Goal: Task Accomplishment & Management: Complete application form

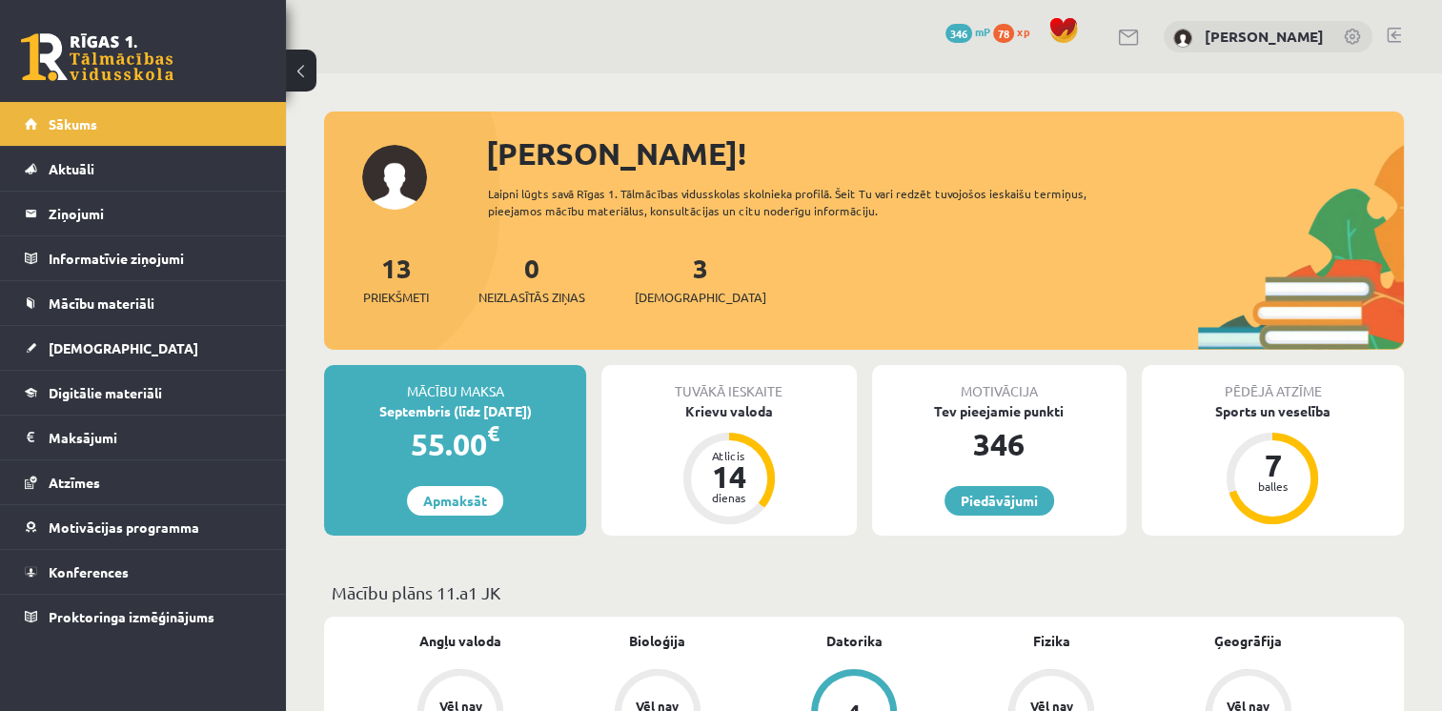
click at [669, 286] on div "3 Ieskaites" at bounding box center [701, 277] width 132 height 59
click at [667, 299] on span "[DEMOGRAPHIC_DATA]" at bounding box center [701, 297] width 132 height 19
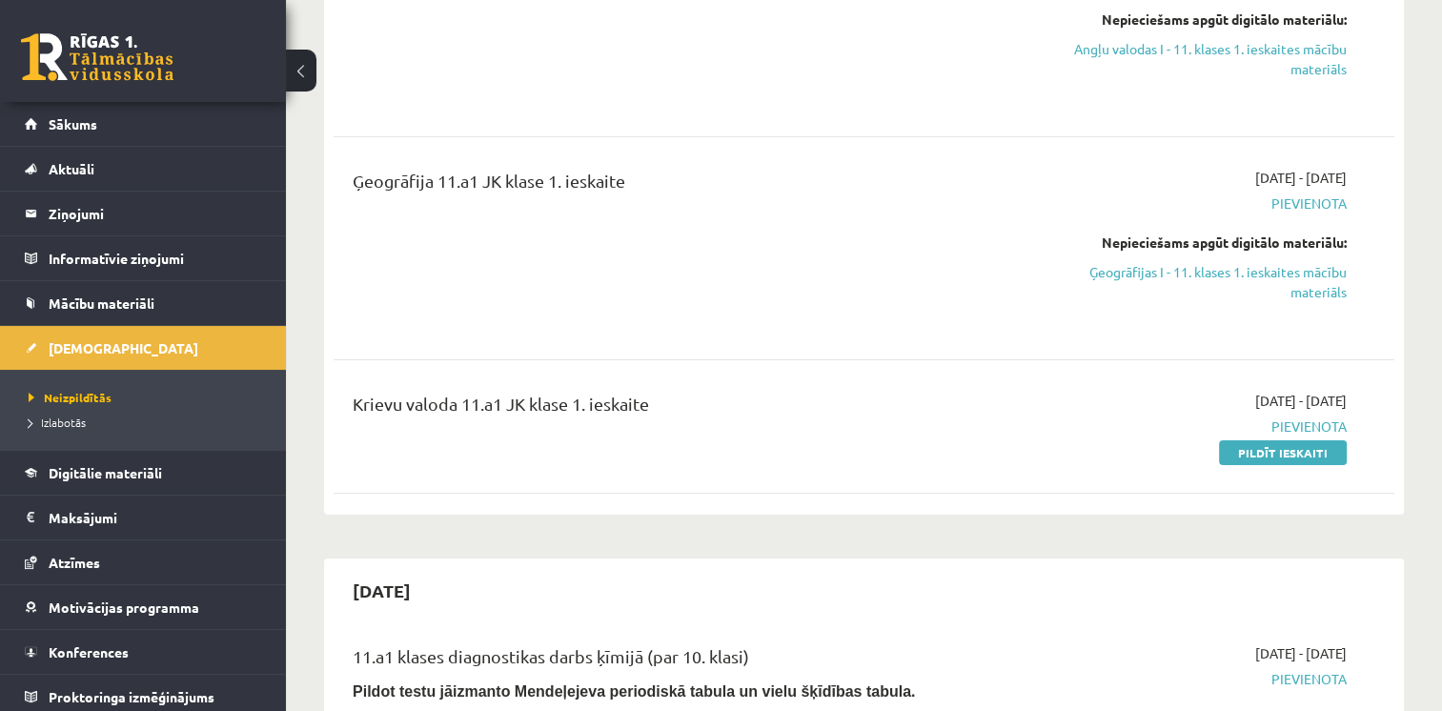
scroll to position [381, 0]
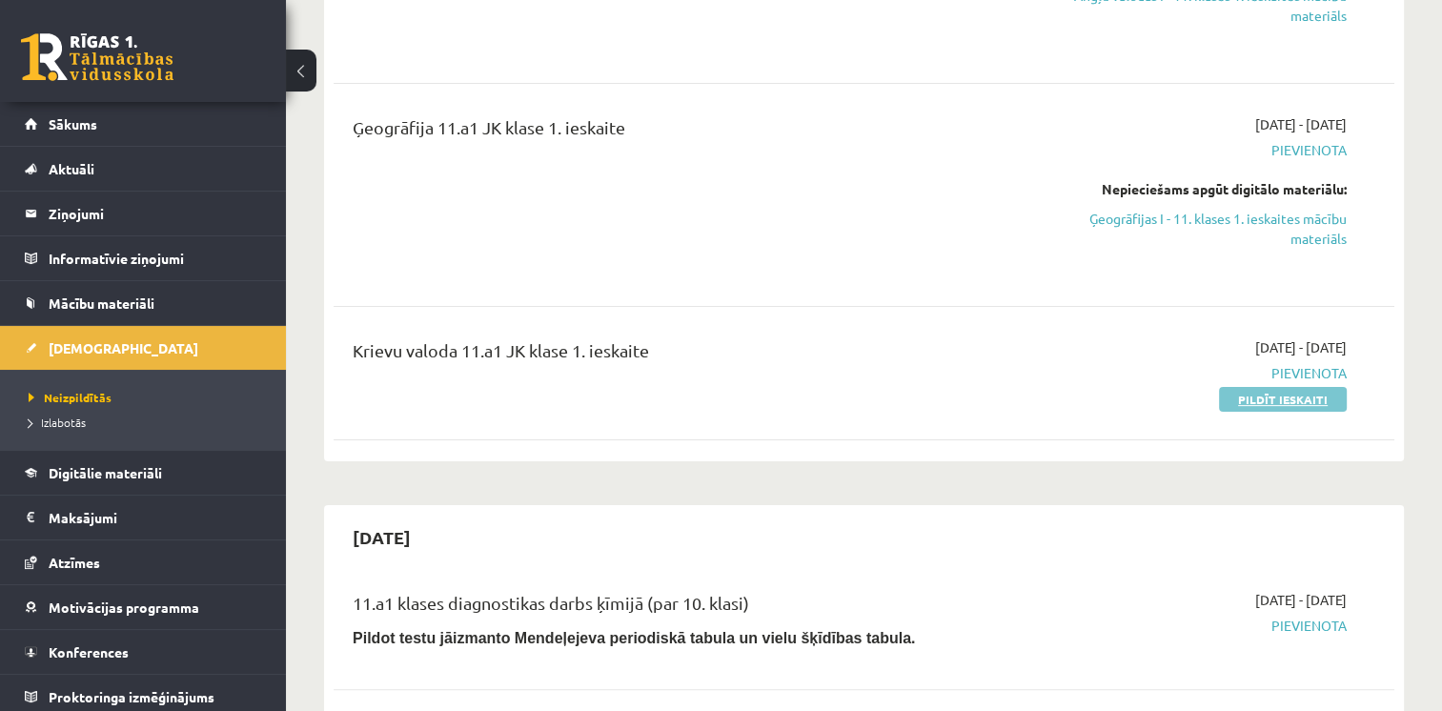
click at [1270, 402] on link "Pildīt ieskaiti" at bounding box center [1283, 399] width 128 height 25
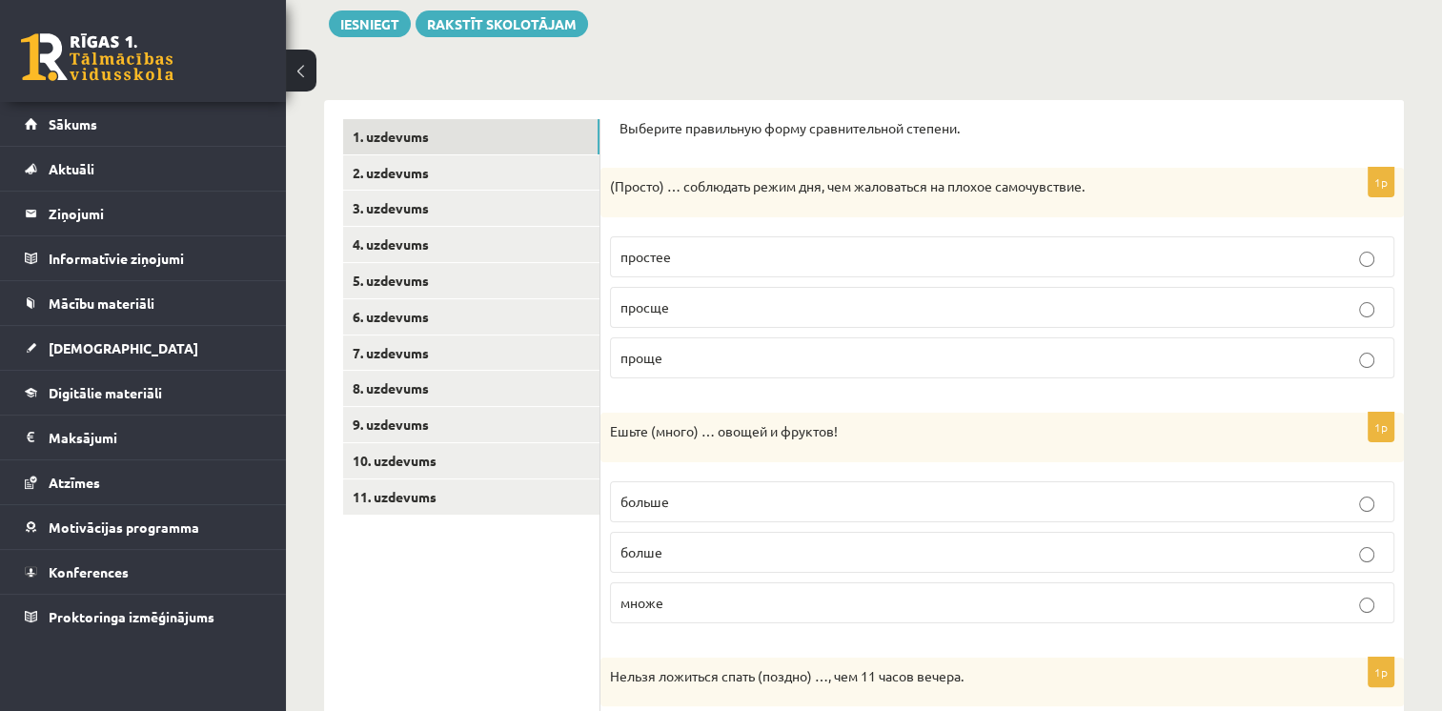
scroll to position [191, 0]
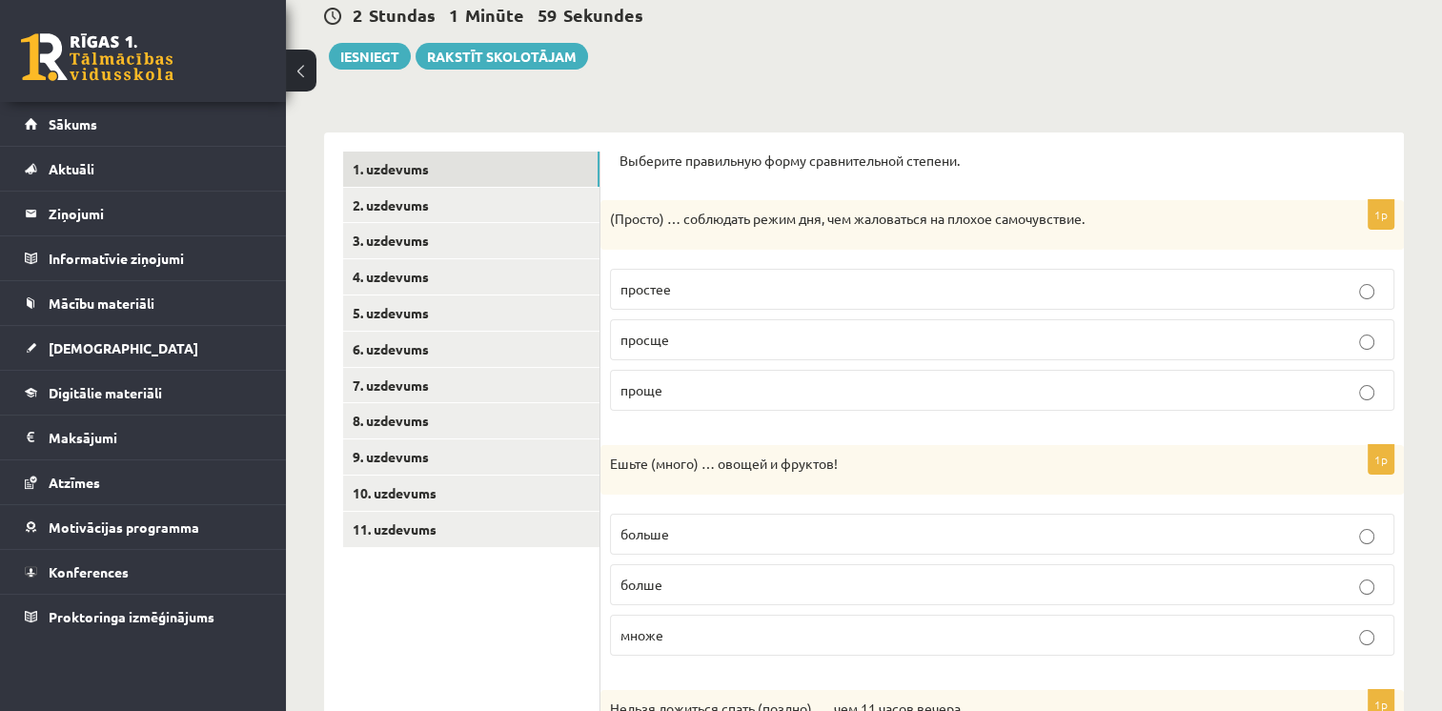
click at [735, 383] on p "проще" at bounding box center [1003, 390] width 764 height 20
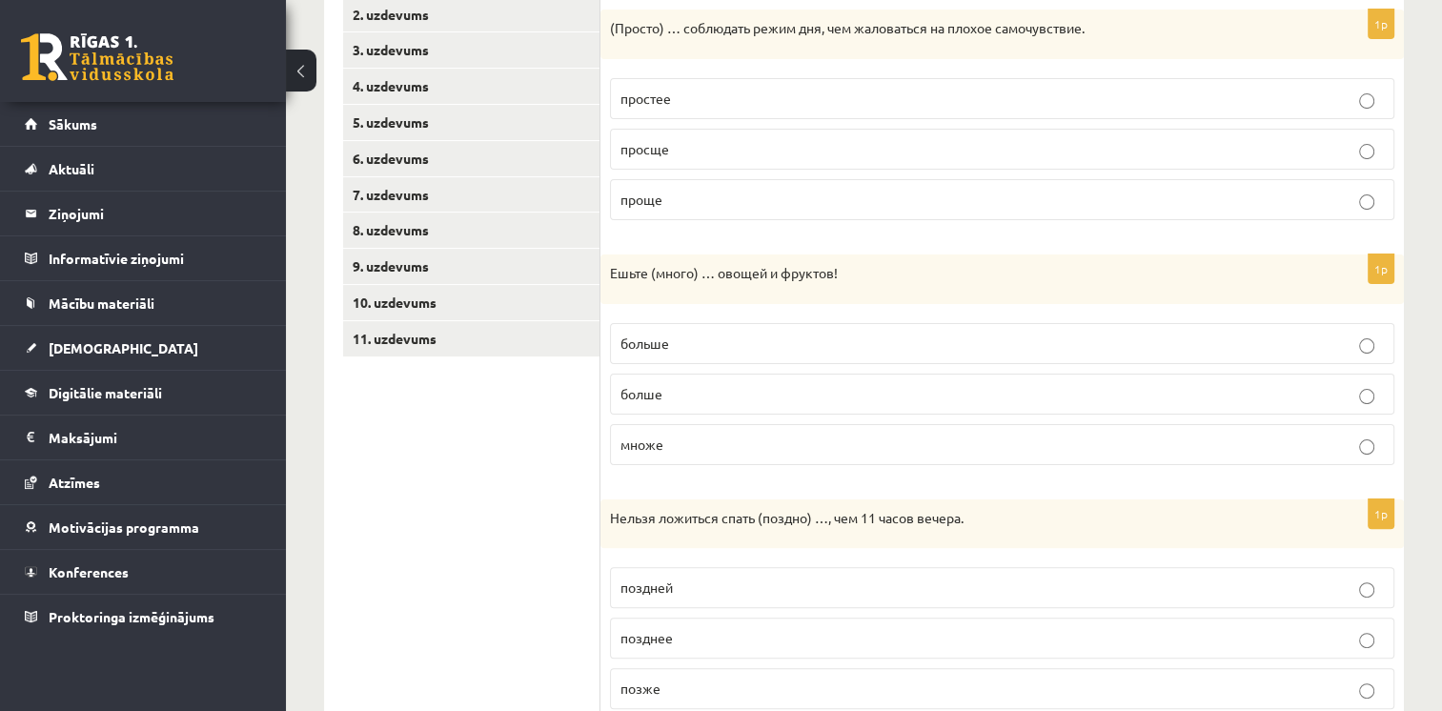
scroll to position [477, 0]
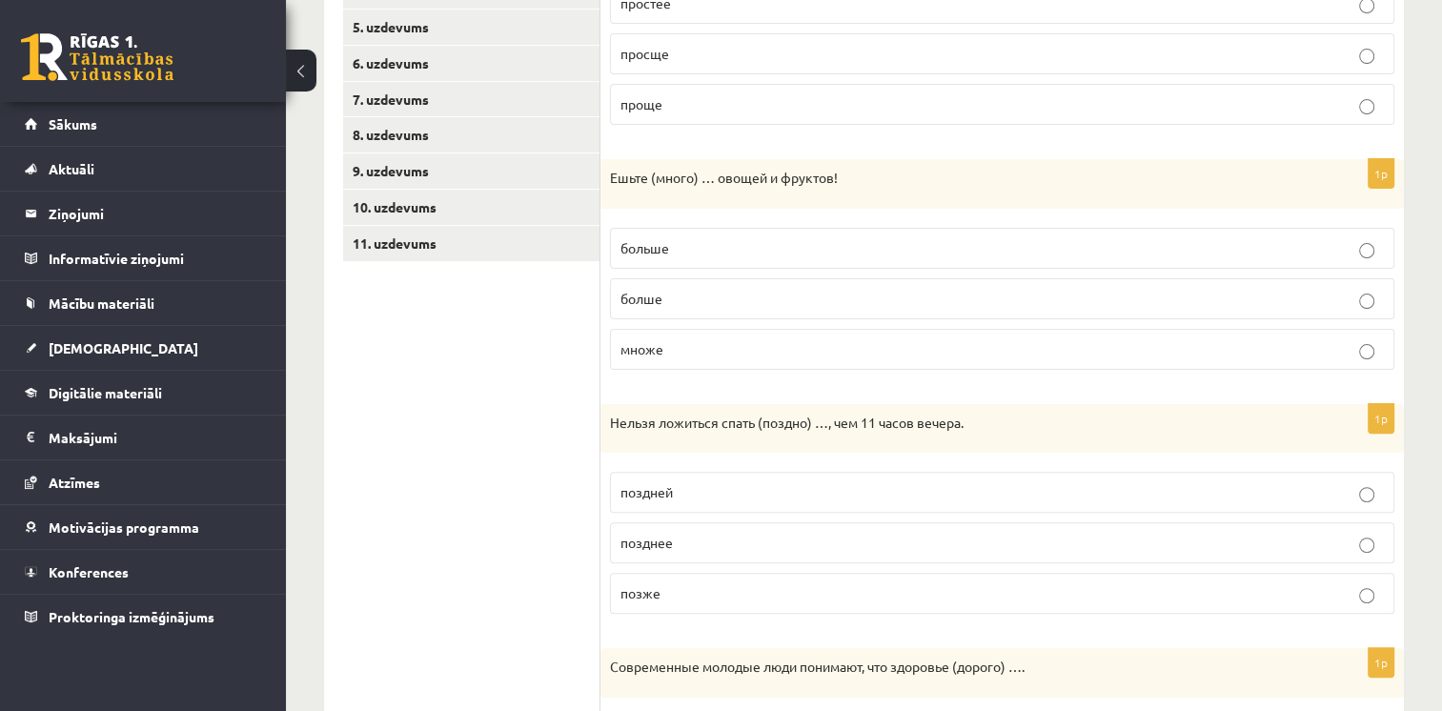
click at [747, 244] on p "больше" at bounding box center [1003, 248] width 764 height 20
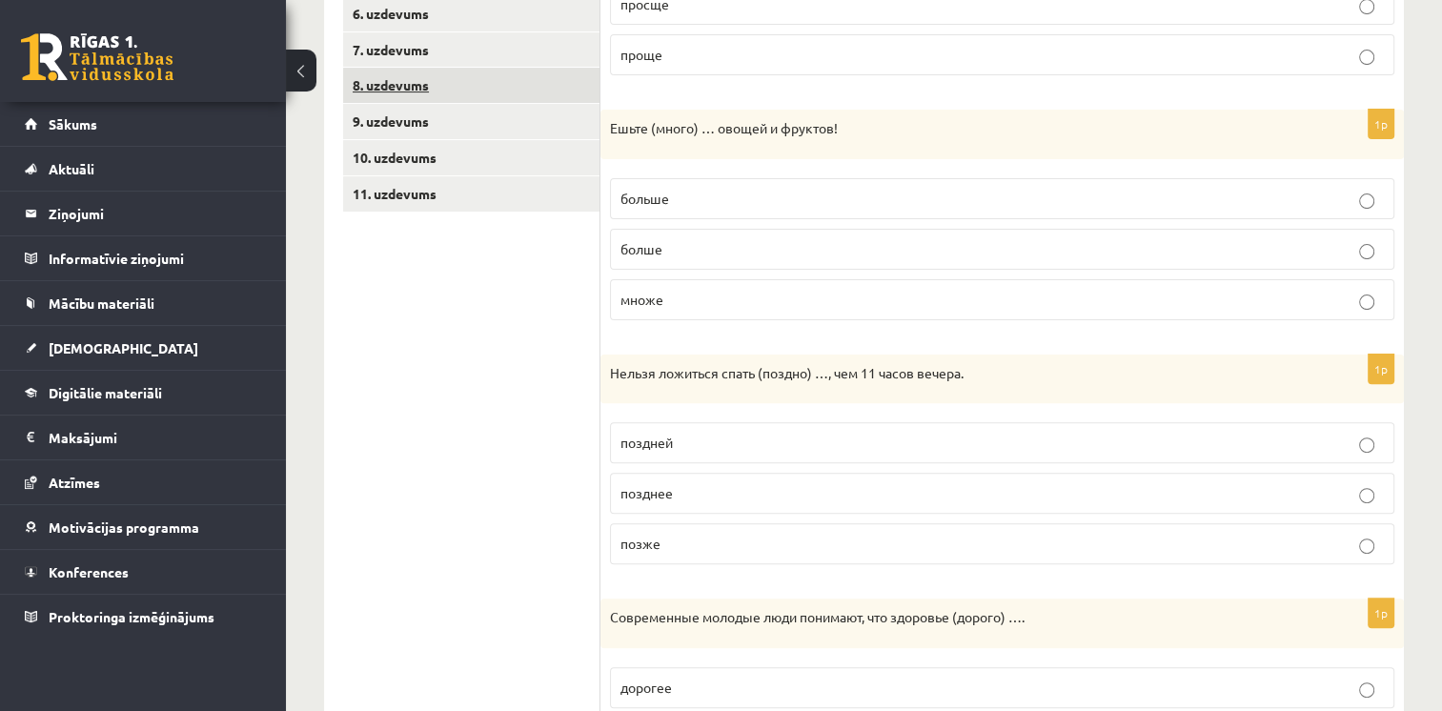
scroll to position [572, 0]
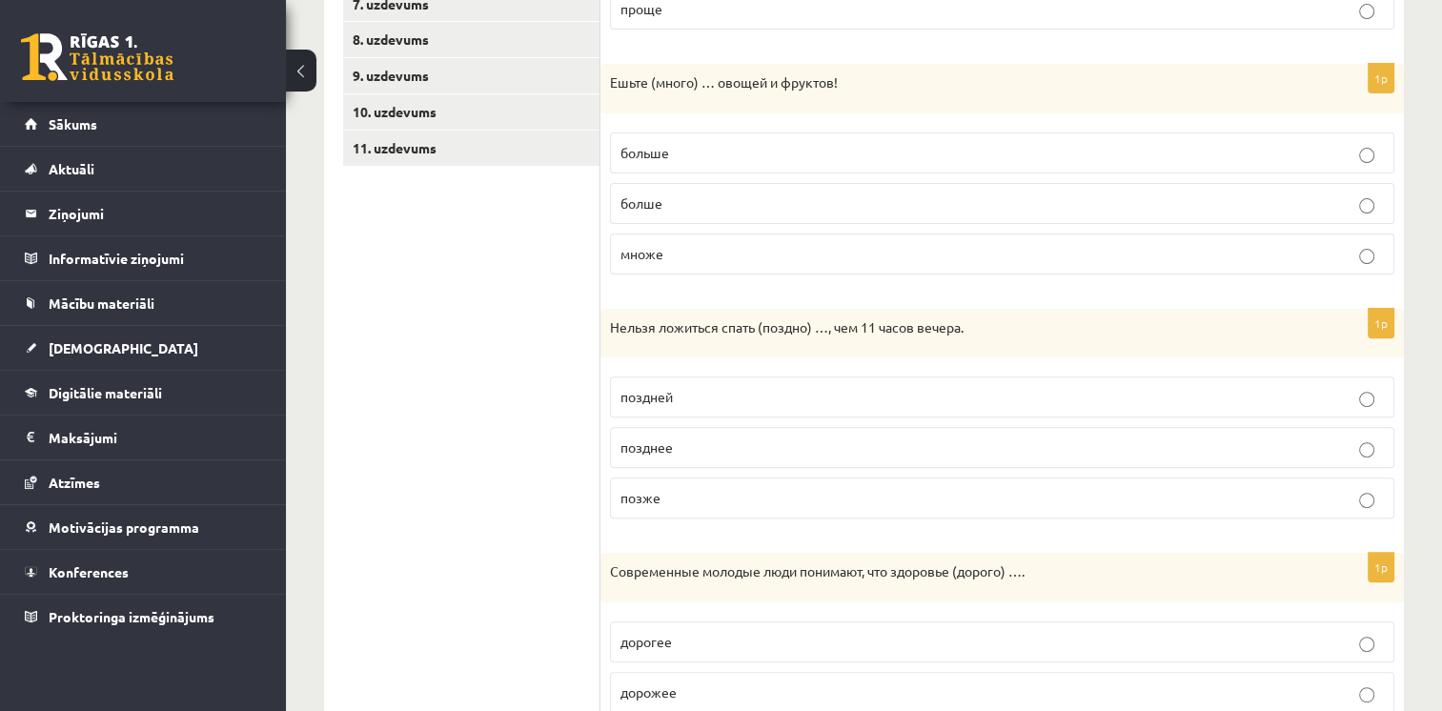
click at [725, 442] on p "позднее" at bounding box center [1003, 448] width 764 height 20
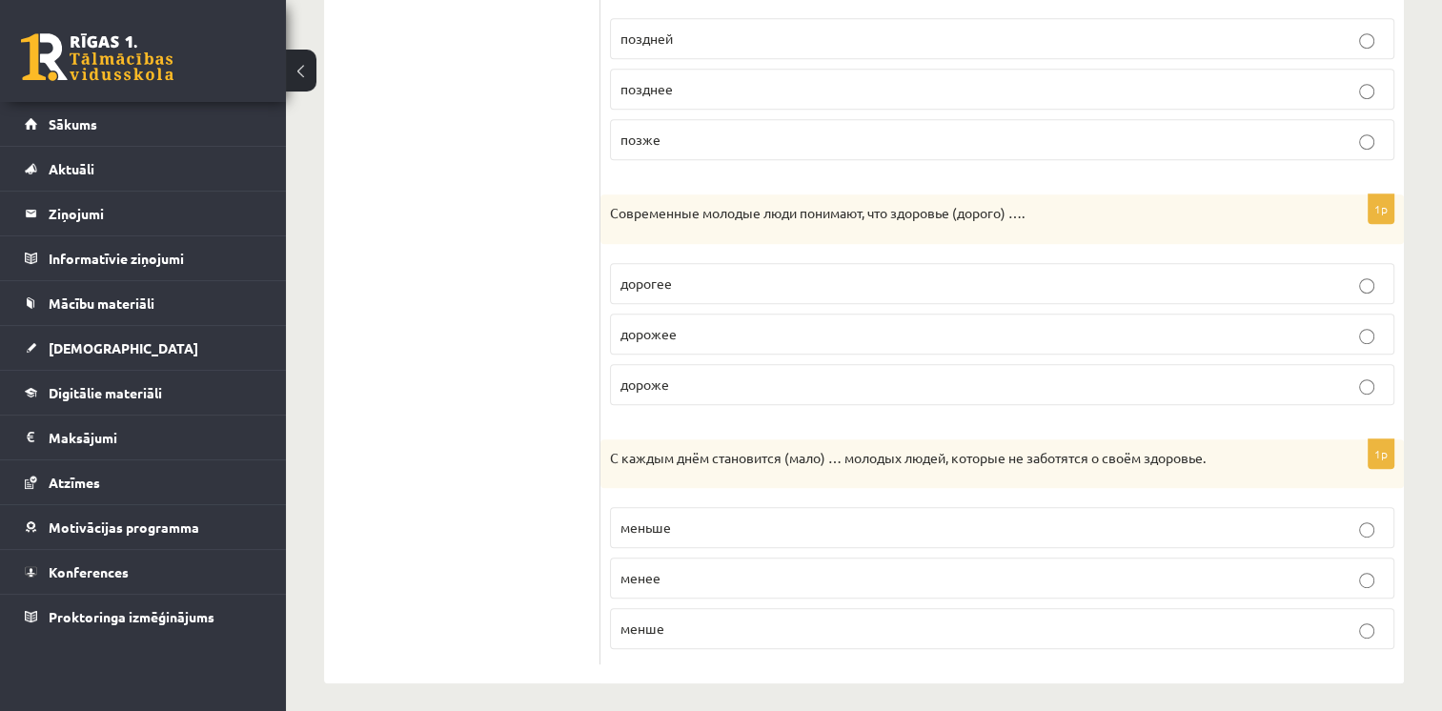
scroll to position [935, 0]
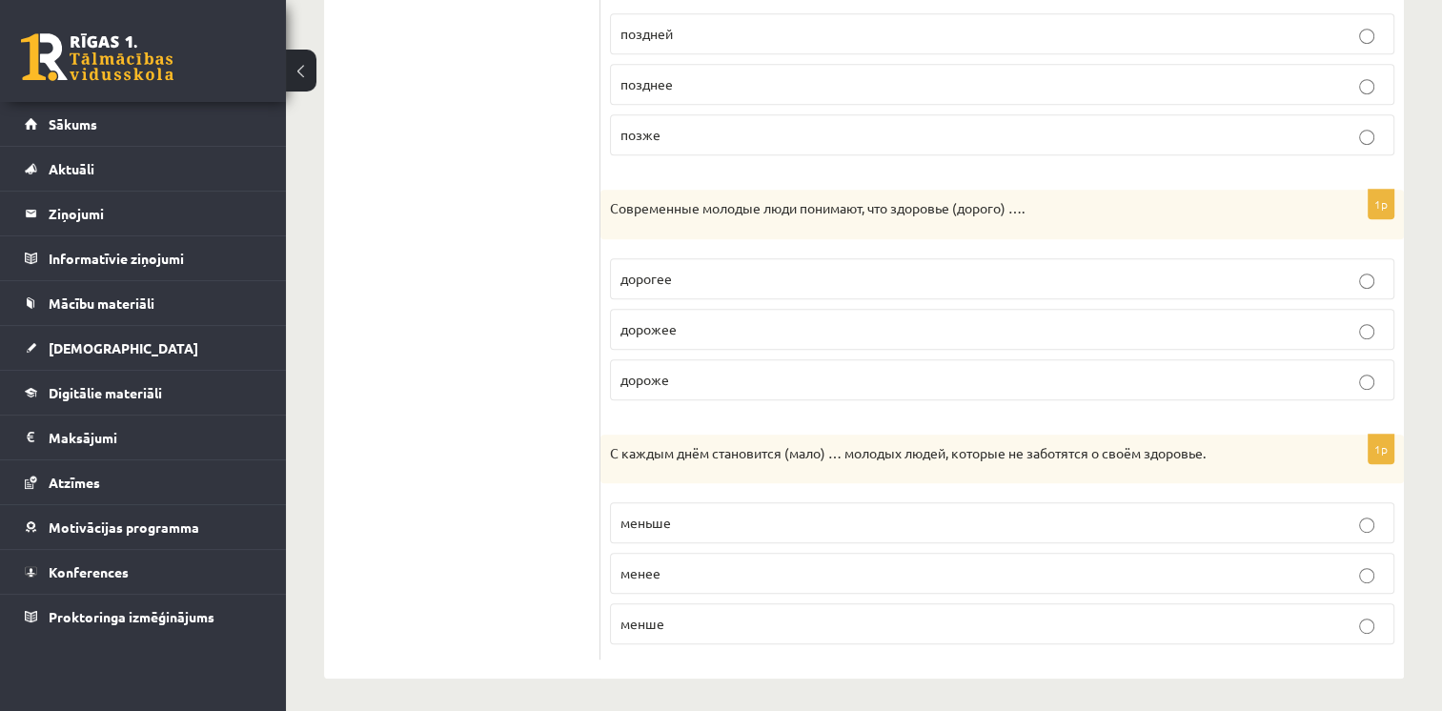
click at [670, 325] on span "дорожее" at bounding box center [649, 328] width 56 height 17
click at [397, 481] on ul "1. uzdevums 2. uzdevums 3. uzdevums 4. uzdevums 5. uzdevums 6. uzdevums 7. uzde…" at bounding box center [471, 34] width 257 height 1254
click at [758, 376] on p "дороже" at bounding box center [1003, 380] width 764 height 20
click at [700, 520] on p "меньше" at bounding box center [1003, 523] width 764 height 20
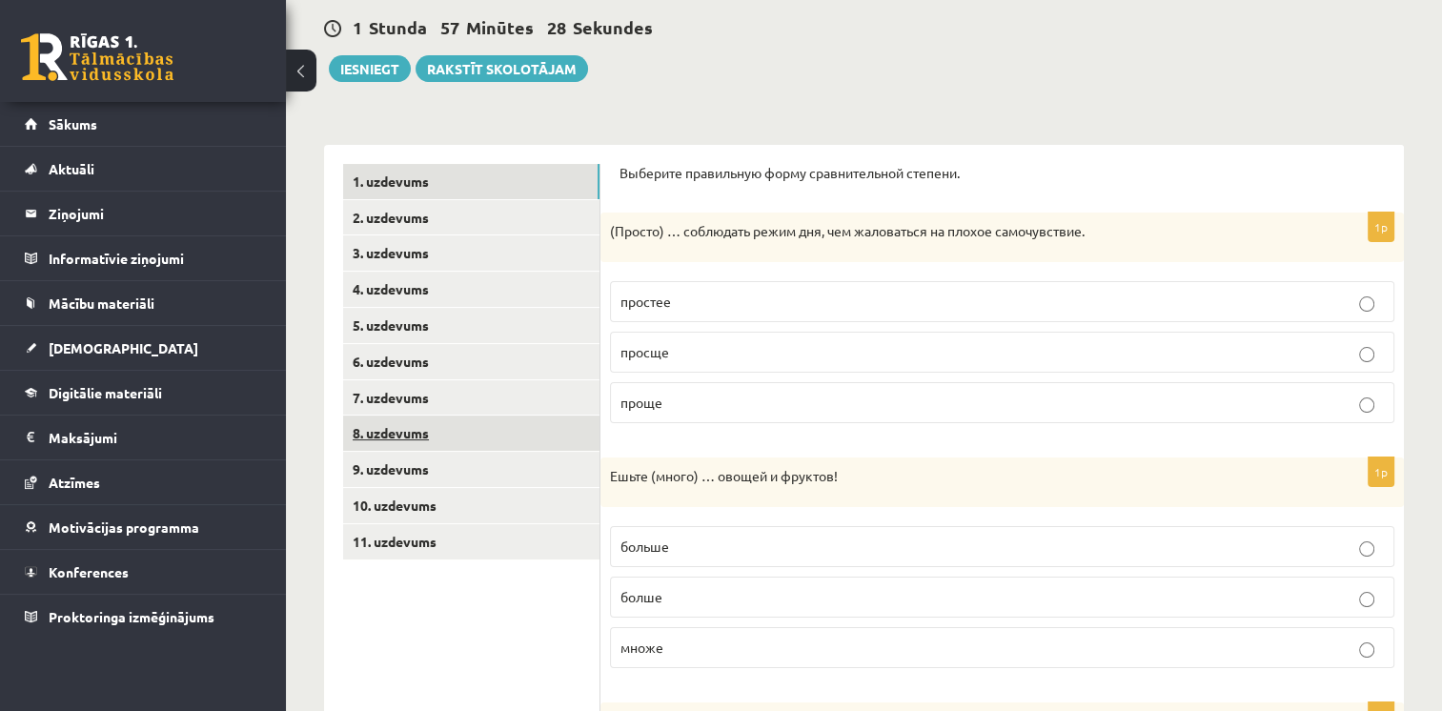
scroll to position [191, 0]
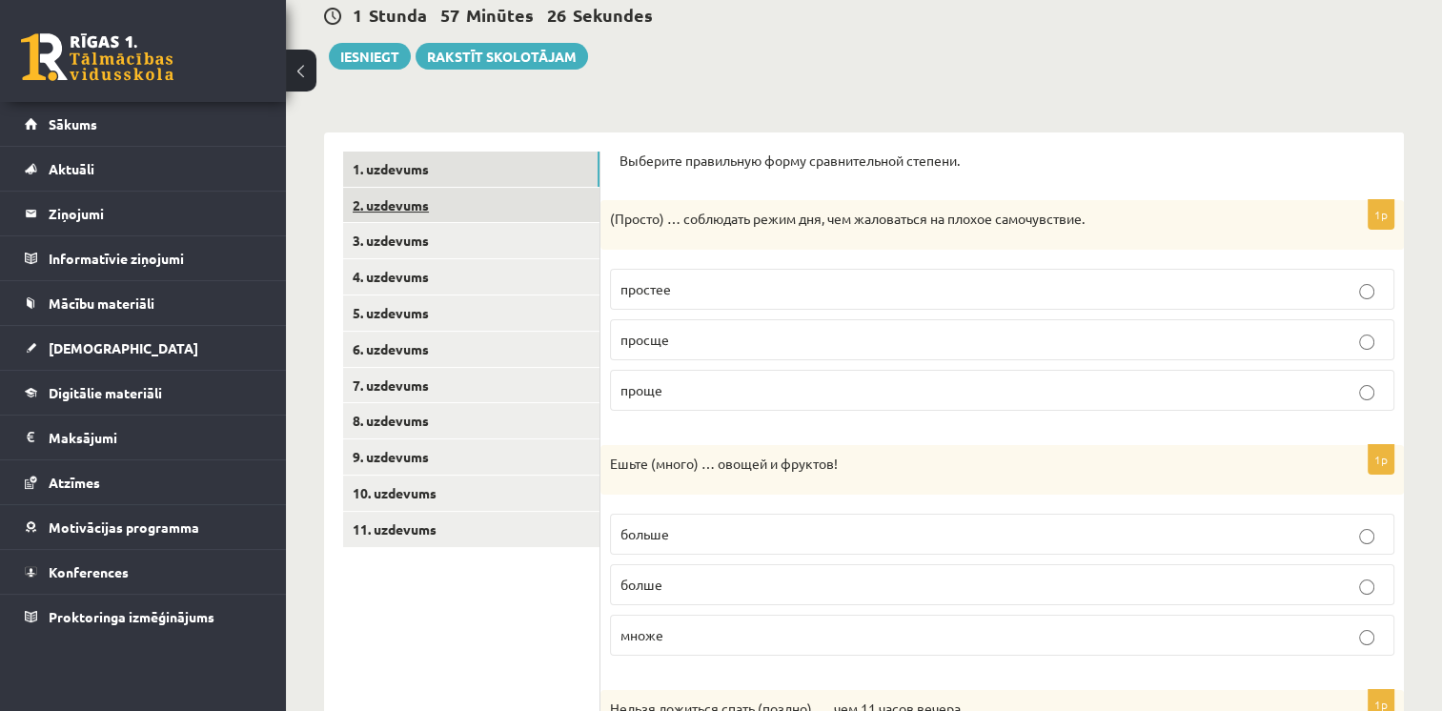
click at [408, 201] on link "2. uzdevums" at bounding box center [471, 205] width 256 height 35
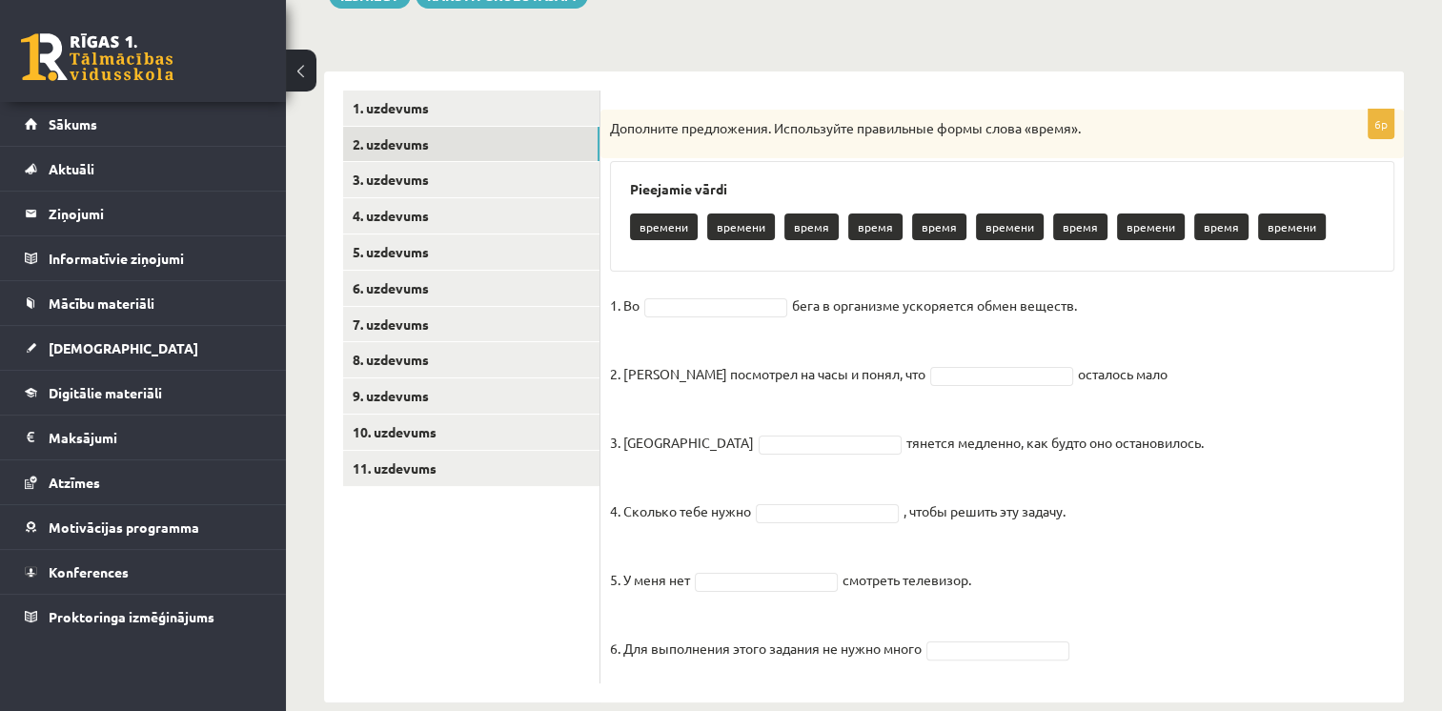
scroll to position [280, 0]
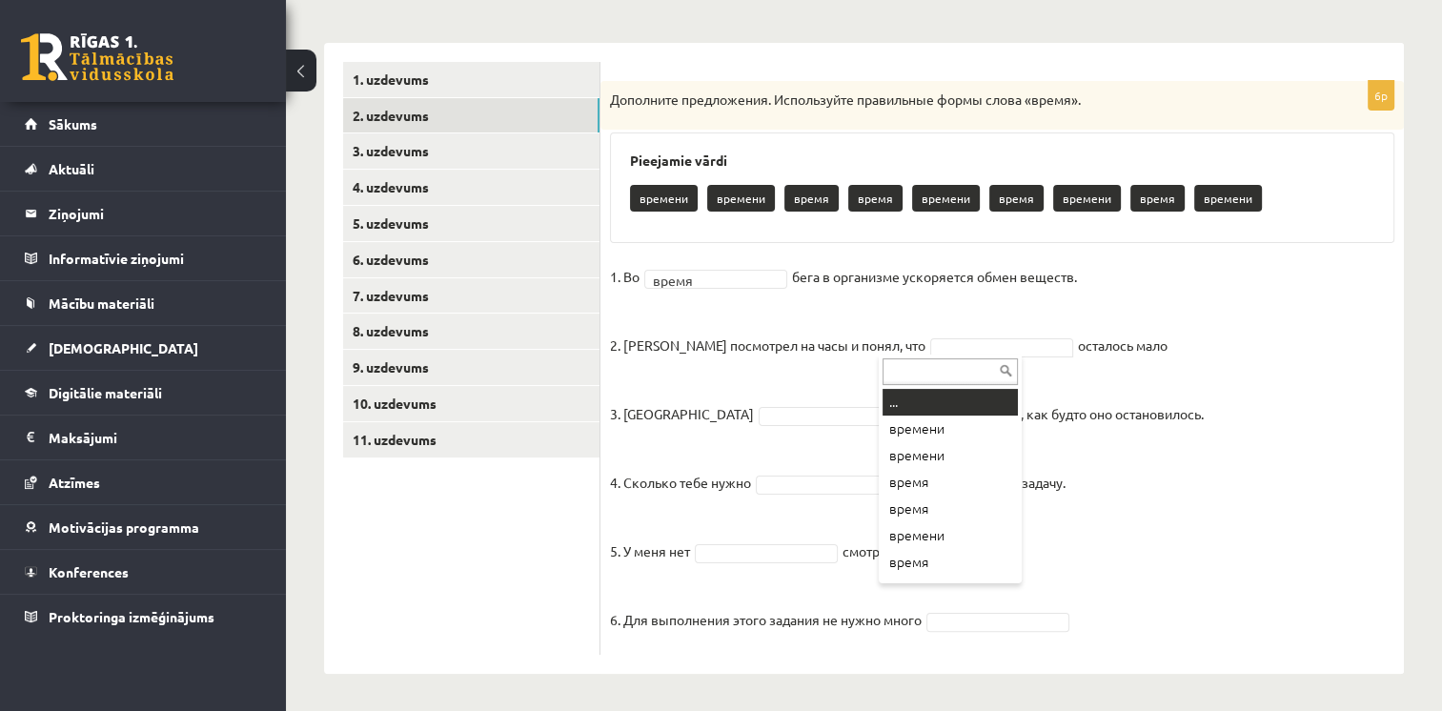
drag, startPoint x: 981, startPoint y: 342, endPoint x: 969, endPoint y: 348, distance: 13.6
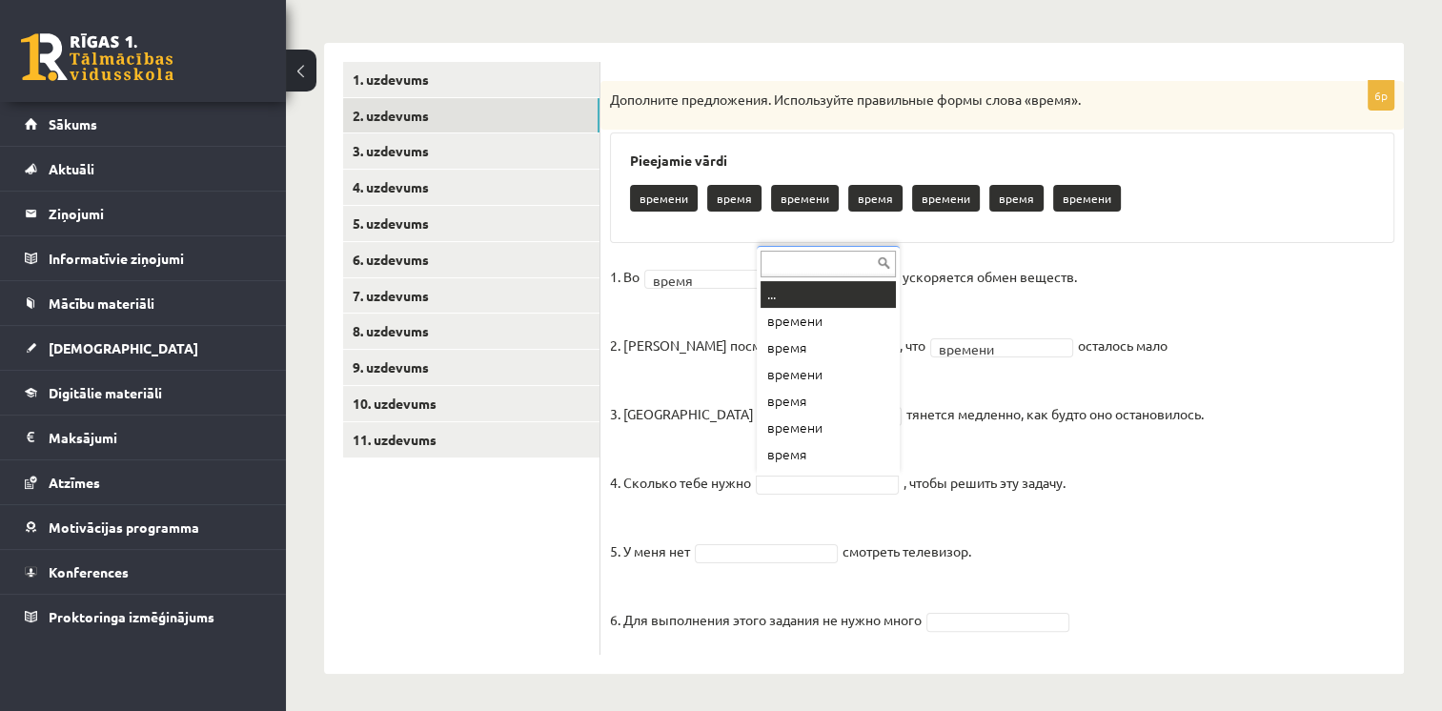
scroll to position [23, 0]
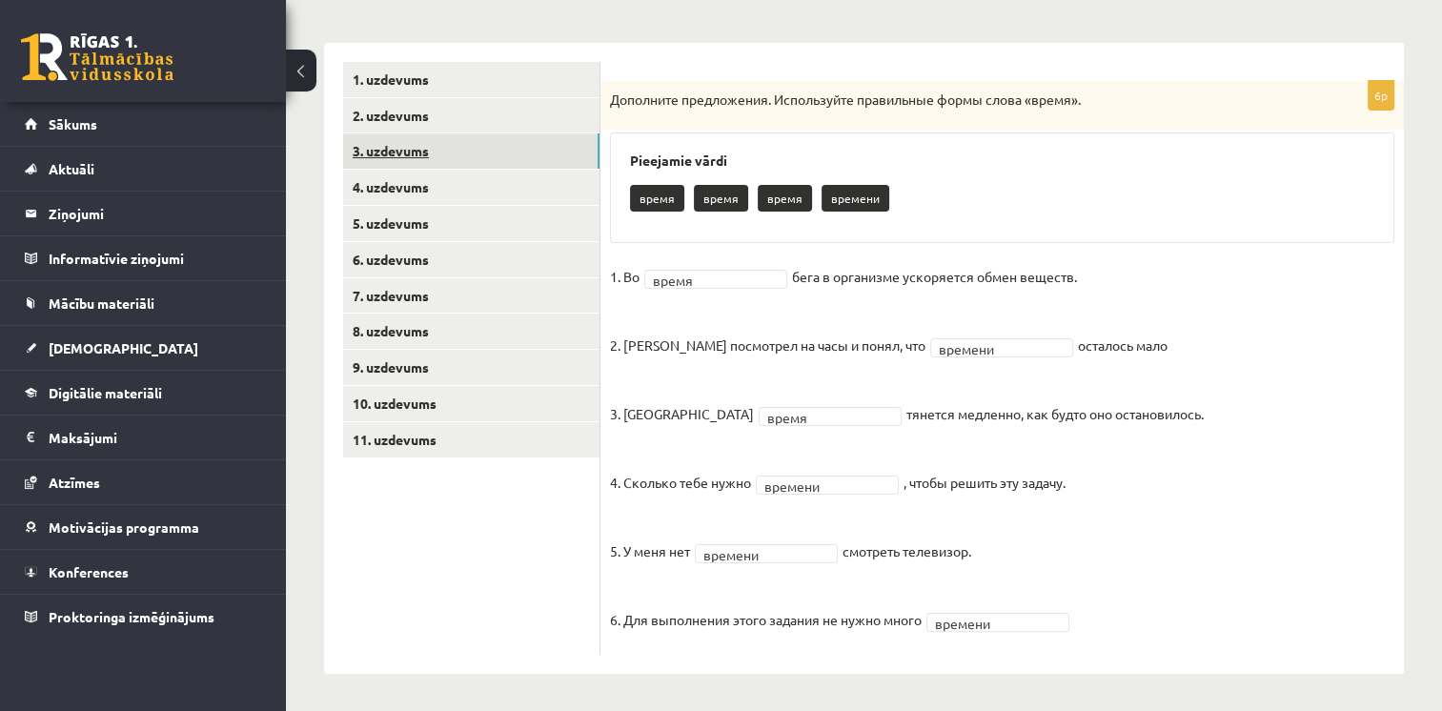
click at [416, 149] on link "3. uzdevums" at bounding box center [471, 150] width 256 height 35
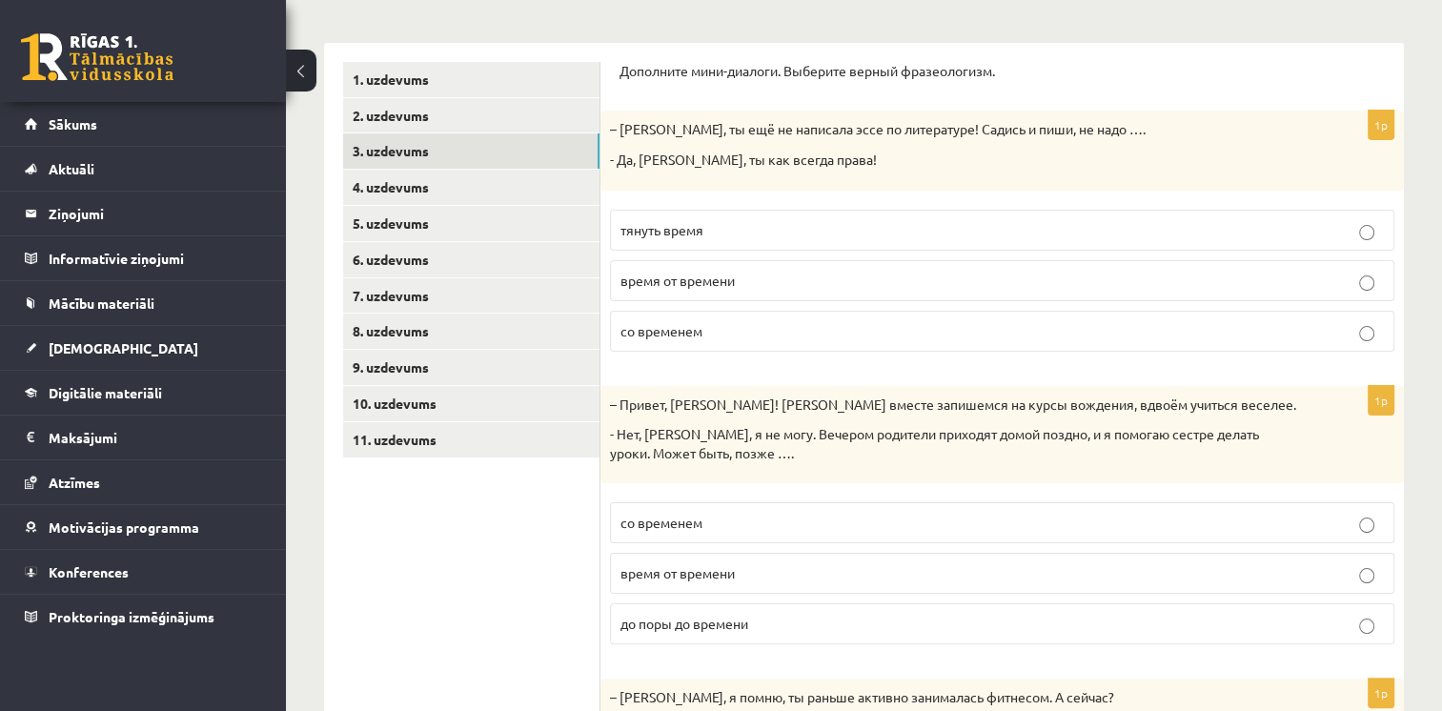
click at [769, 217] on label "тянуть время" at bounding box center [1002, 230] width 785 height 41
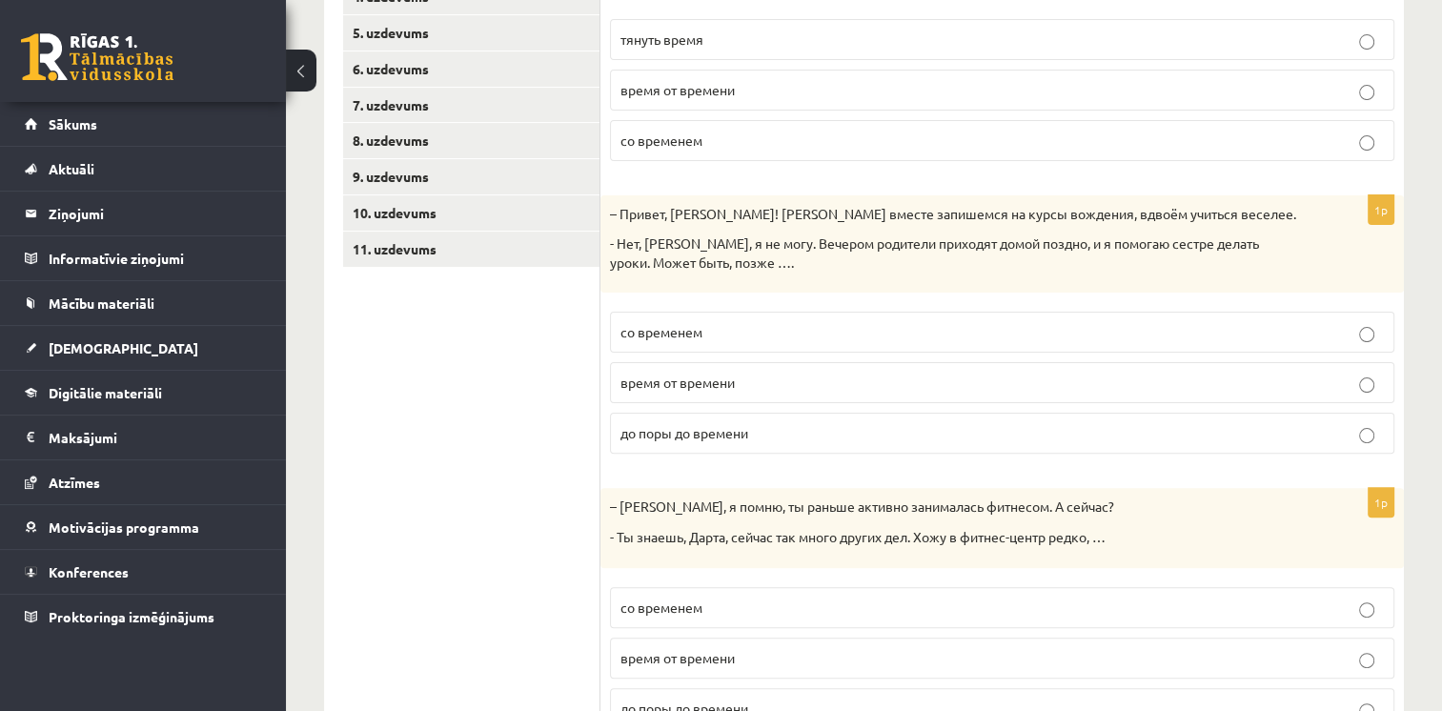
click at [761, 331] on p "со временем" at bounding box center [1003, 332] width 764 height 20
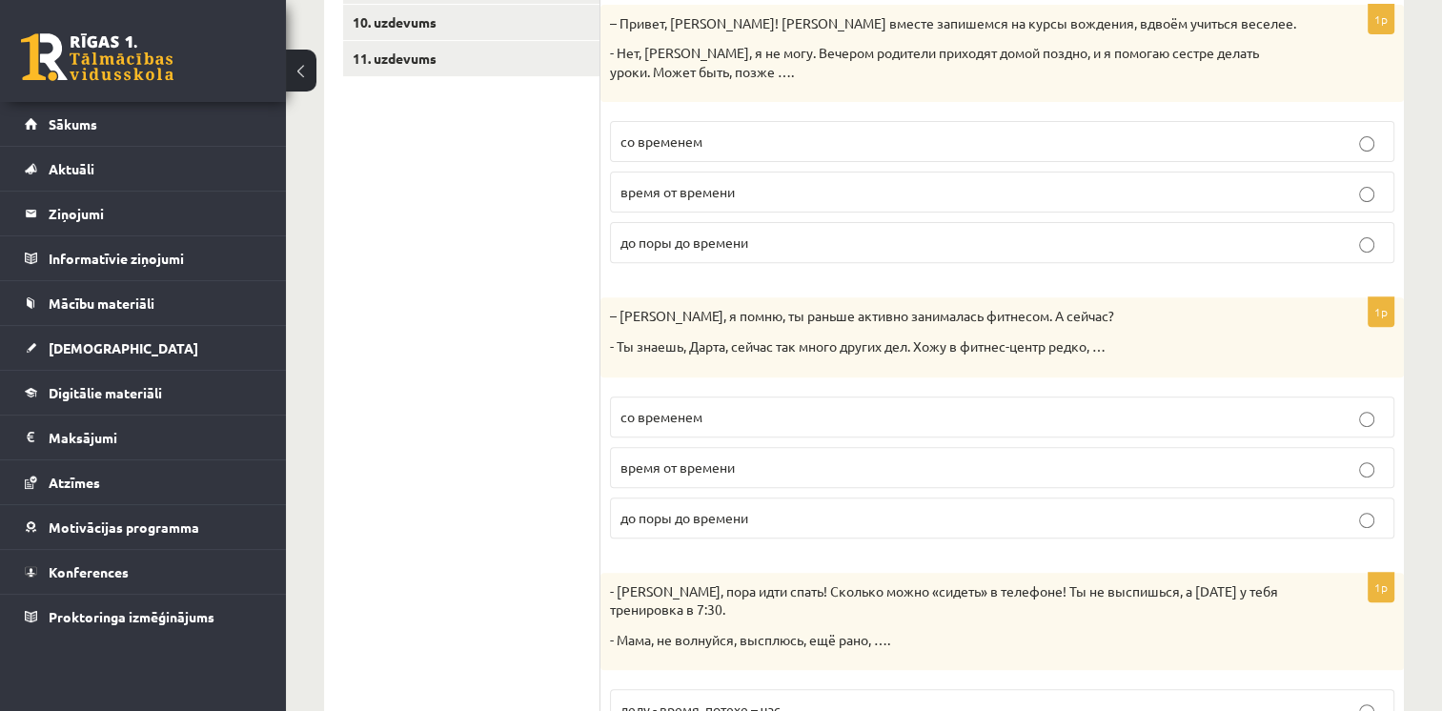
scroll to position [757, 0]
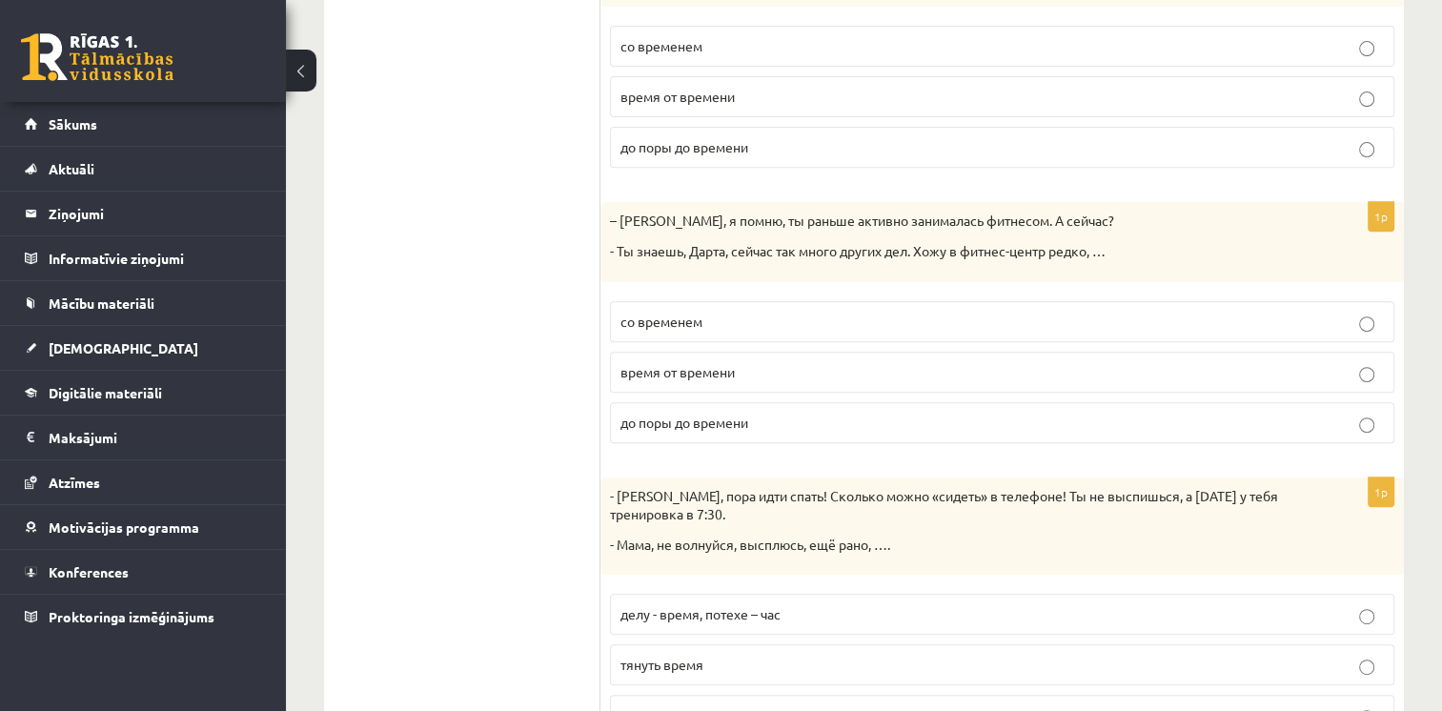
click at [880, 378] on p "время от времени" at bounding box center [1003, 372] width 764 height 20
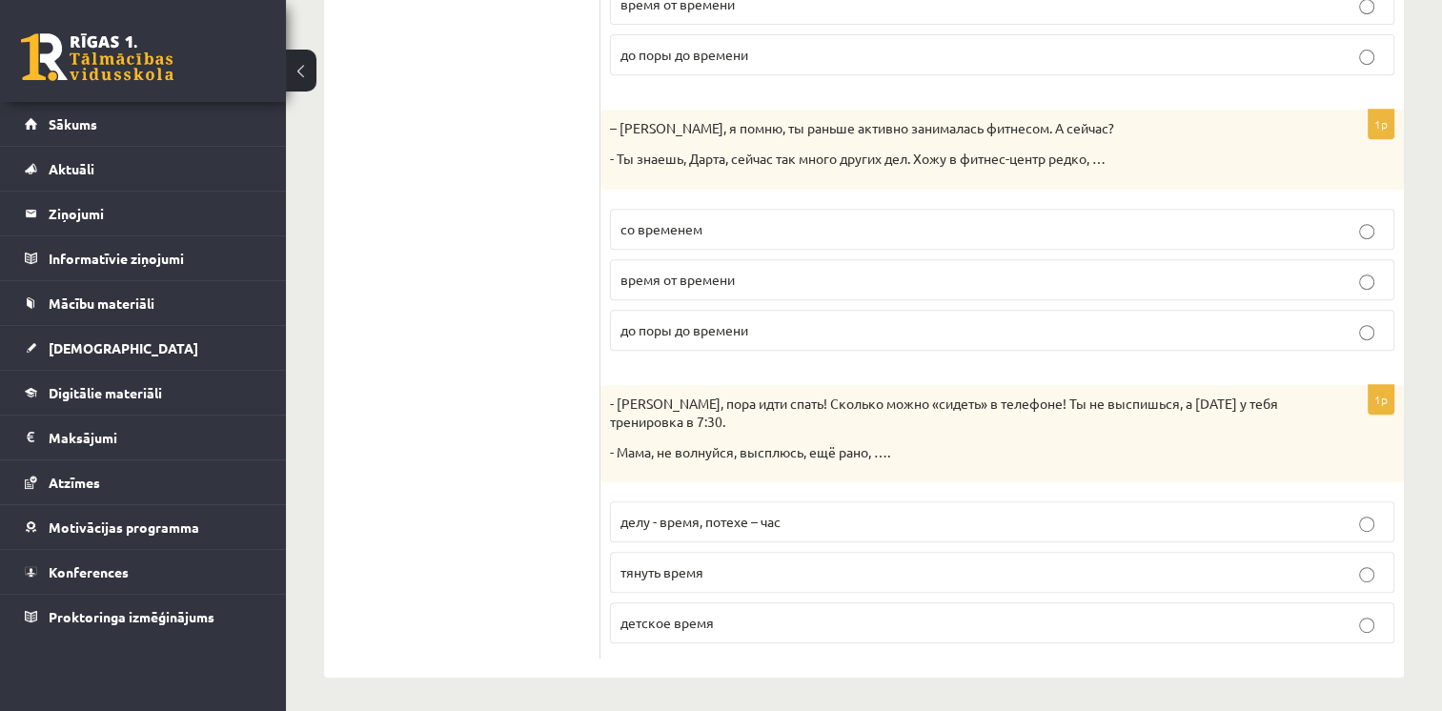
click at [708, 519] on span "делу - время, потехе – час" at bounding box center [701, 521] width 160 height 17
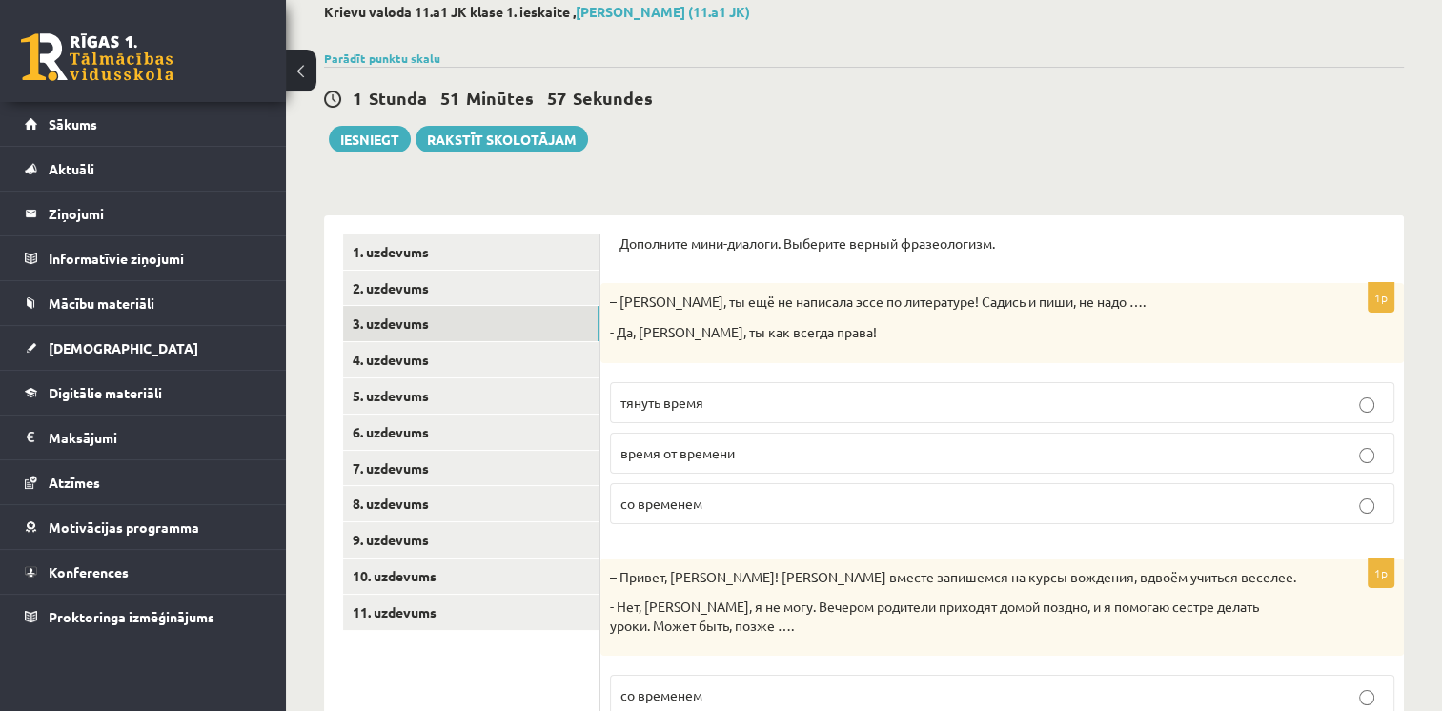
scroll to position [191, 0]
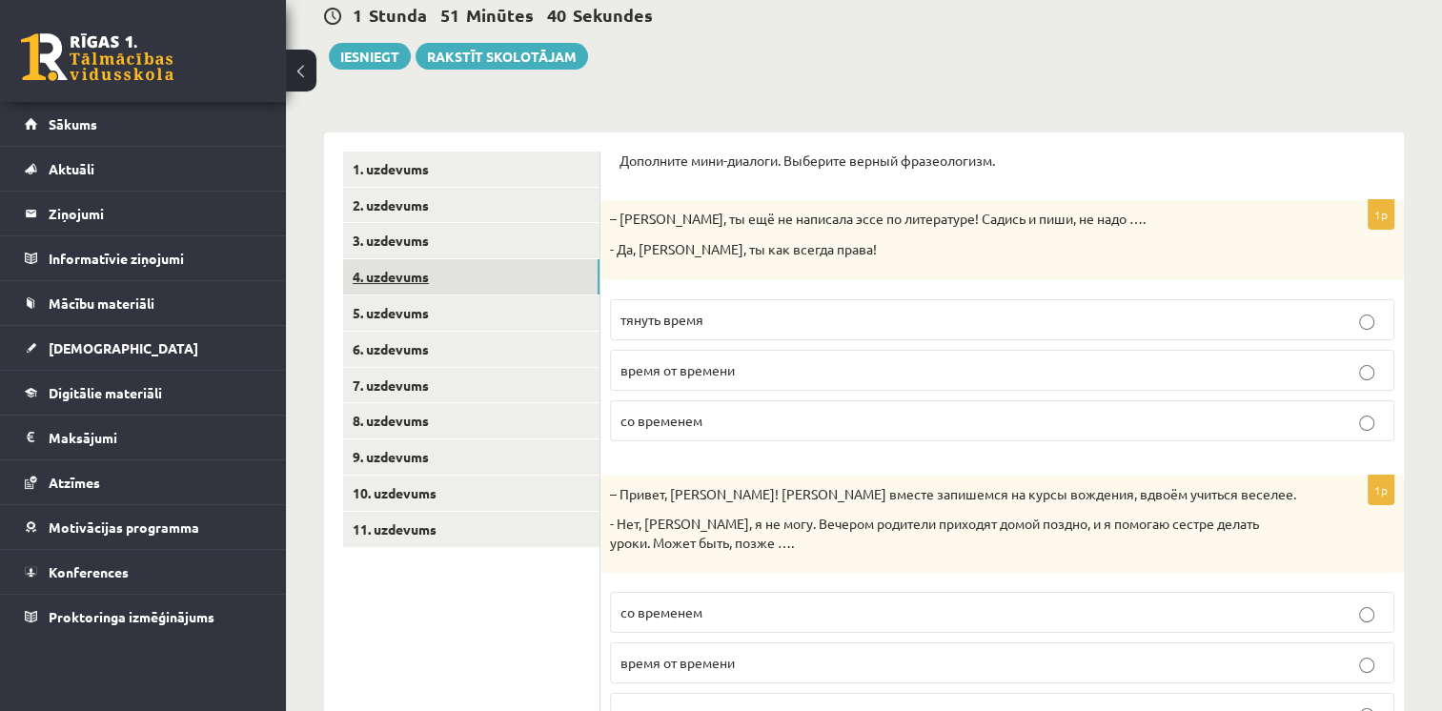
click at [506, 288] on link "4. uzdevums" at bounding box center [471, 276] width 256 height 35
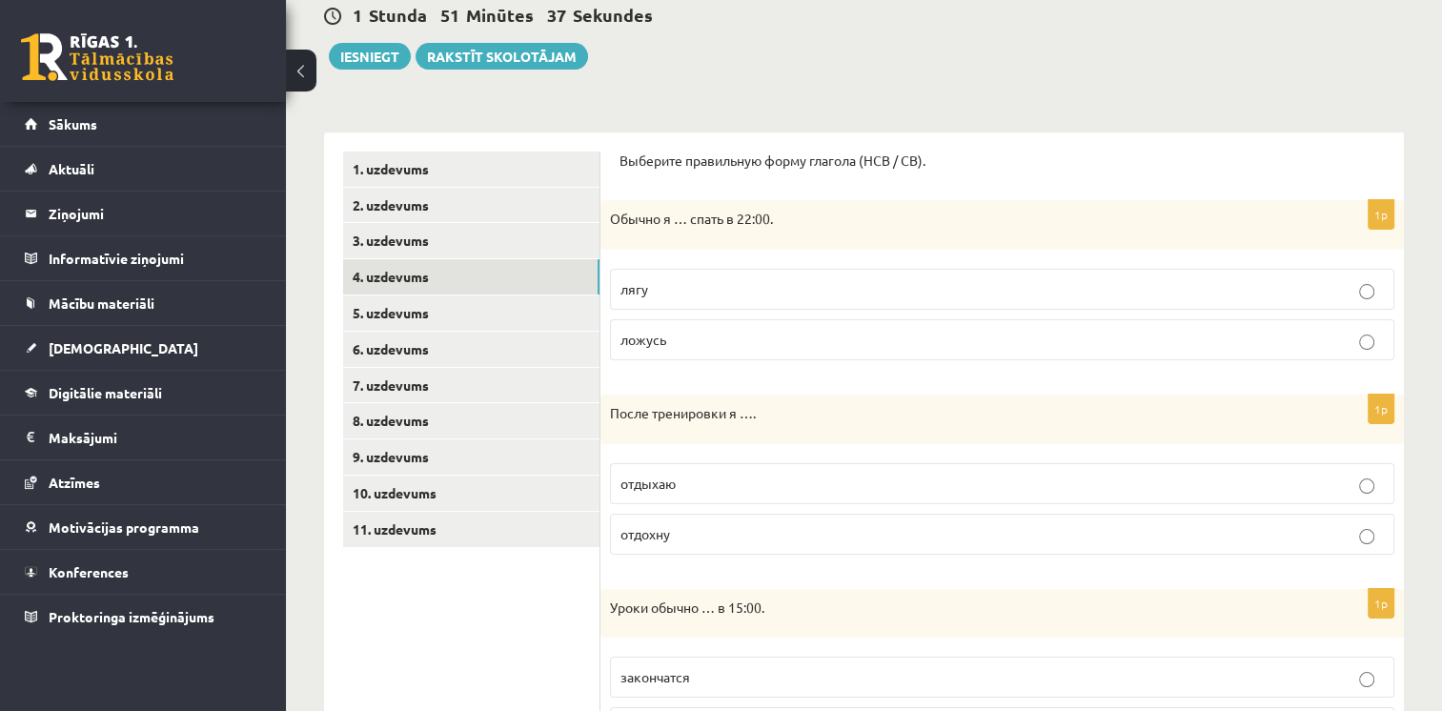
click at [725, 345] on p "ложусь" at bounding box center [1003, 340] width 764 height 20
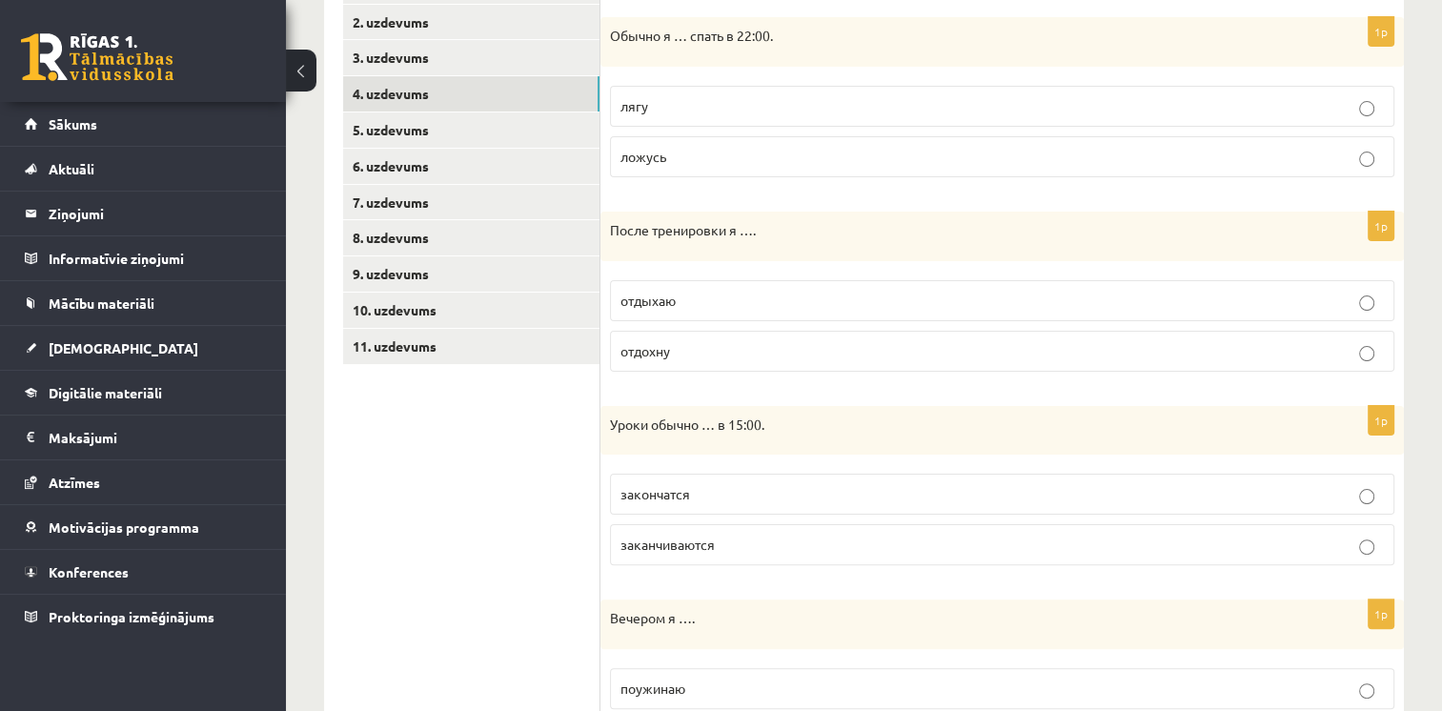
scroll to position [381, 0]
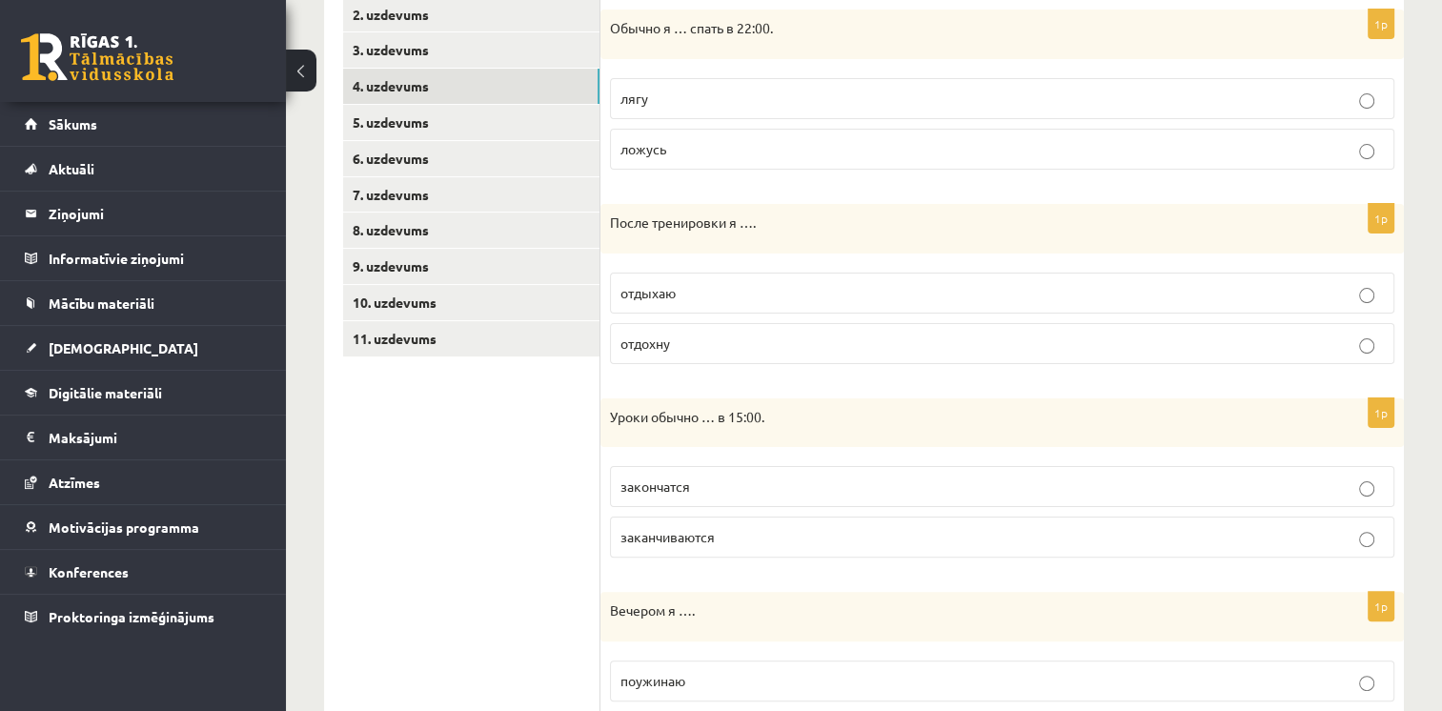
click at [686, 298] on p "отдыхаю" at bounding box center [1003, 293] width 764 height 20
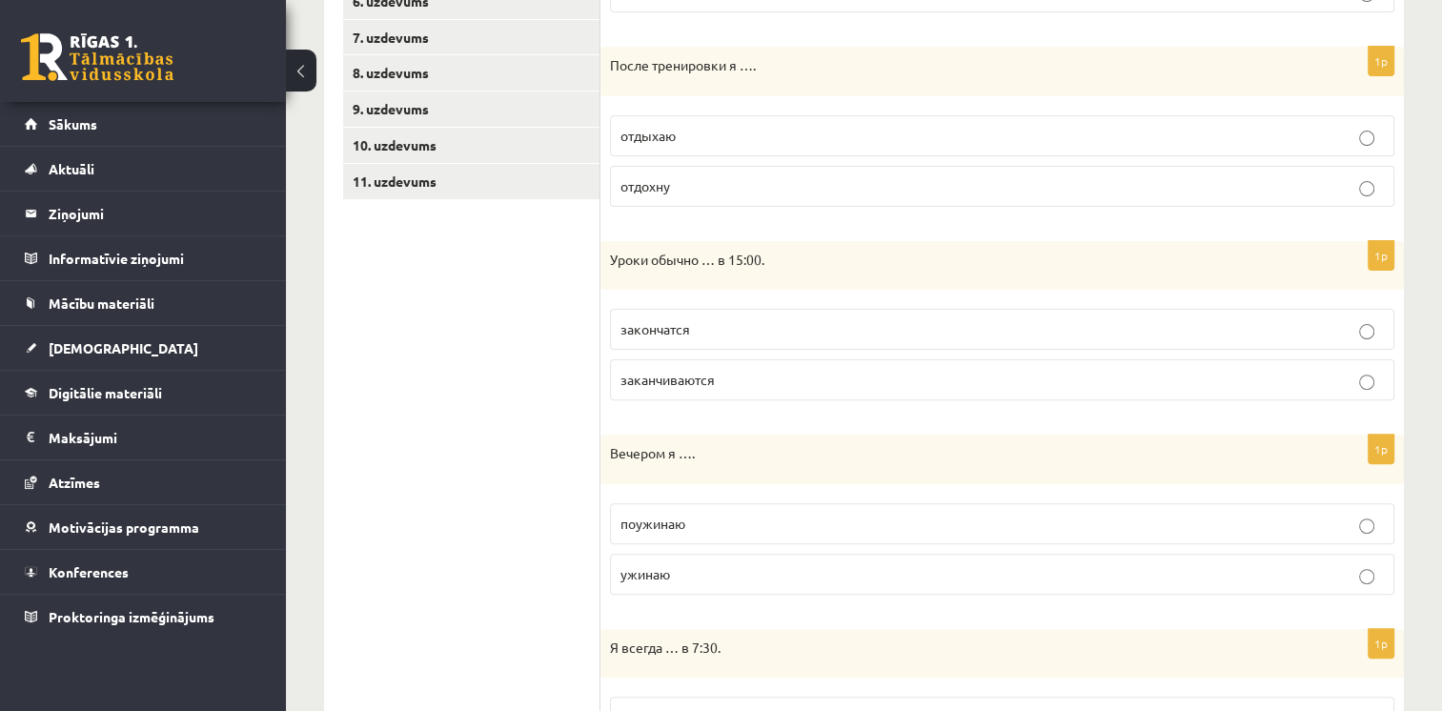
scroll to position [572, 0]
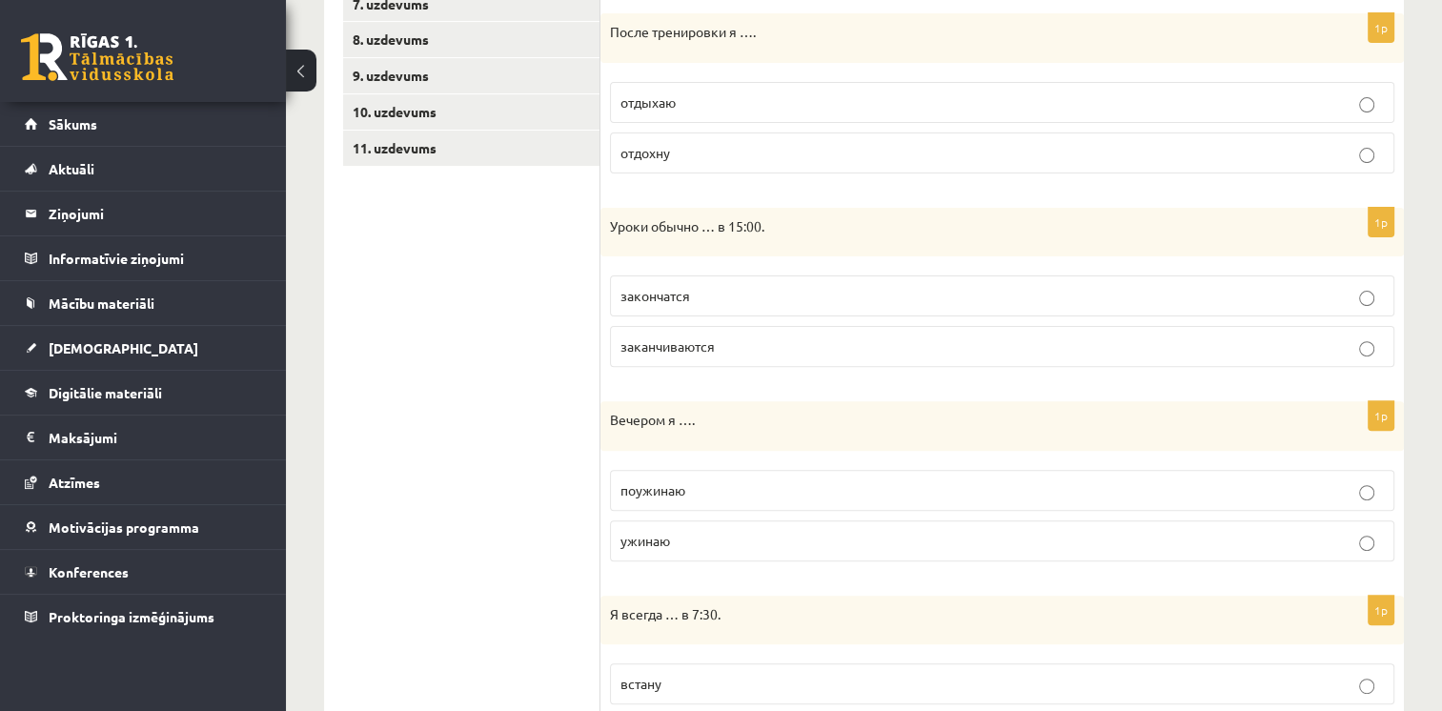
click at [684, 344] on span "заканчиваются" at bounding box center [668, 345] width 94 height 17
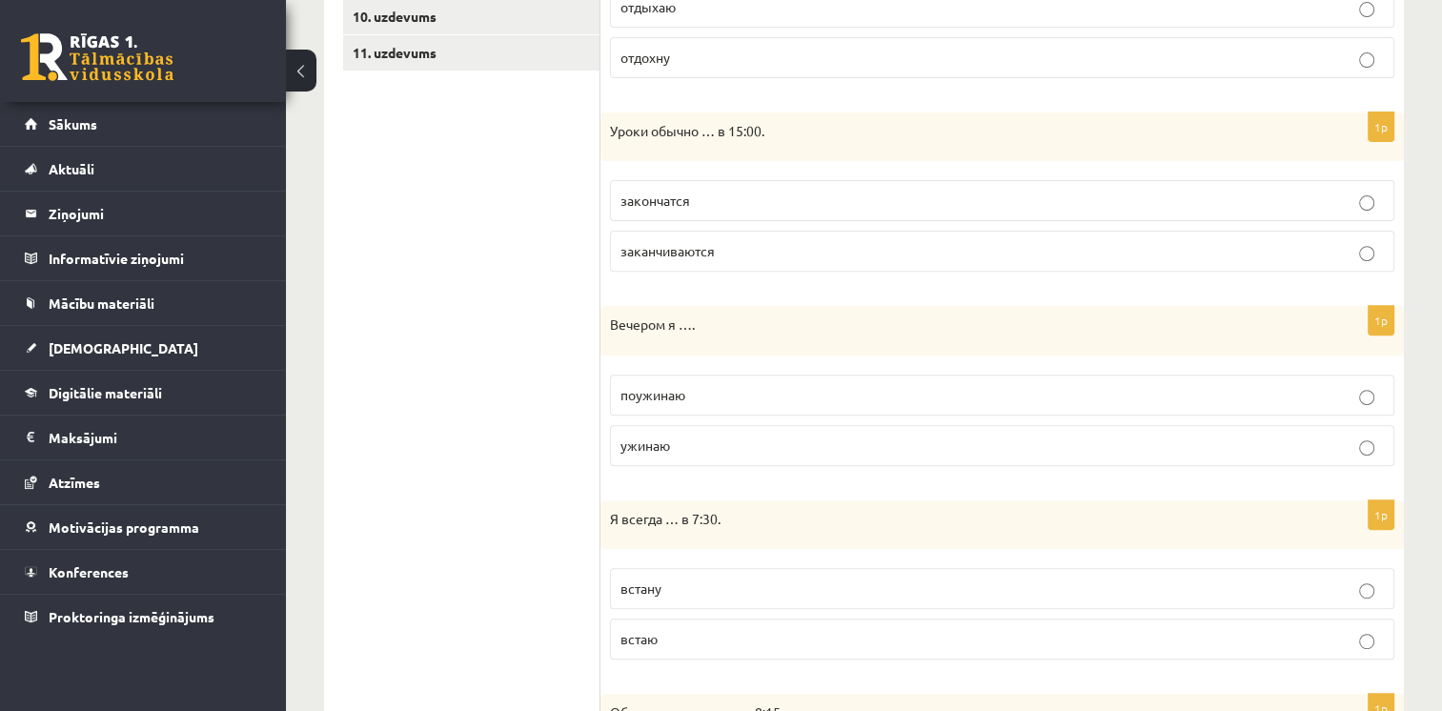
scroll to position [763, 0]
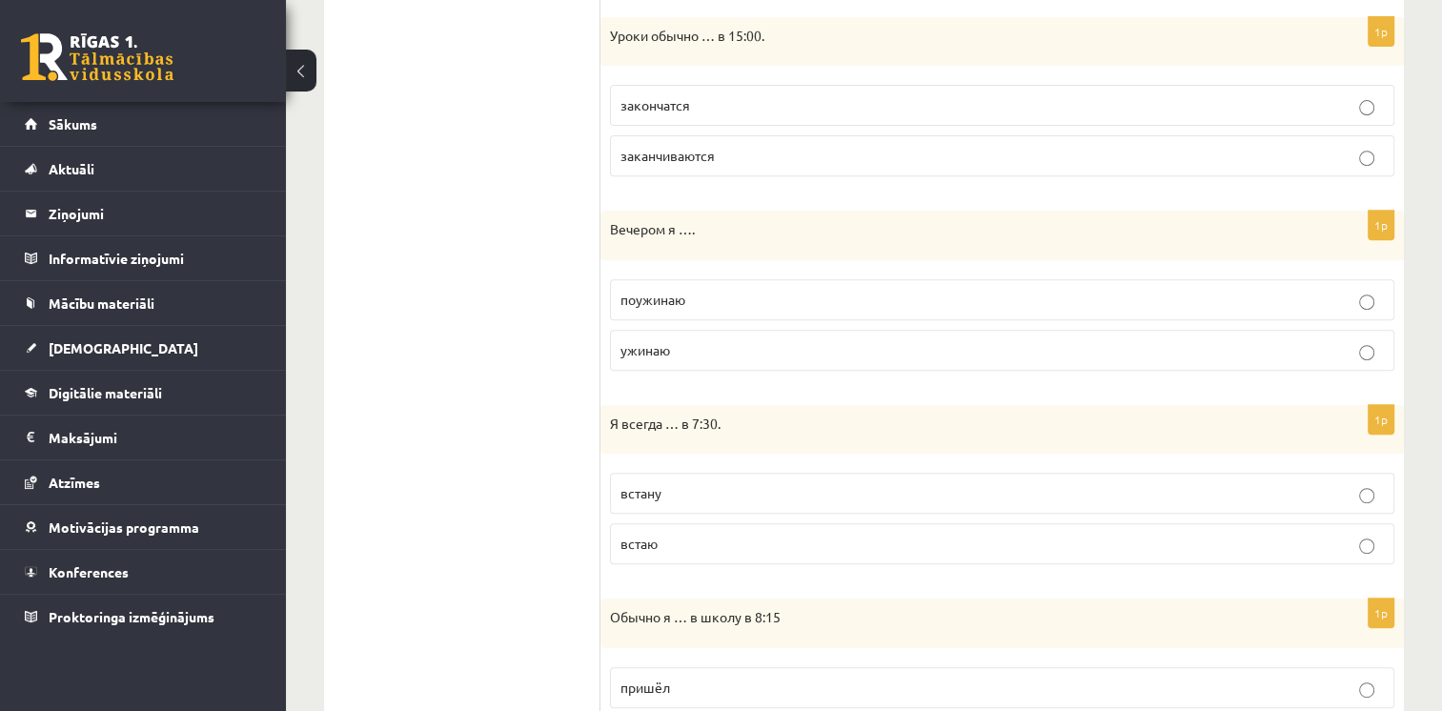
click at [675, 347] on p "ужинаю" at bounding box center [1003, 350] width 764 height 20
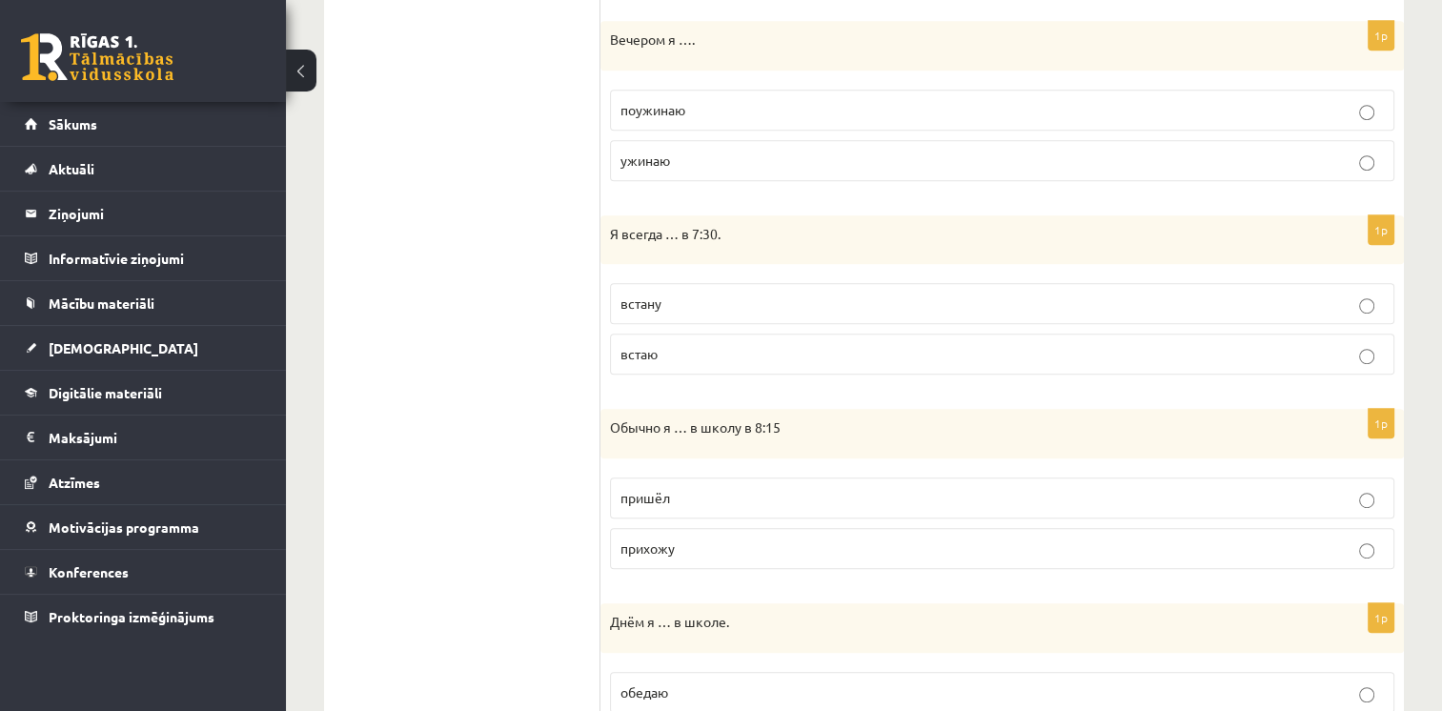
scroll to position [953, 0]
click at [676, 336] on label "встаю" at bounding box center [1002, 353] width 785 height 41
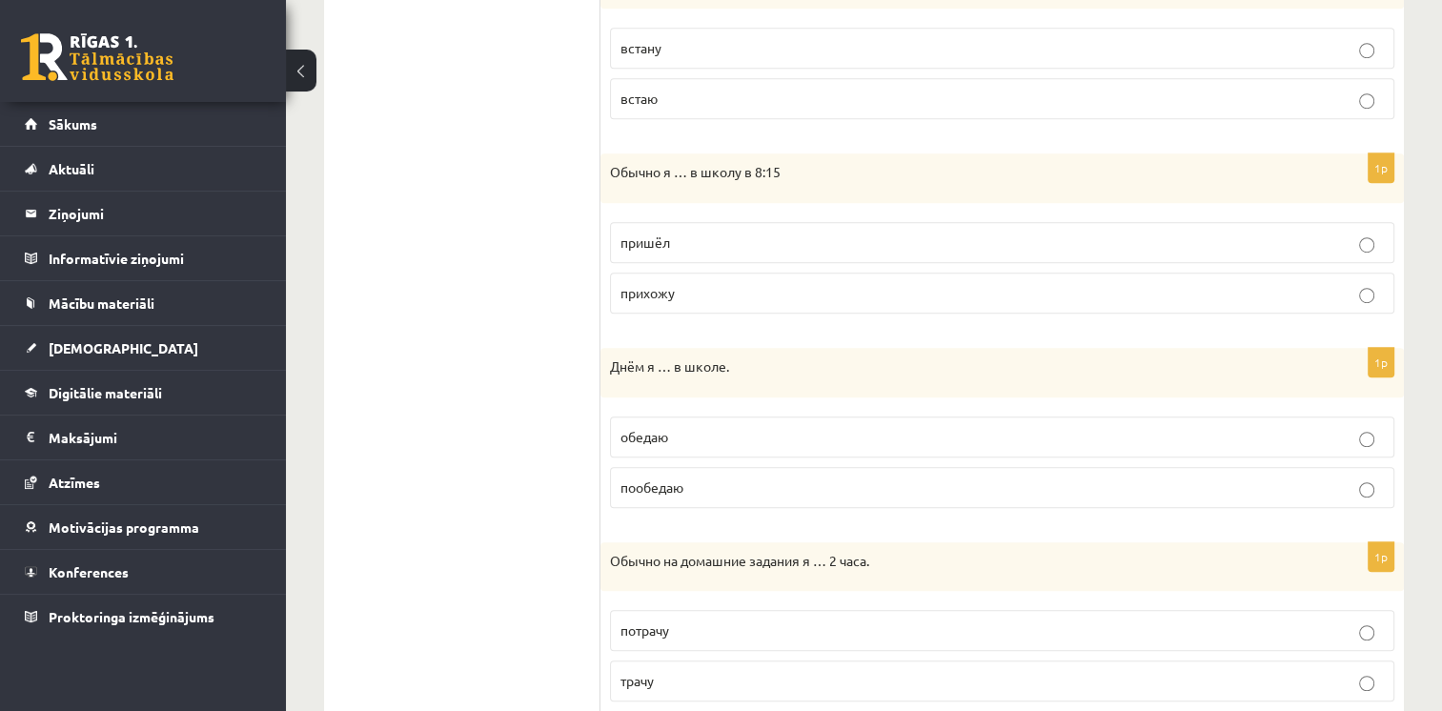
scroll to position [1239, 0]
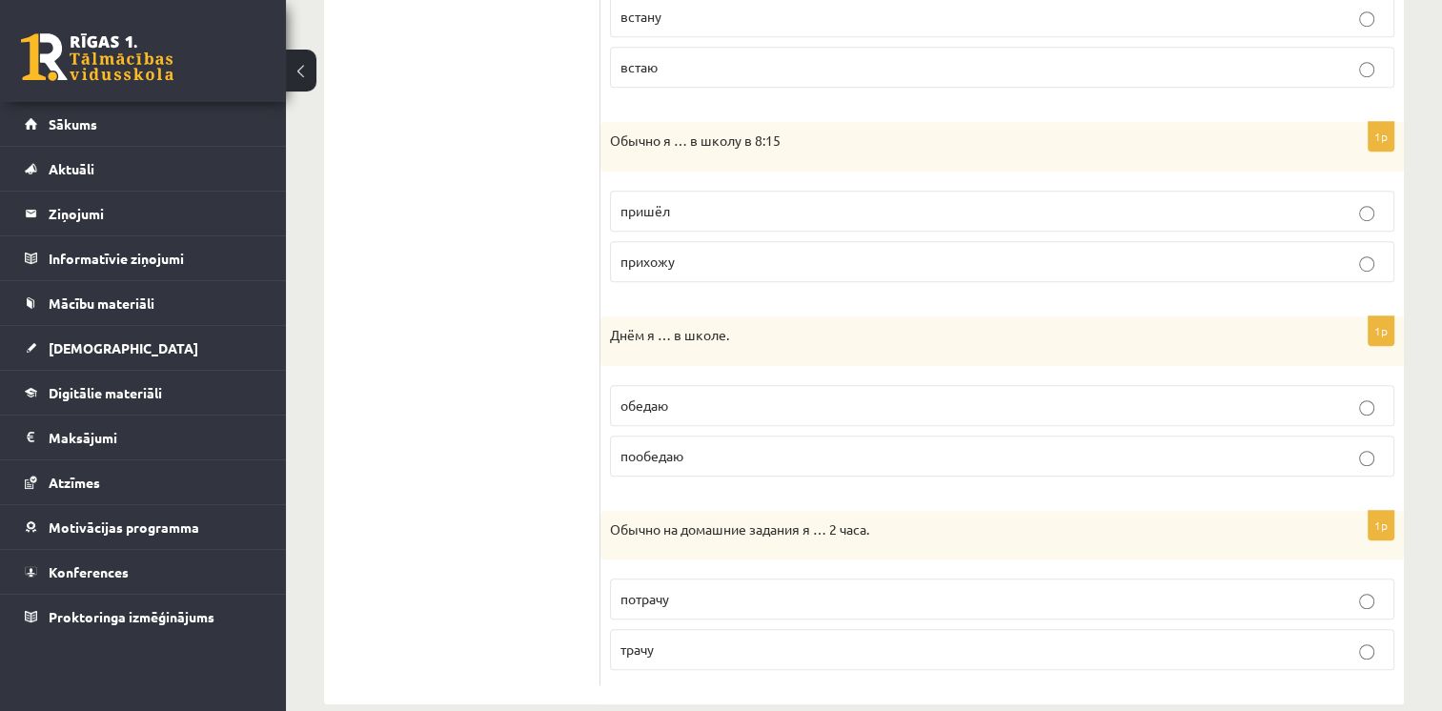
click at [729, 254] on p "прихожу" at bounding box center [1003, 262] width 764 height 20
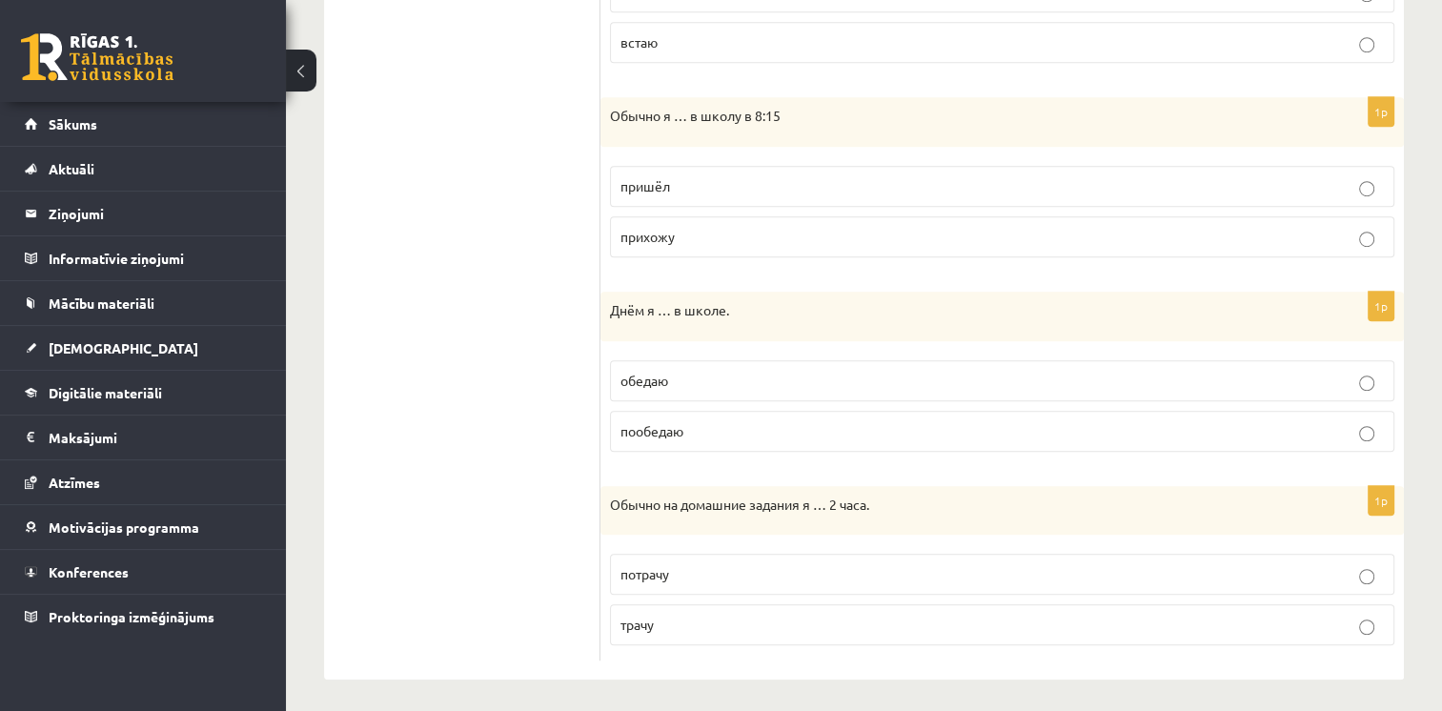
click at [702, 375] on p "обедаю" at bounding box center [1003, 381] width 764 height 20
click at [696, 627] on p "трачу" at bounding box center [1003, 625] width 764 height 20
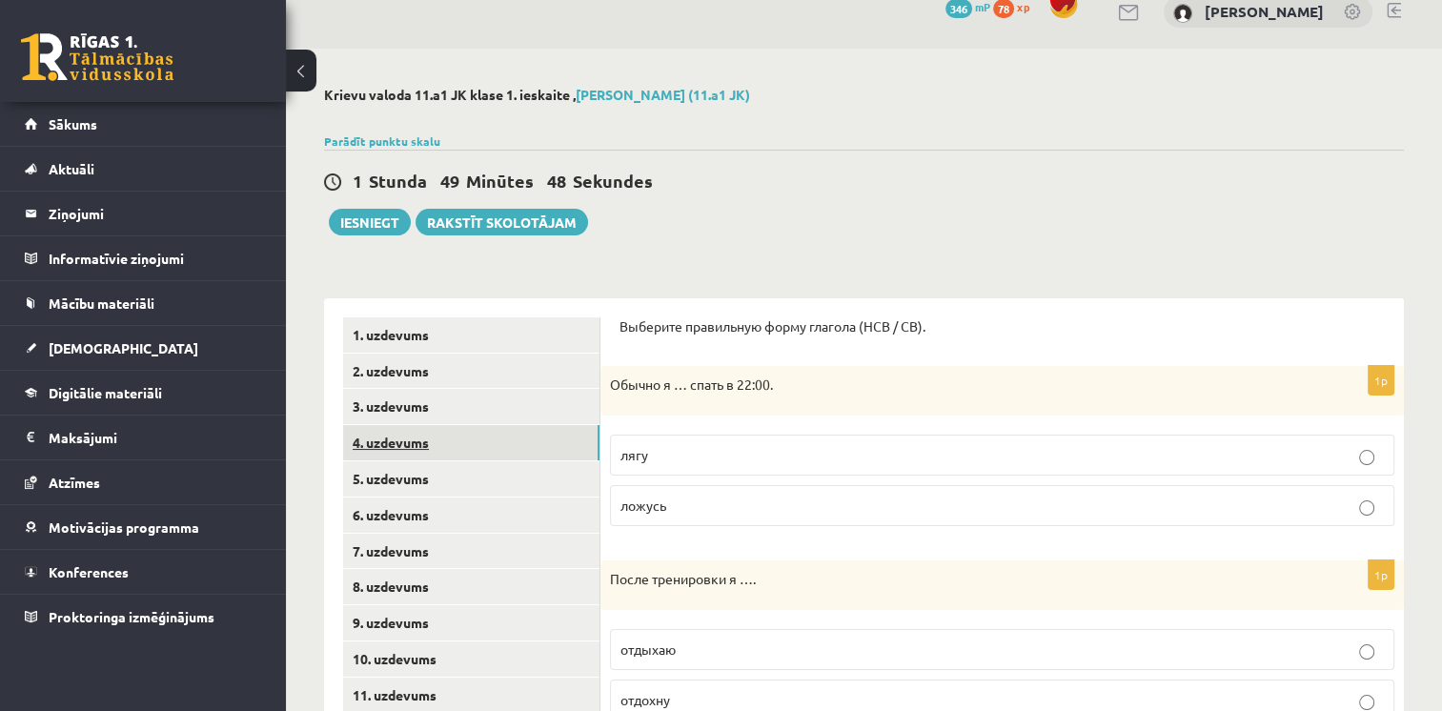
scroll to position [0, 0]
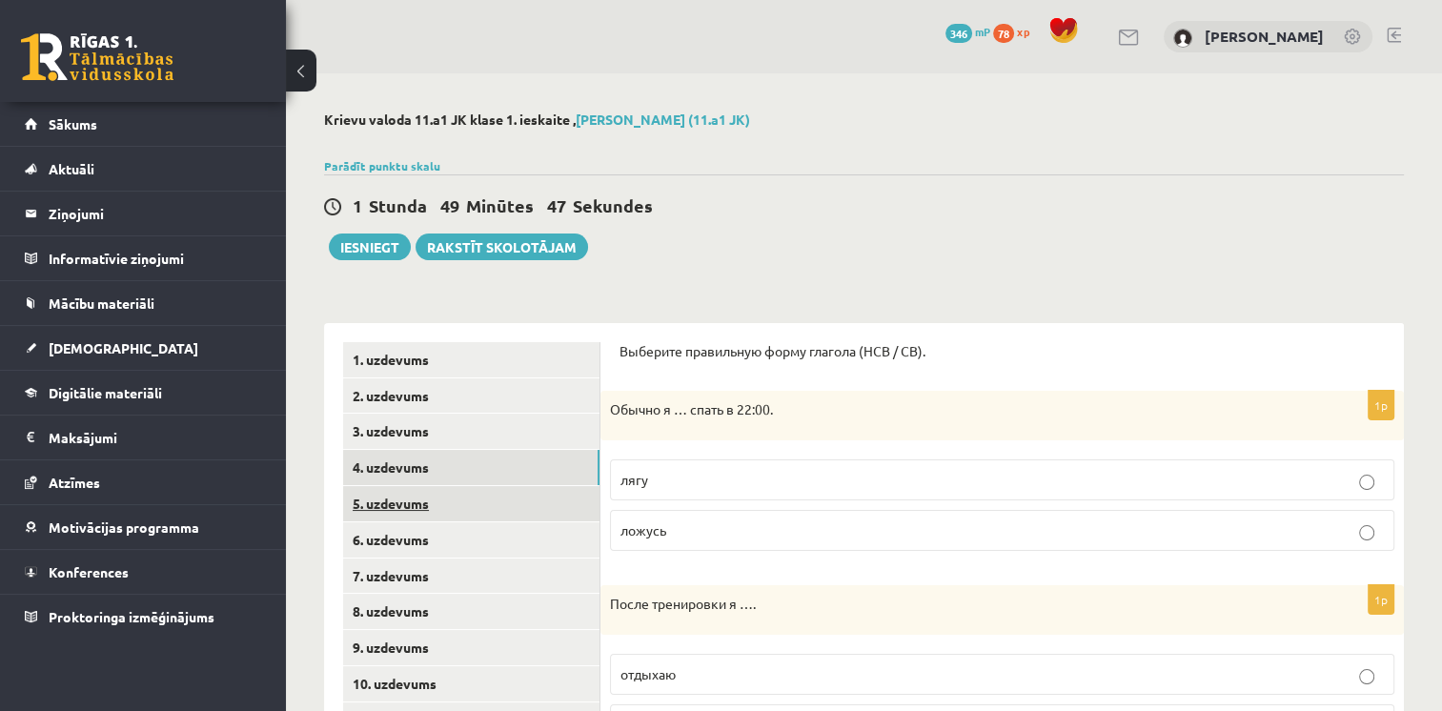
click at [426, 501] on link "5. uzdevums" at bounding box center [471, 503] width 256 height 35
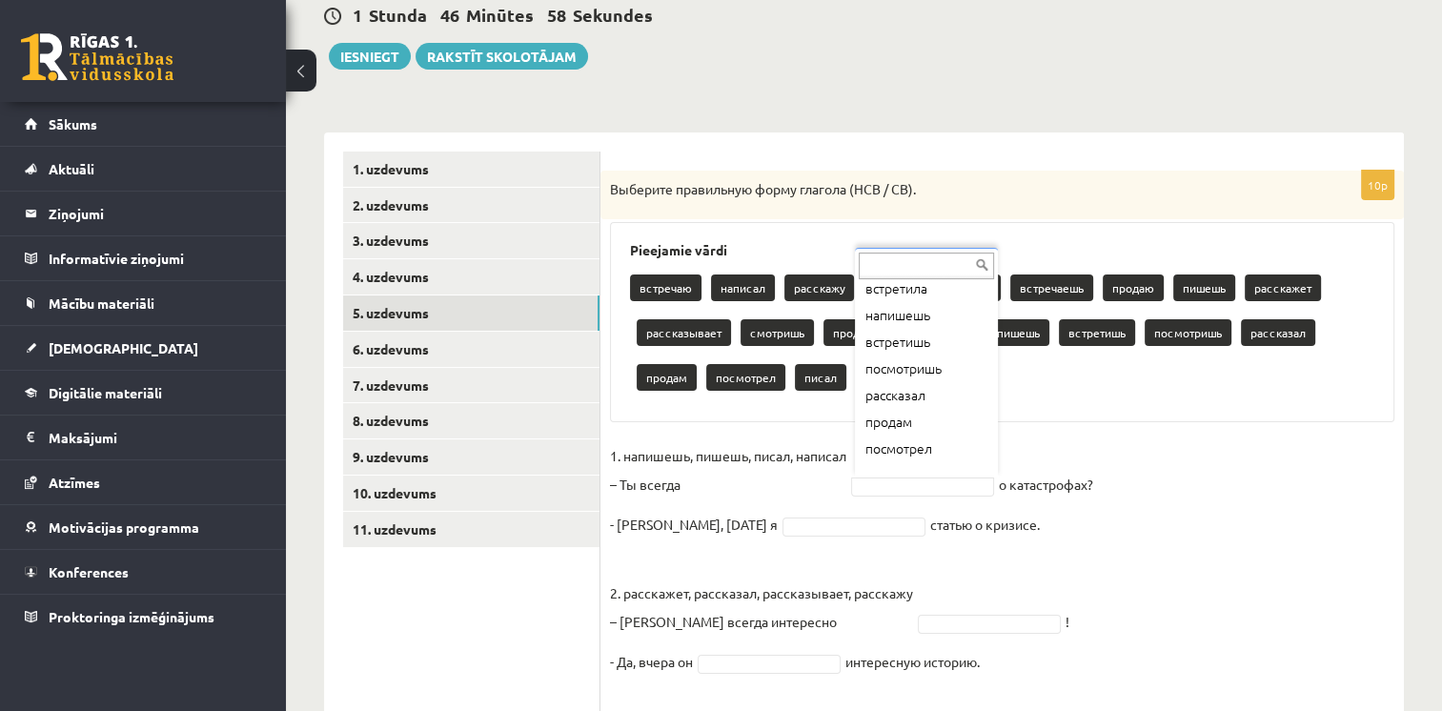
scroll to position [370, 0]
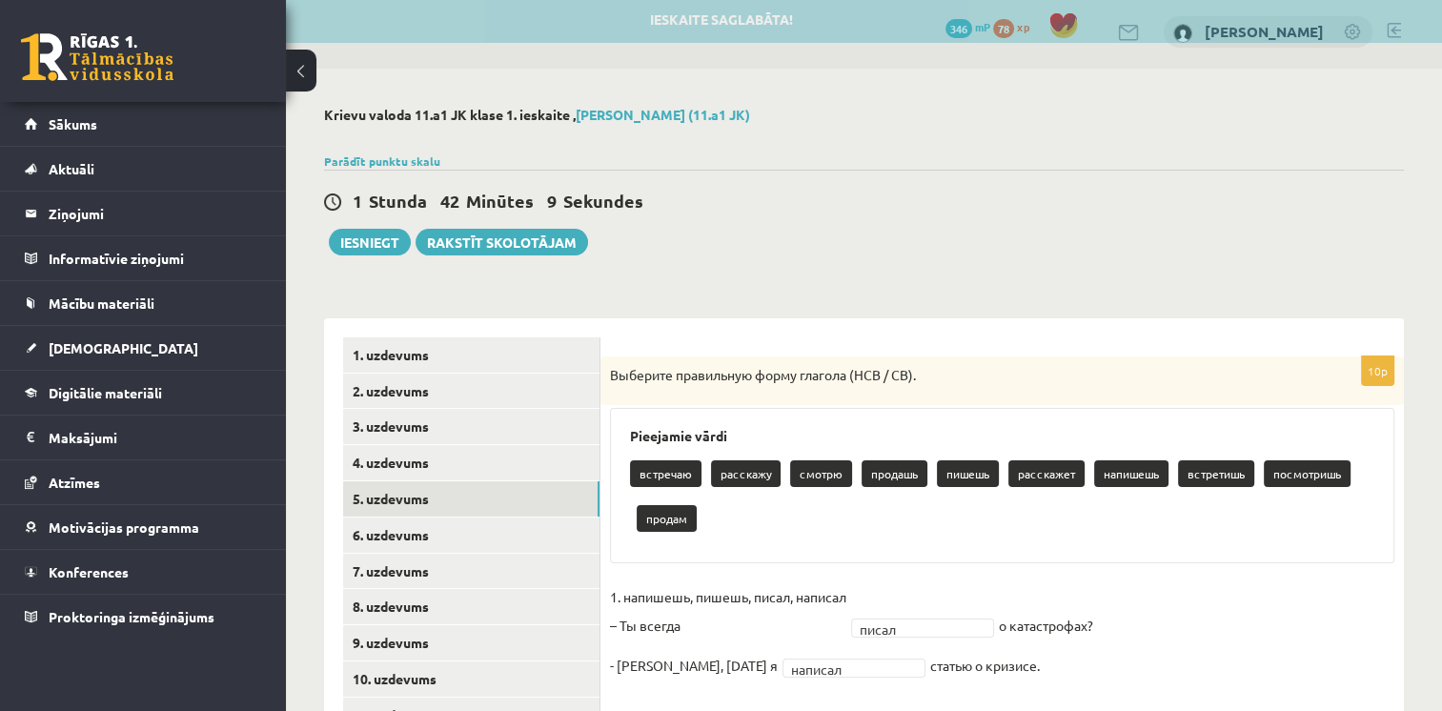
scroll to position [191, 0]
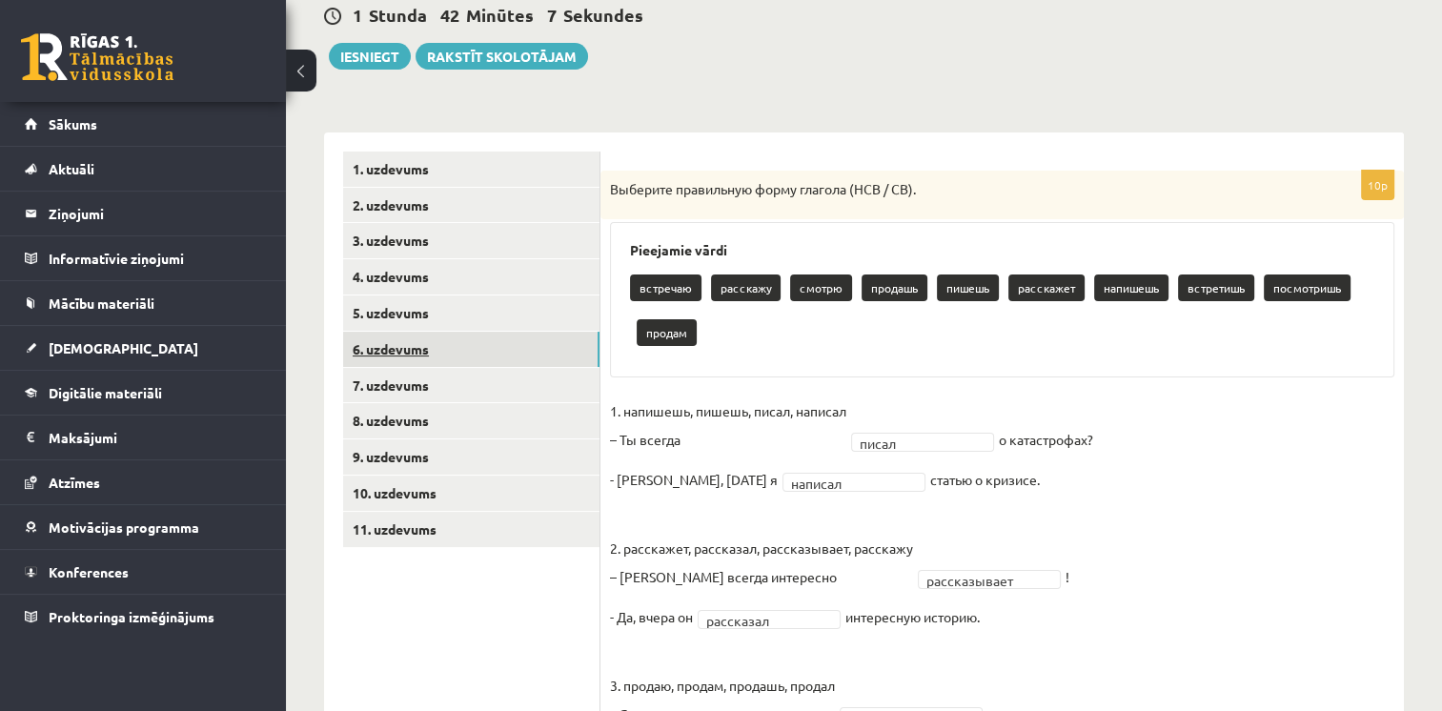
click at [392, 349] on link "6. uzdevums" at bounding box center [471, 349] width 256 height 35
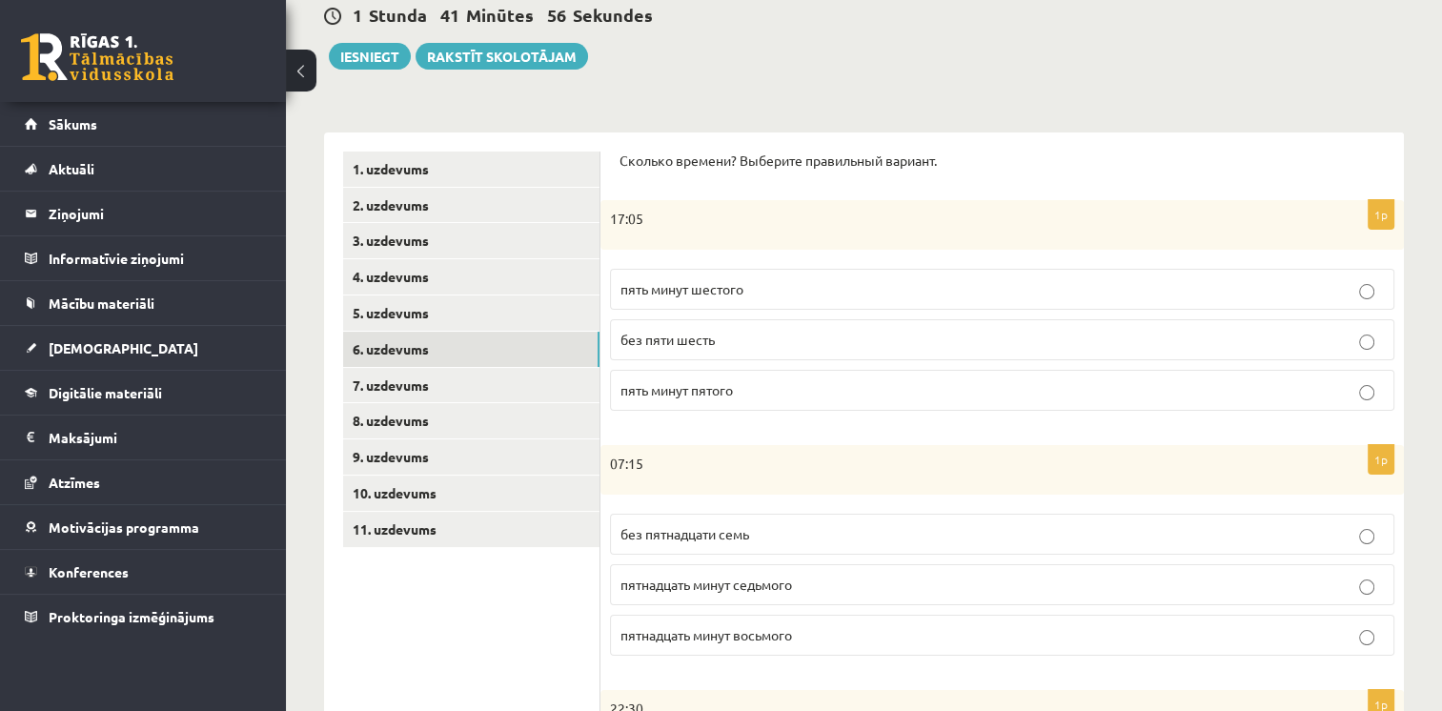
click at [738, 293] on span "пять минут шестого" at bounding box center [682, 288] width 123 height 17
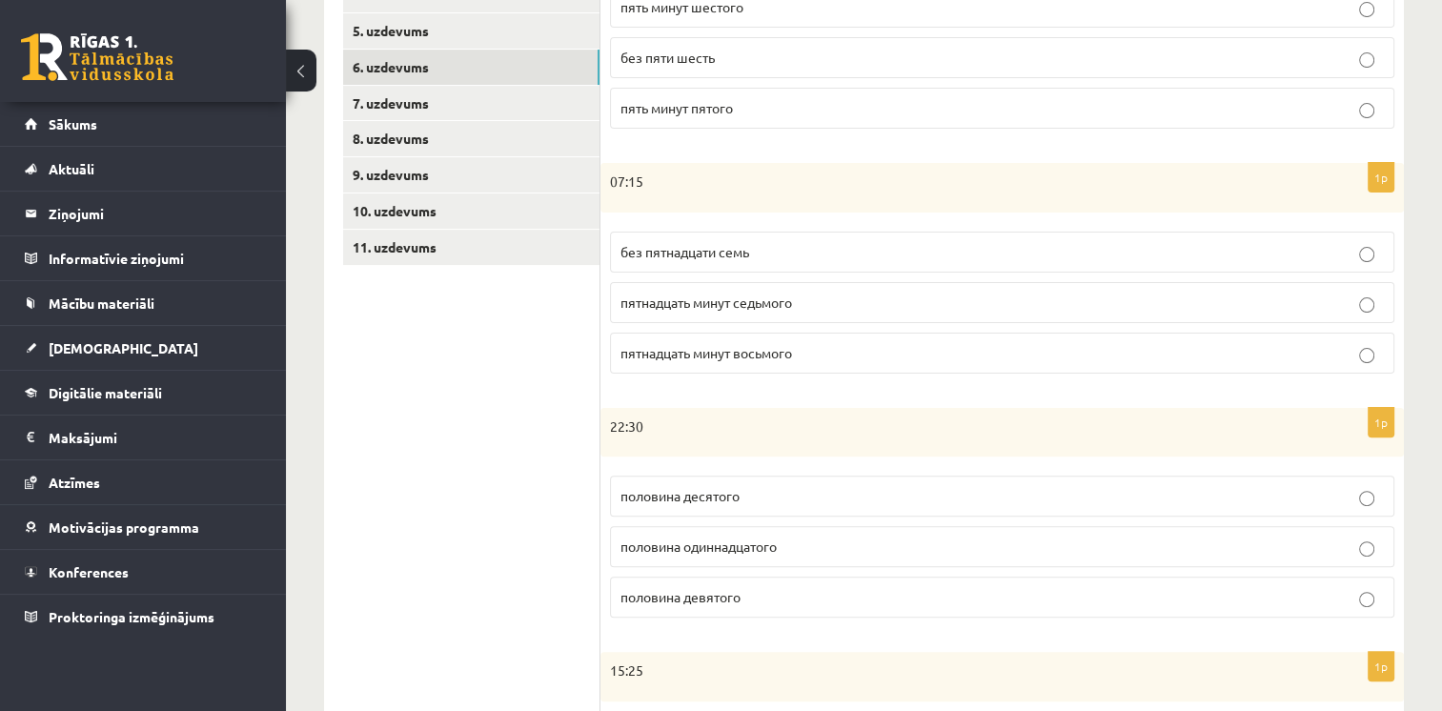
scroll to position [477, 0]
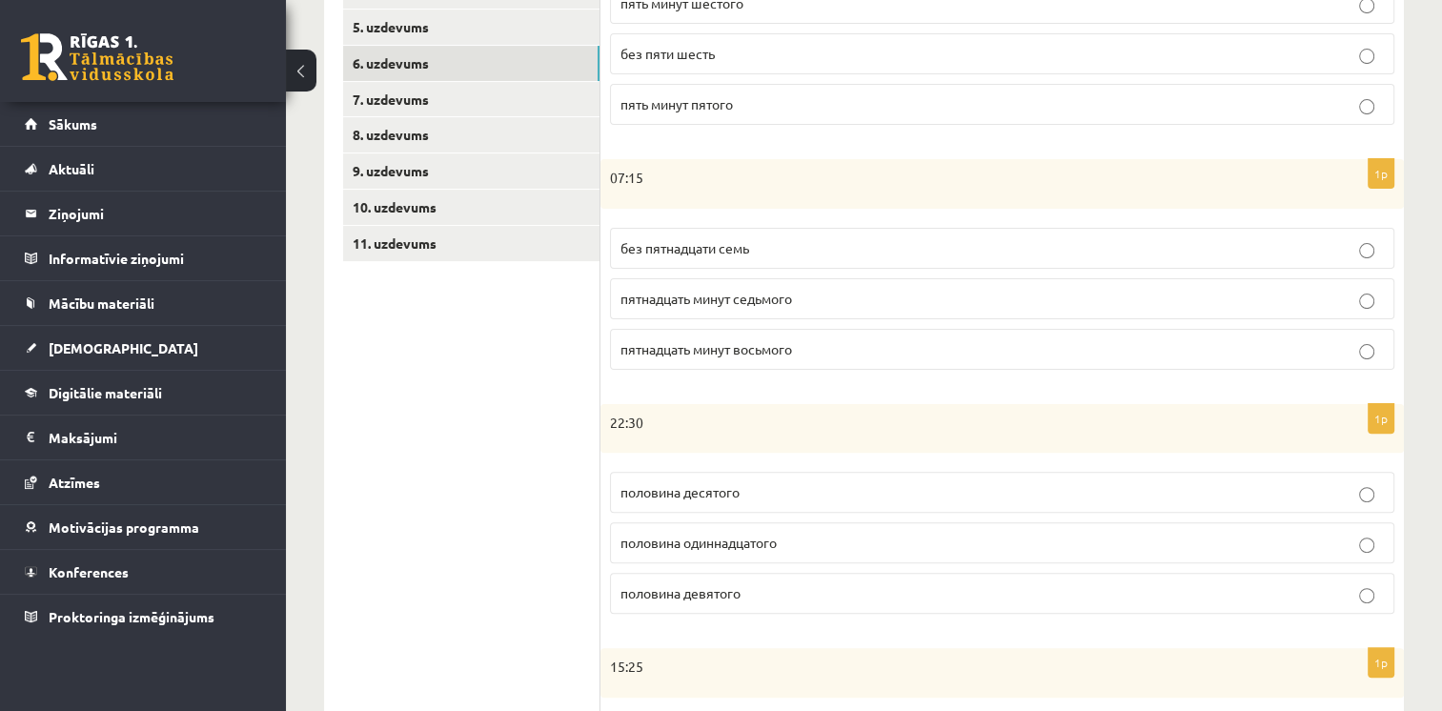
click at [713, 351] on span "пятнадцать минут восьмого" at bounding box center [707, 348] width 172 height 17
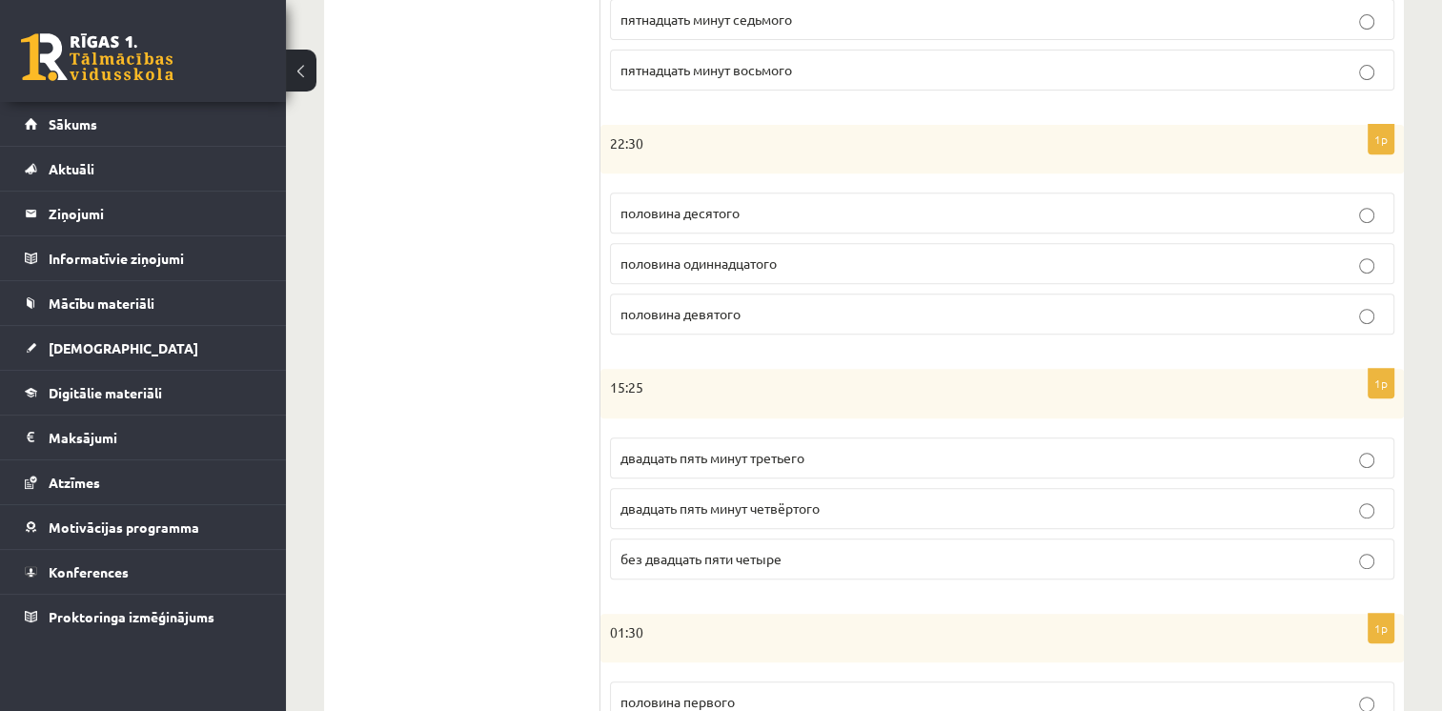
scroll to position [763, 0]
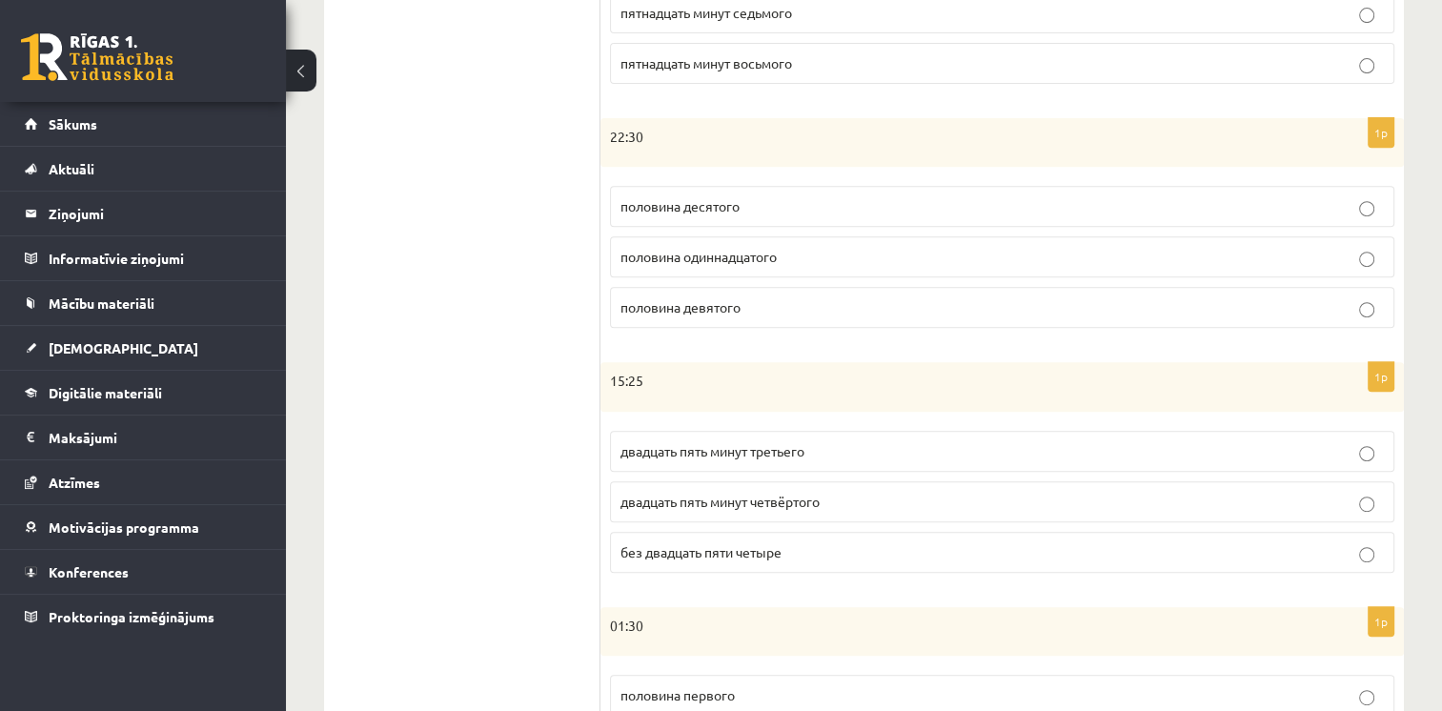
click at [704, 262] on p "половина одиннадцатого" at bounding box center [1003, 257] width 764 height 20
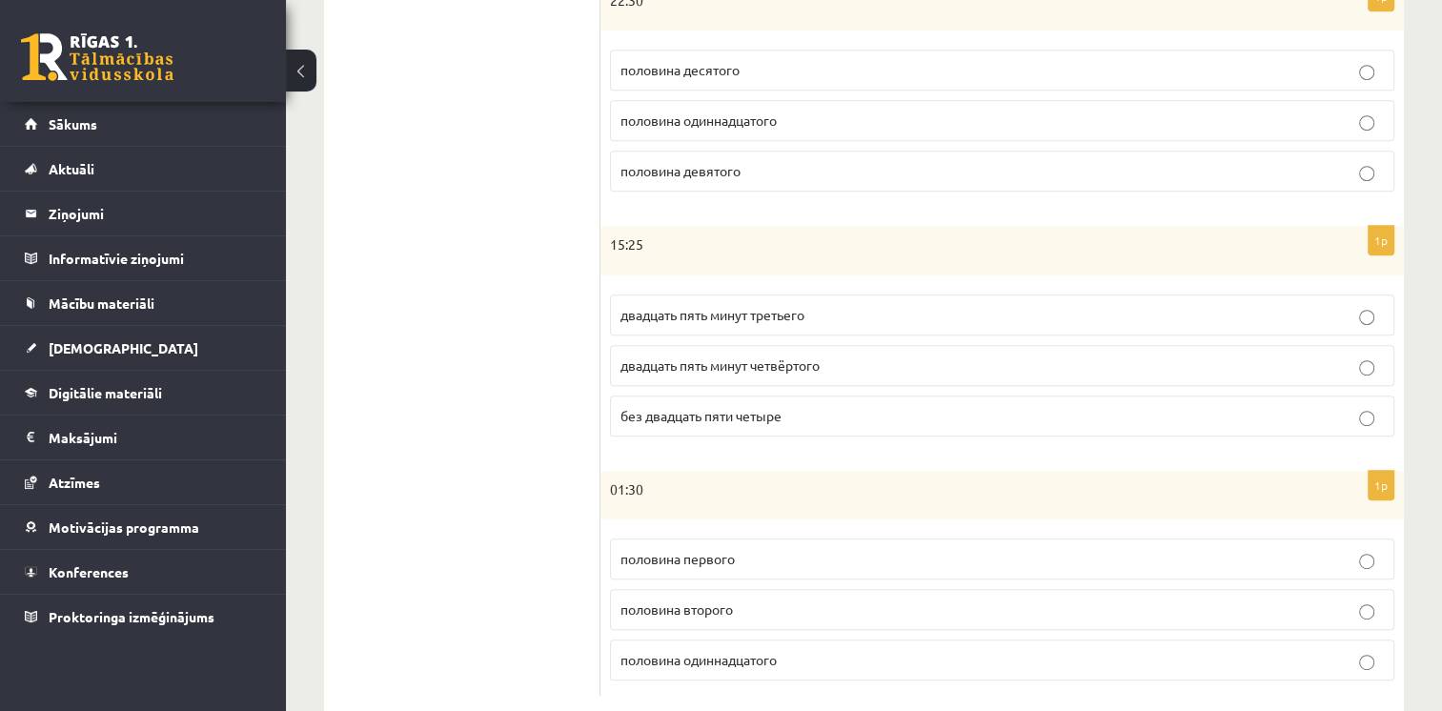
scroll to position [935, 0]
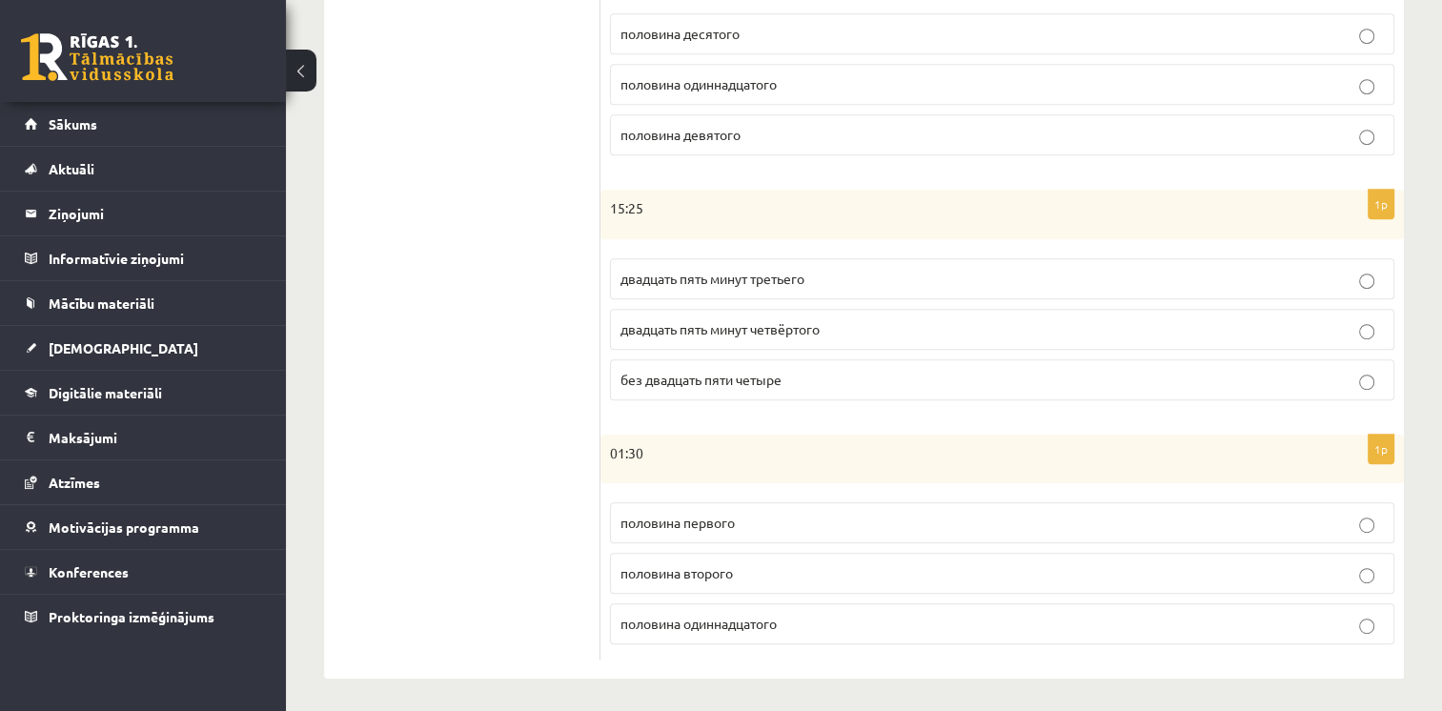
click at [767, 328] on span "двадцать пять минут четвёртого" at bounding box center [720, 328] width 199 height 17
click at [724, 575] on p "половина второго" at bounding box center [1003, 573] width 764 height 20
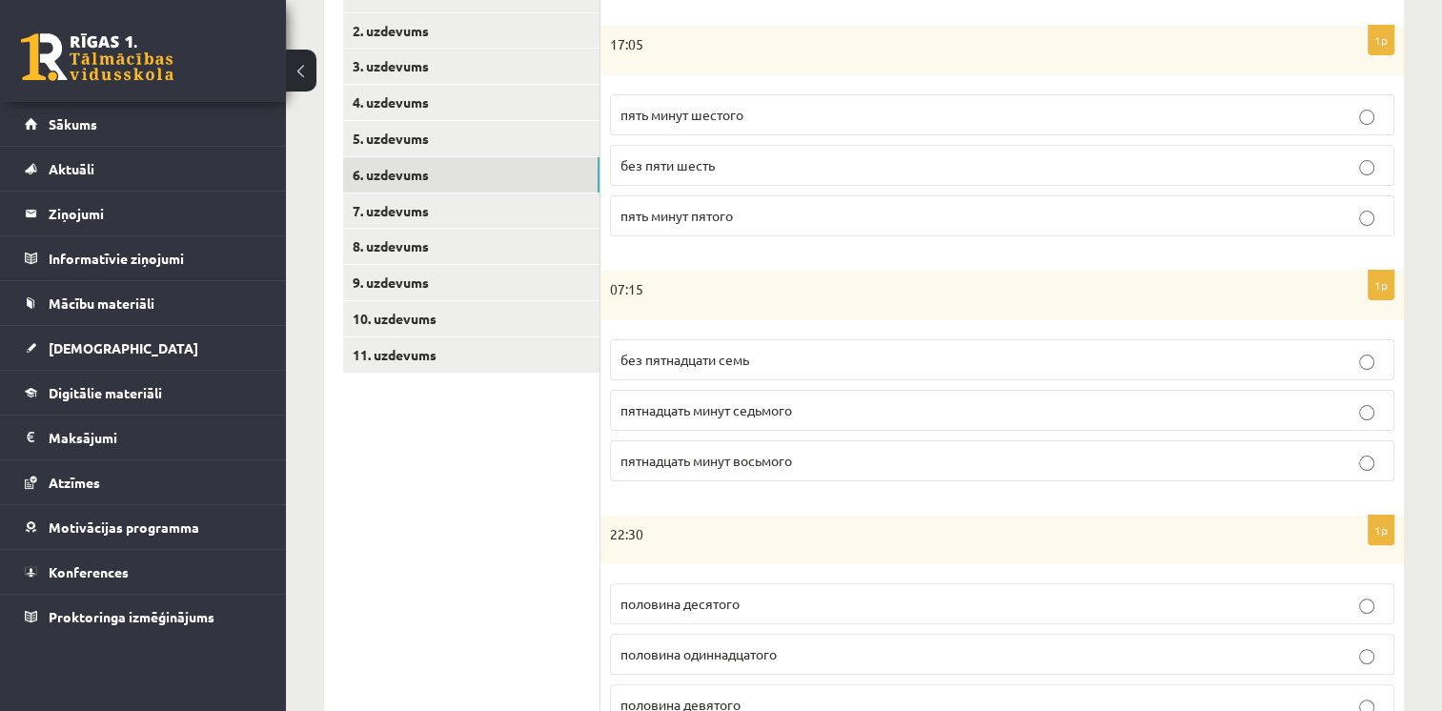
scroll to position [363, 0]
click at [401, 211] on link "7. uzdevums" at bounding box center [471, 212] width 256 height 35
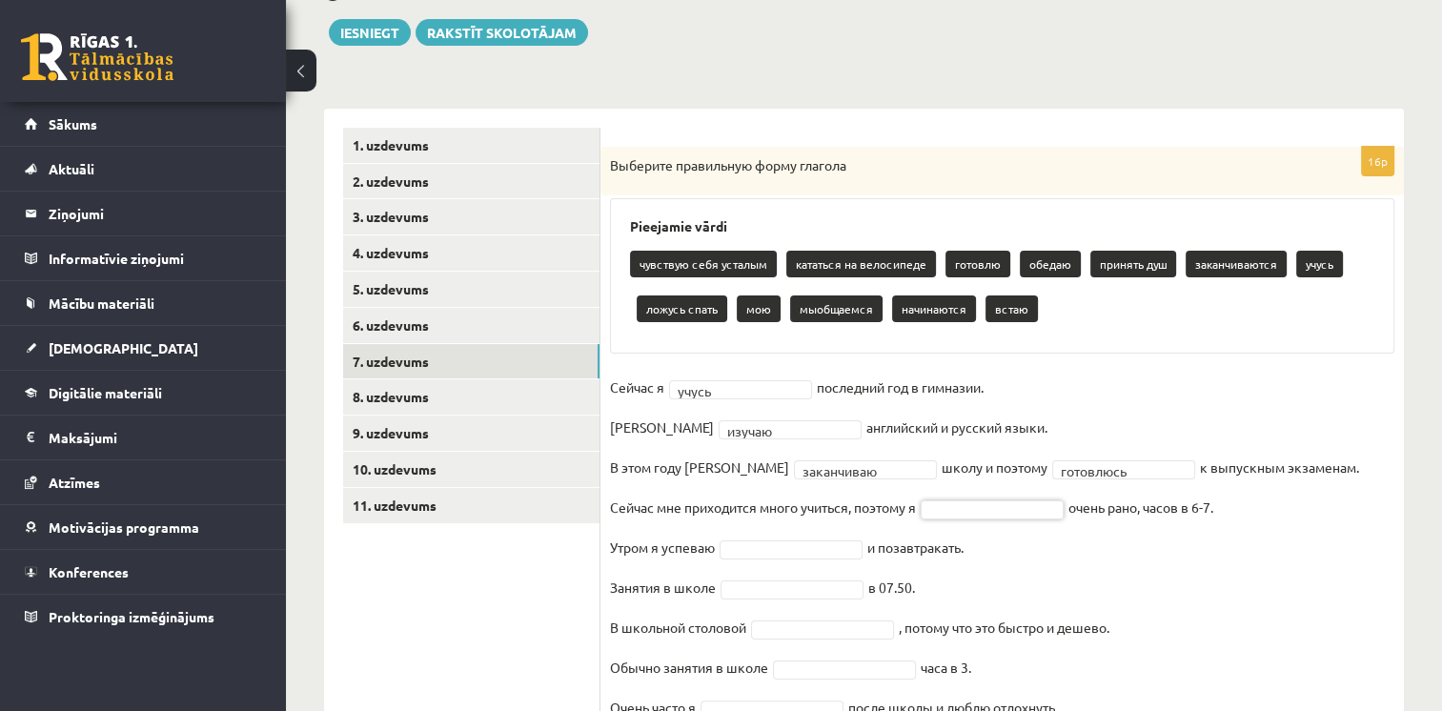
scroll to position [122, 0]
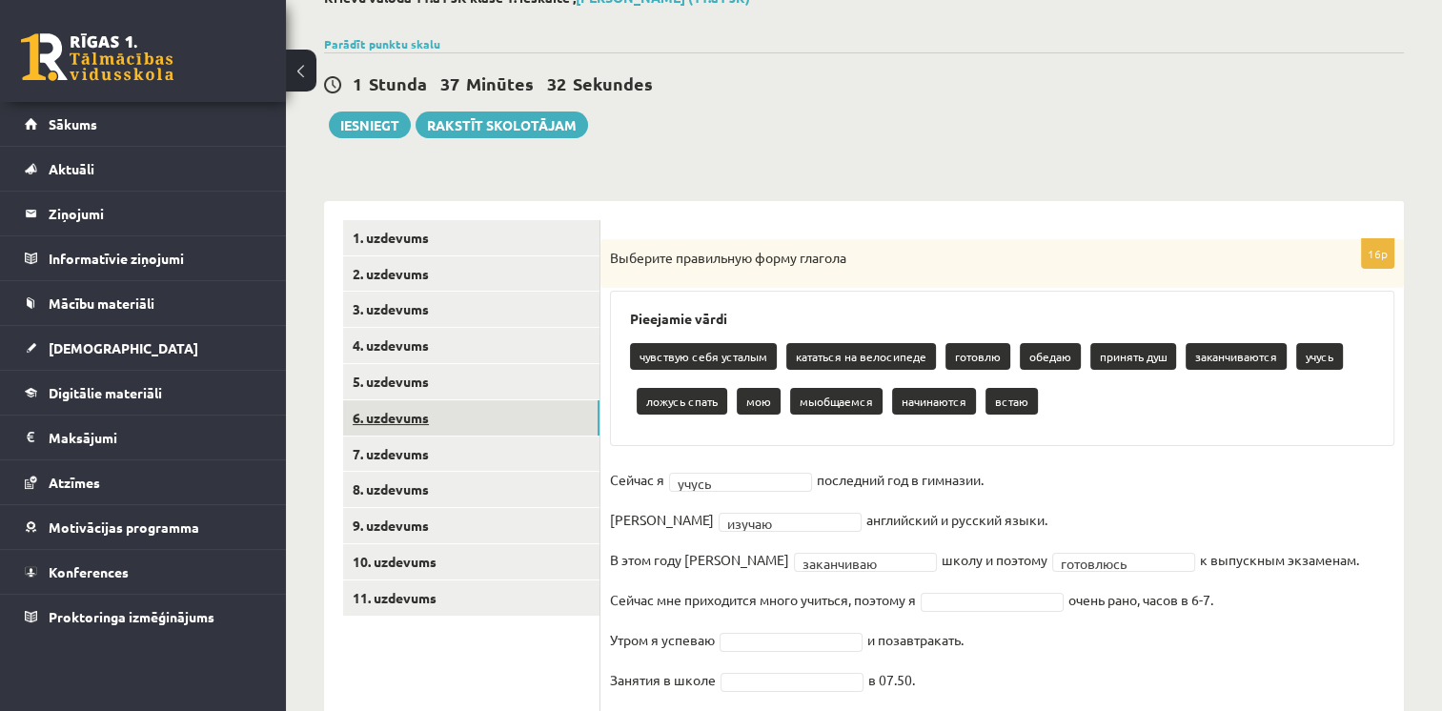
click at [520, 420] on link "6. uzdevums" at bounding box center [471, 417] width 256 height 35
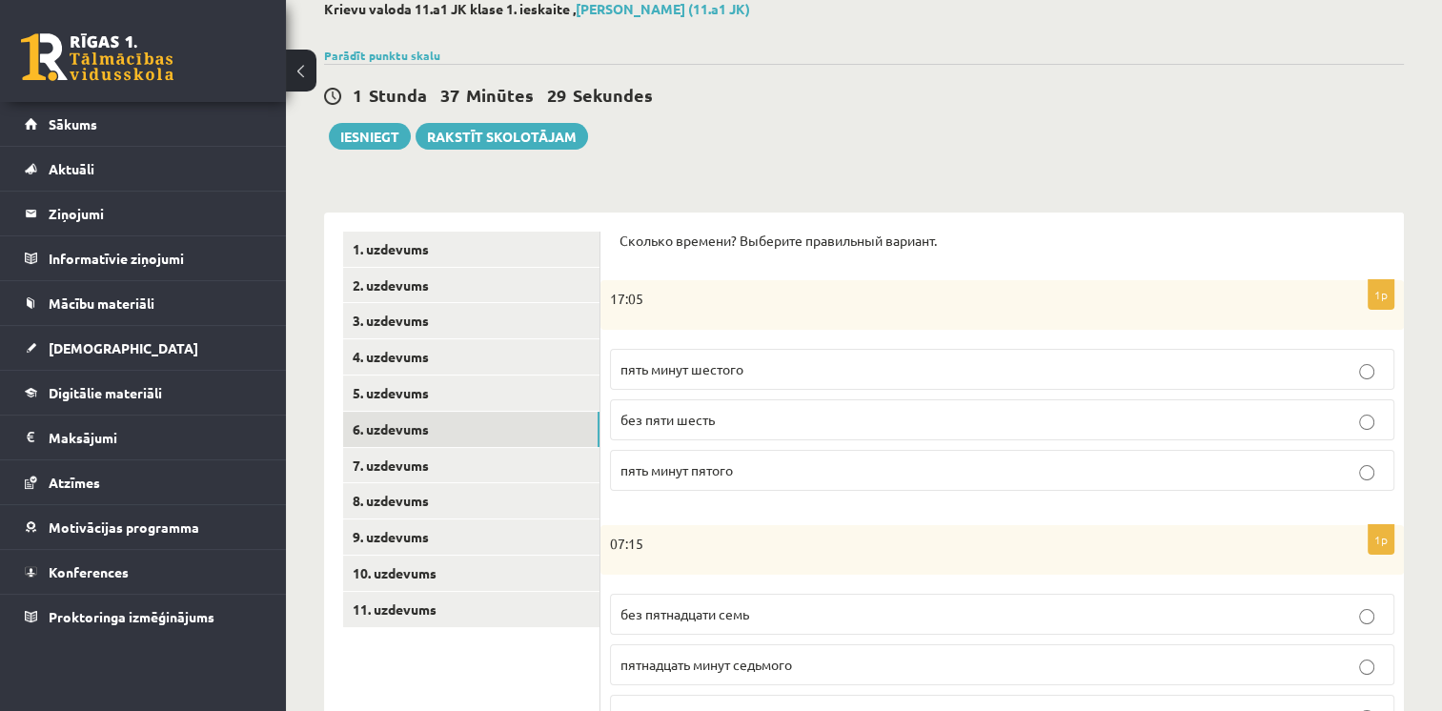
scroll to position [0, 0]
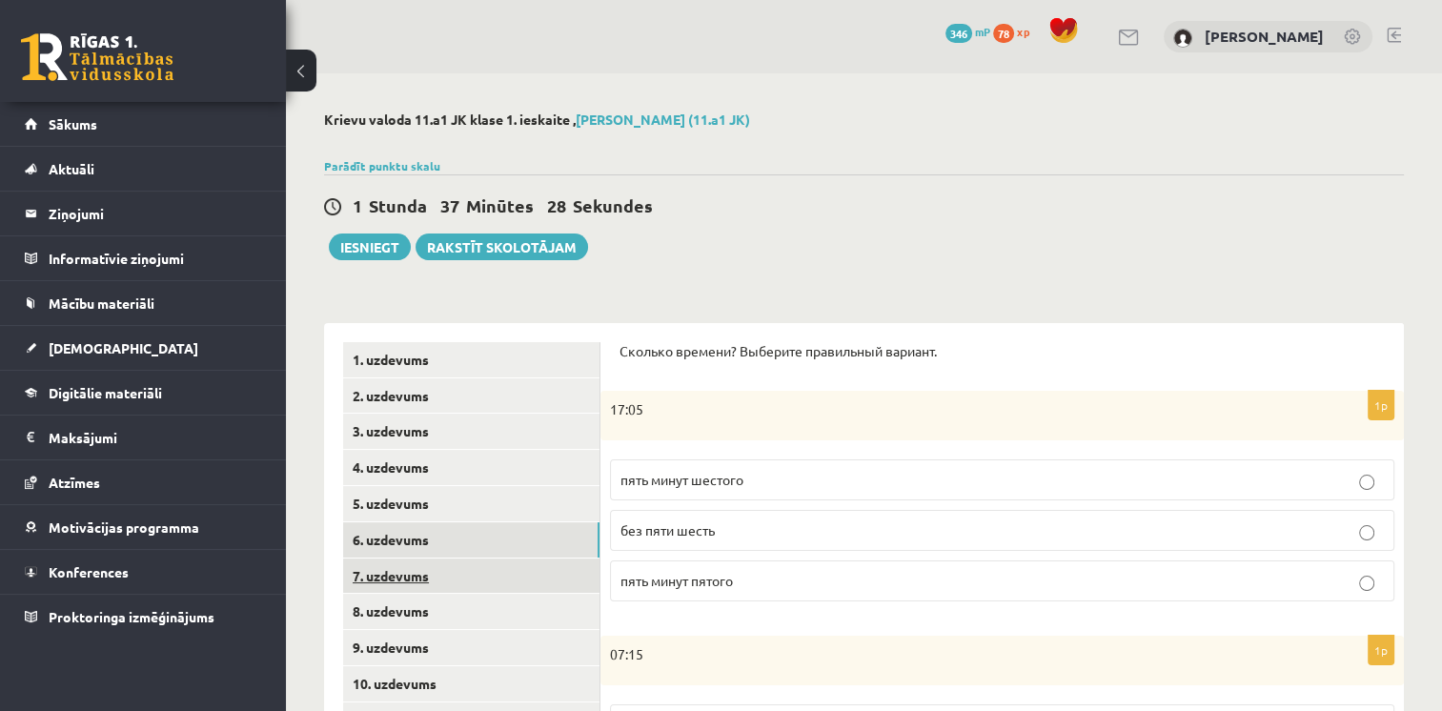
click at [398, 567] on link "7. uzdevums" at bounding box center [471, 576] width 256 height 35
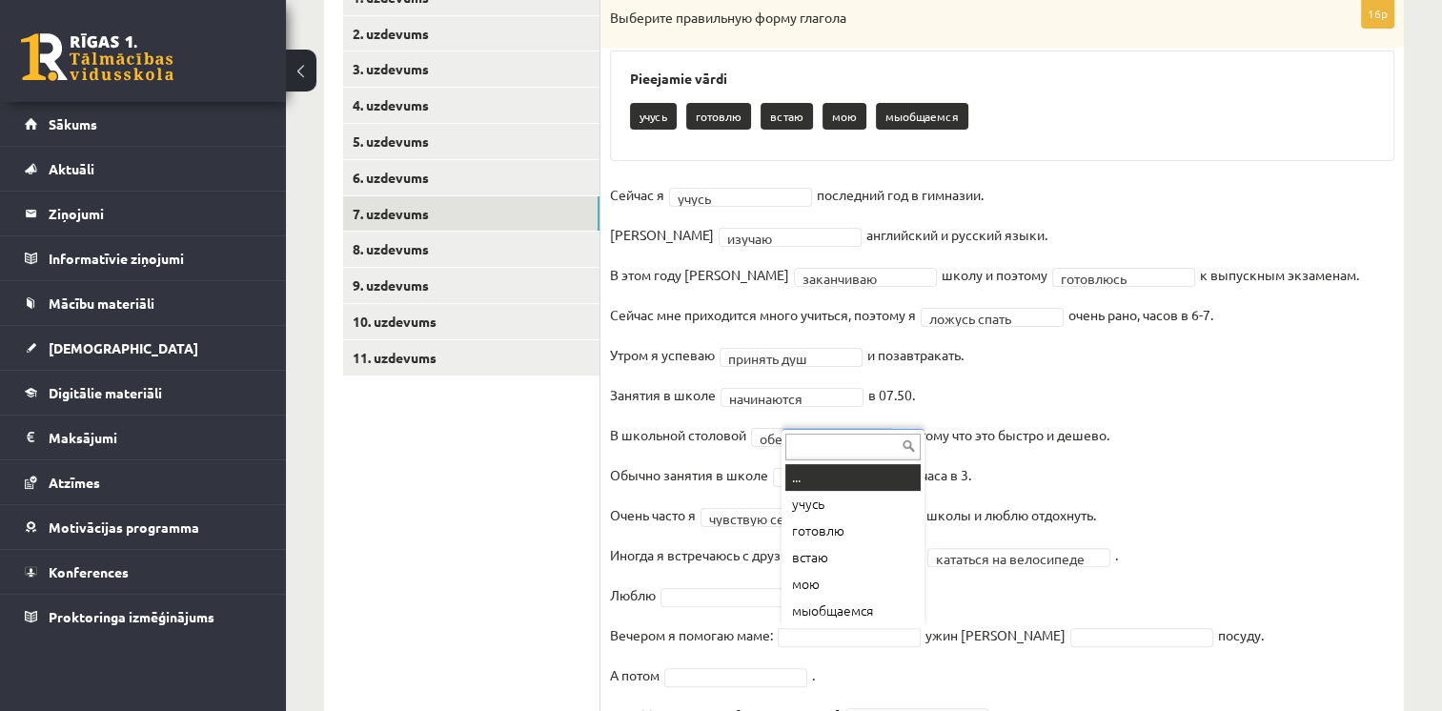
scroll to position [458, 0]
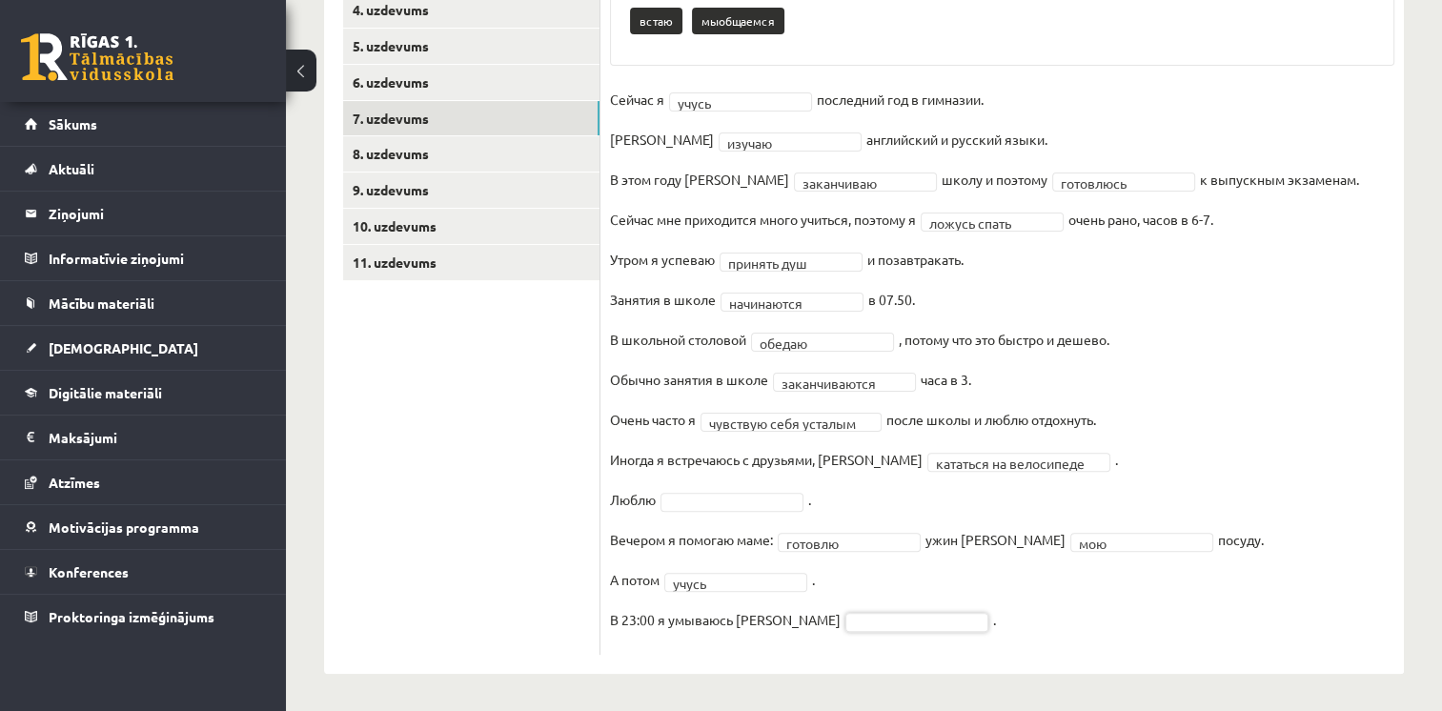
click at [1135, 392] on fieldset "**********" at bounding box center [1002, 365] width 785 height 561
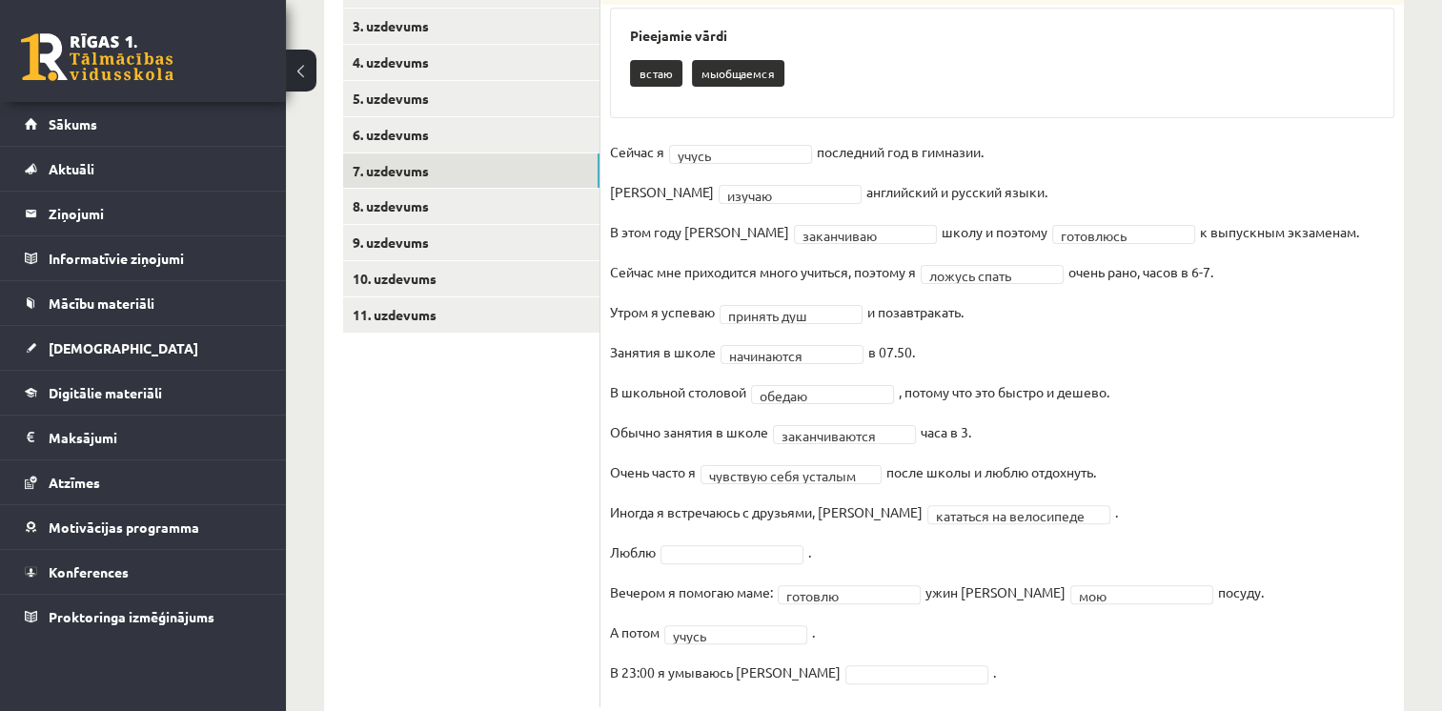
scroll to position [362, 0]
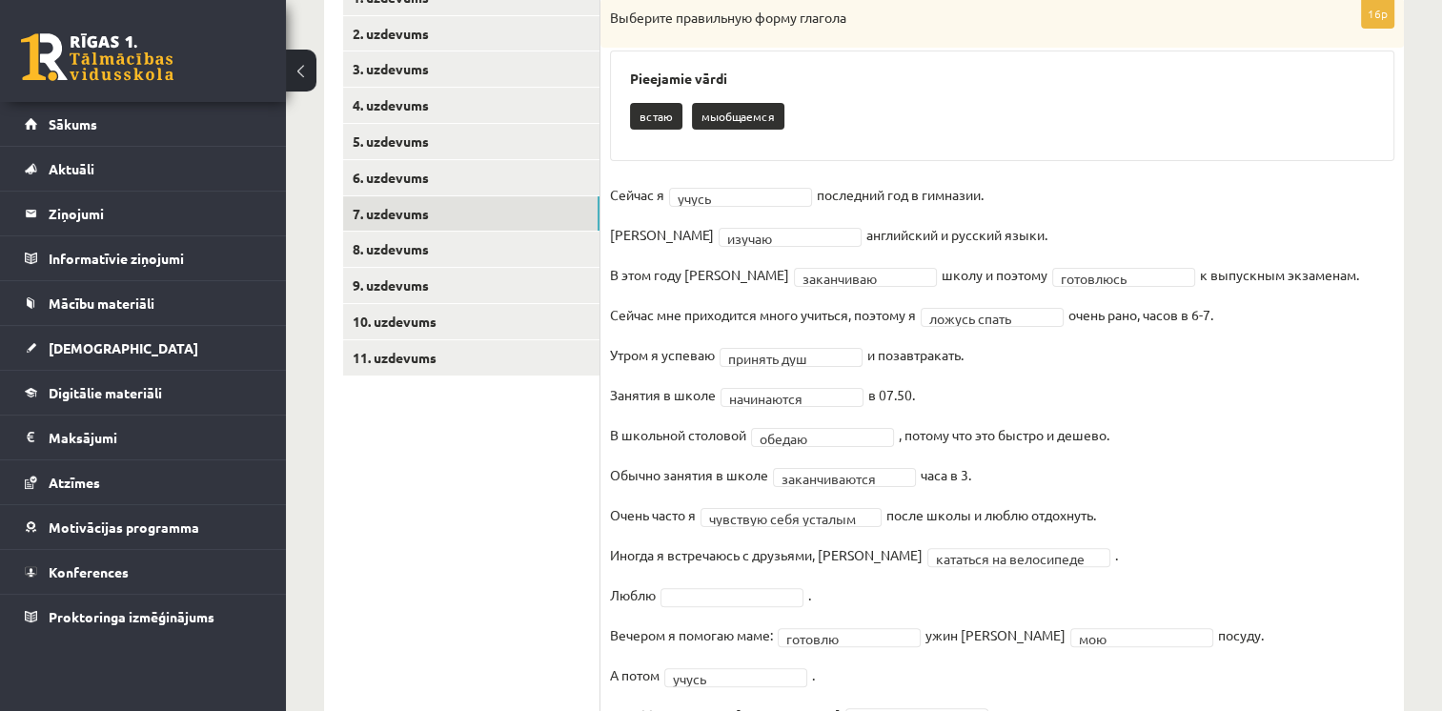
click at [1171, 416] on fieldset "**********" at bounding box center [1002, 460] width 785 height 561
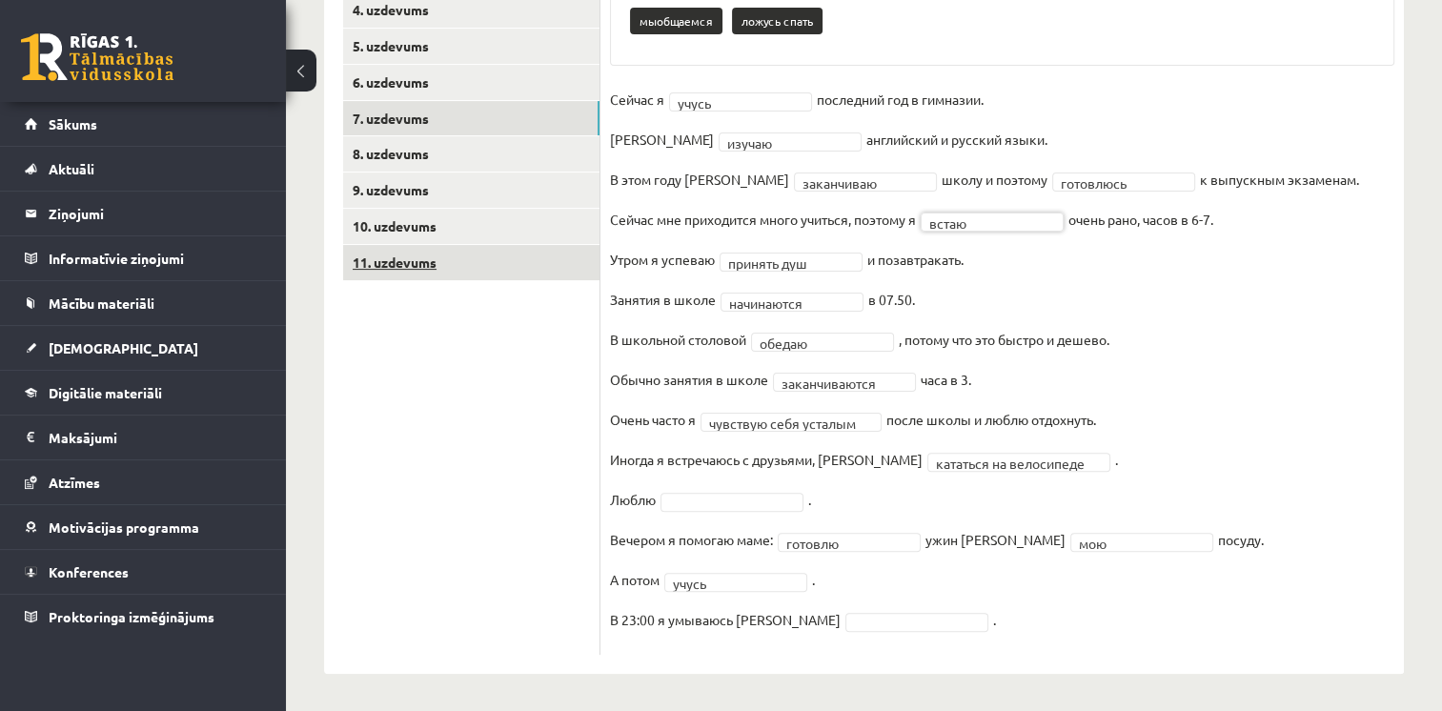
click at [406, 268] on link "11. uzdevums" at bounding box center [471, 262] width 256 height 35
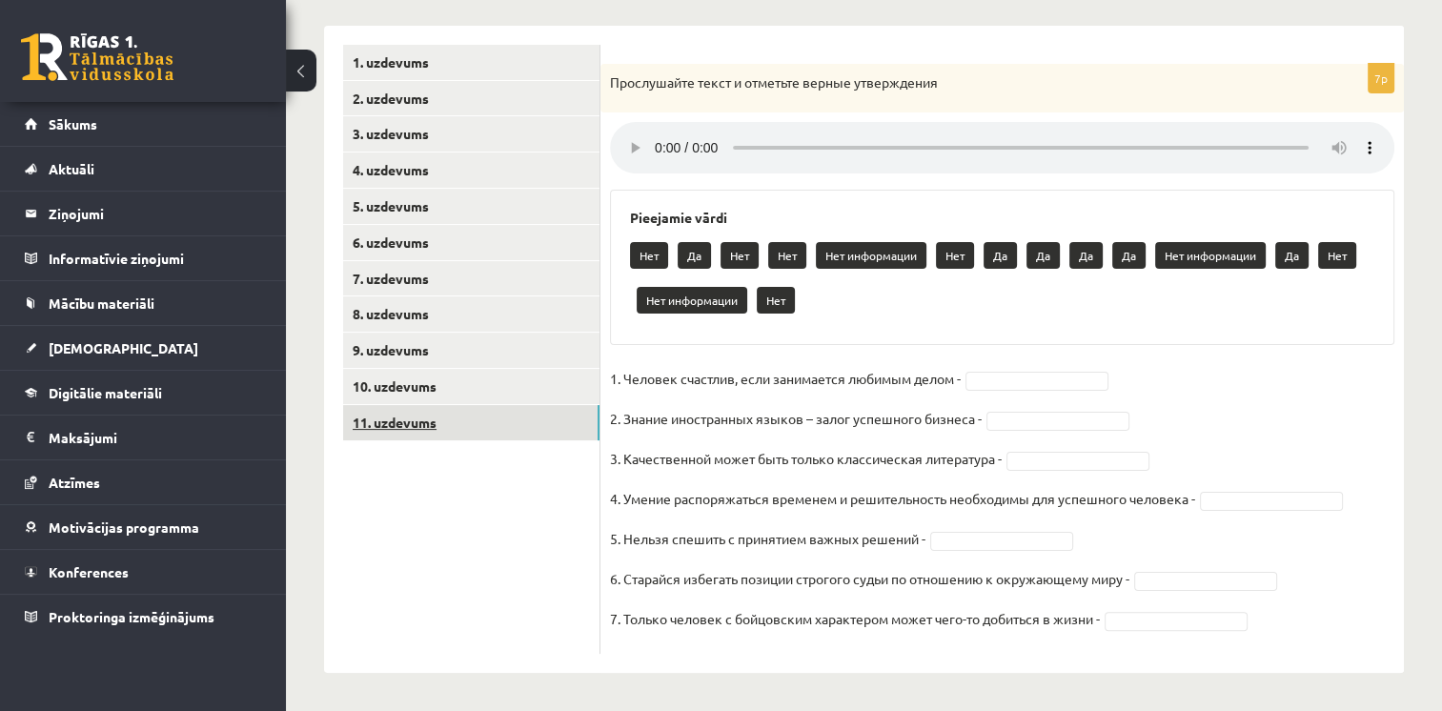
scroll to position [297, 0]
click at [454, 276] on link "7. uzdevums" at bounding box center [471, 278] width 256 height 35
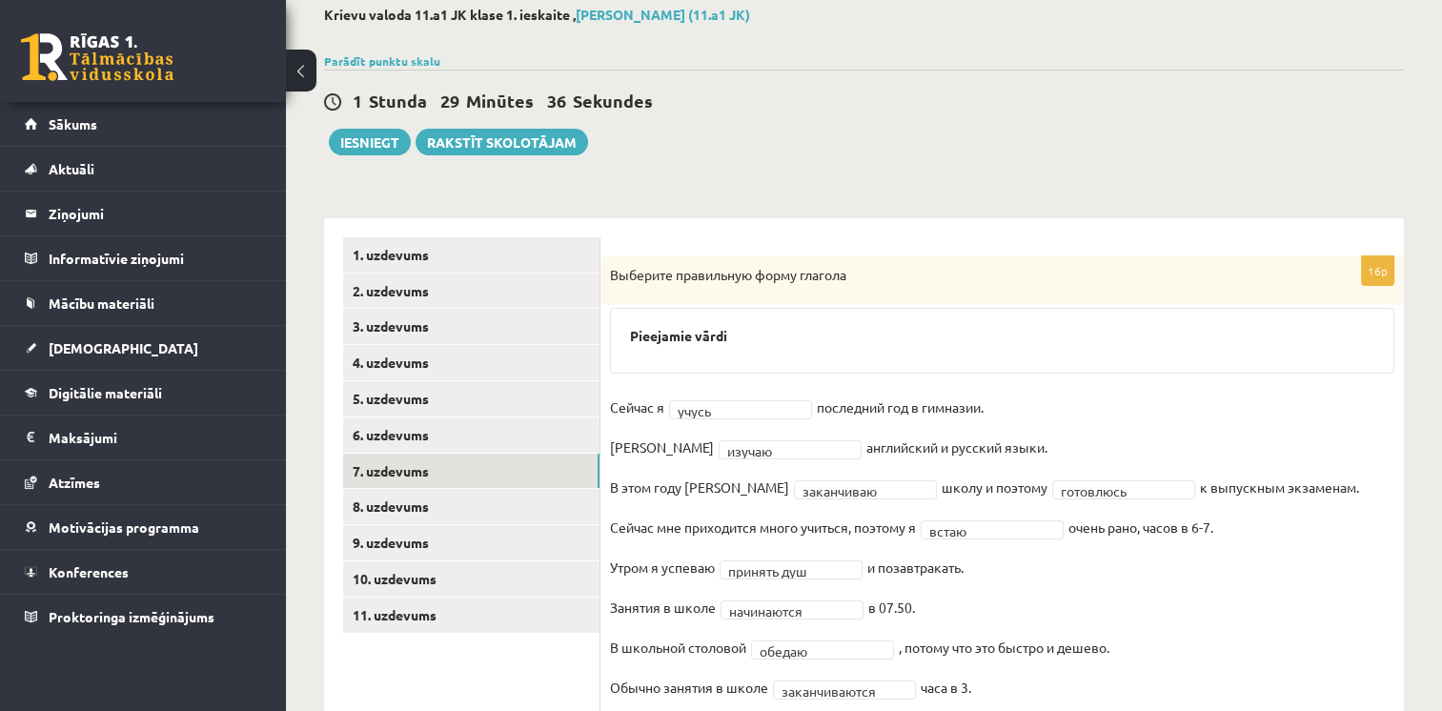
scroll to position [222, 0]
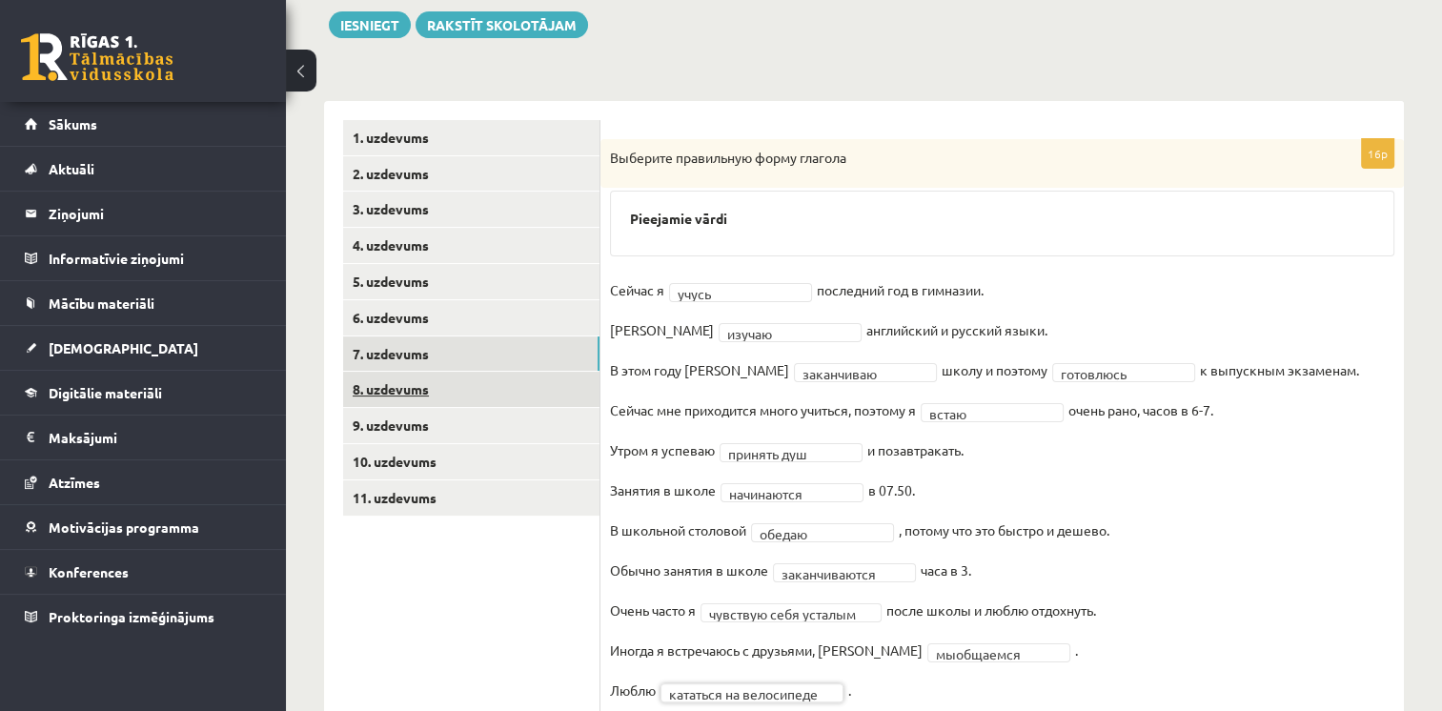
click at [397, 384] on link "8. uzdevums" at bounding box center [471, 389] width 256 height 35
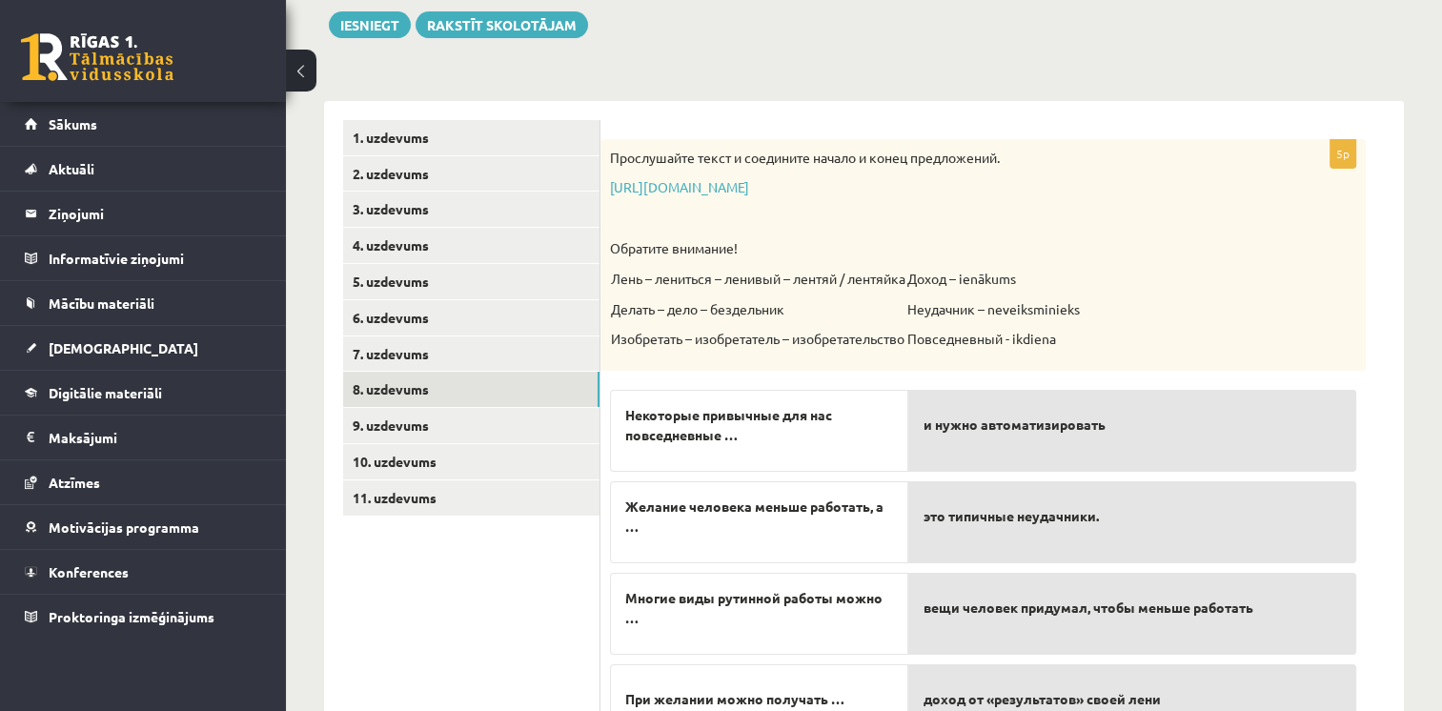
click at [747, 330] on p "Изобретать – изобретатель – изобретательство" at bounding box center [758, 339] width 295 height 19
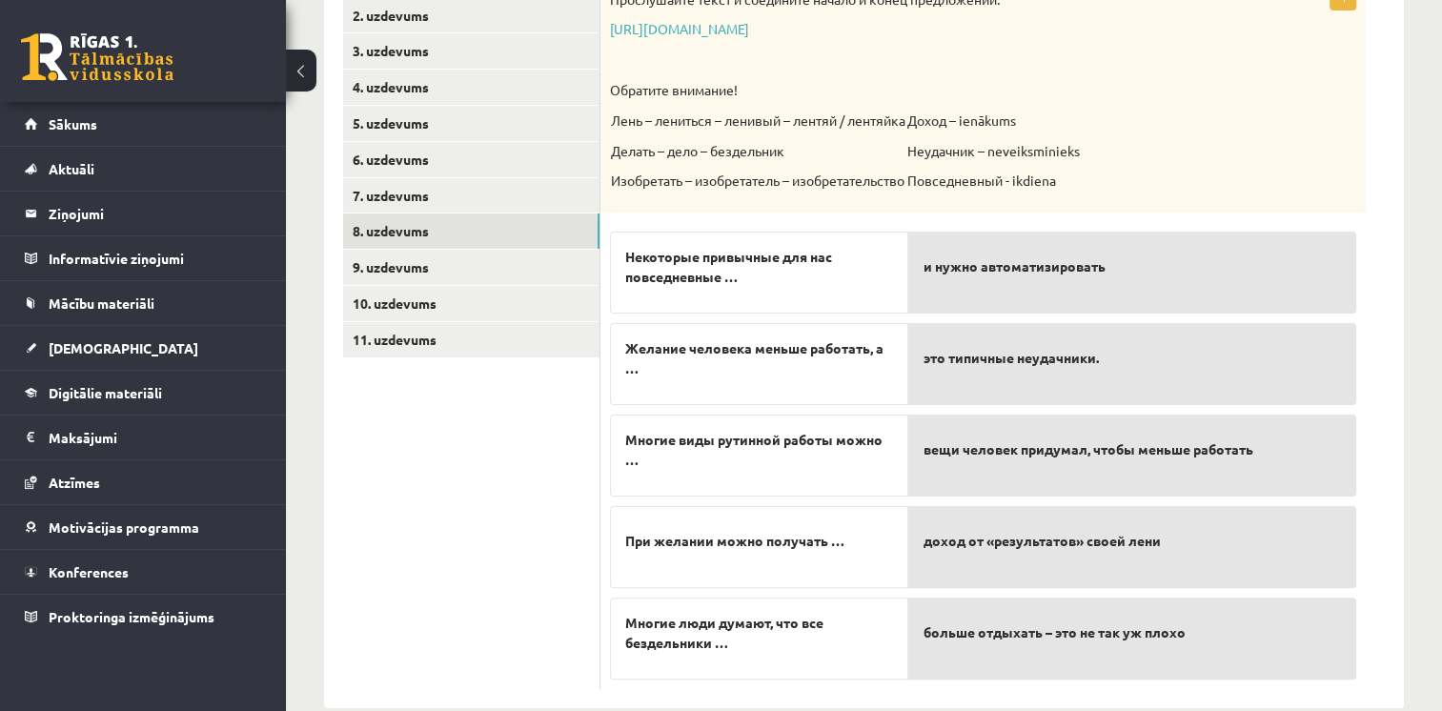
scroll to position [413, 0]
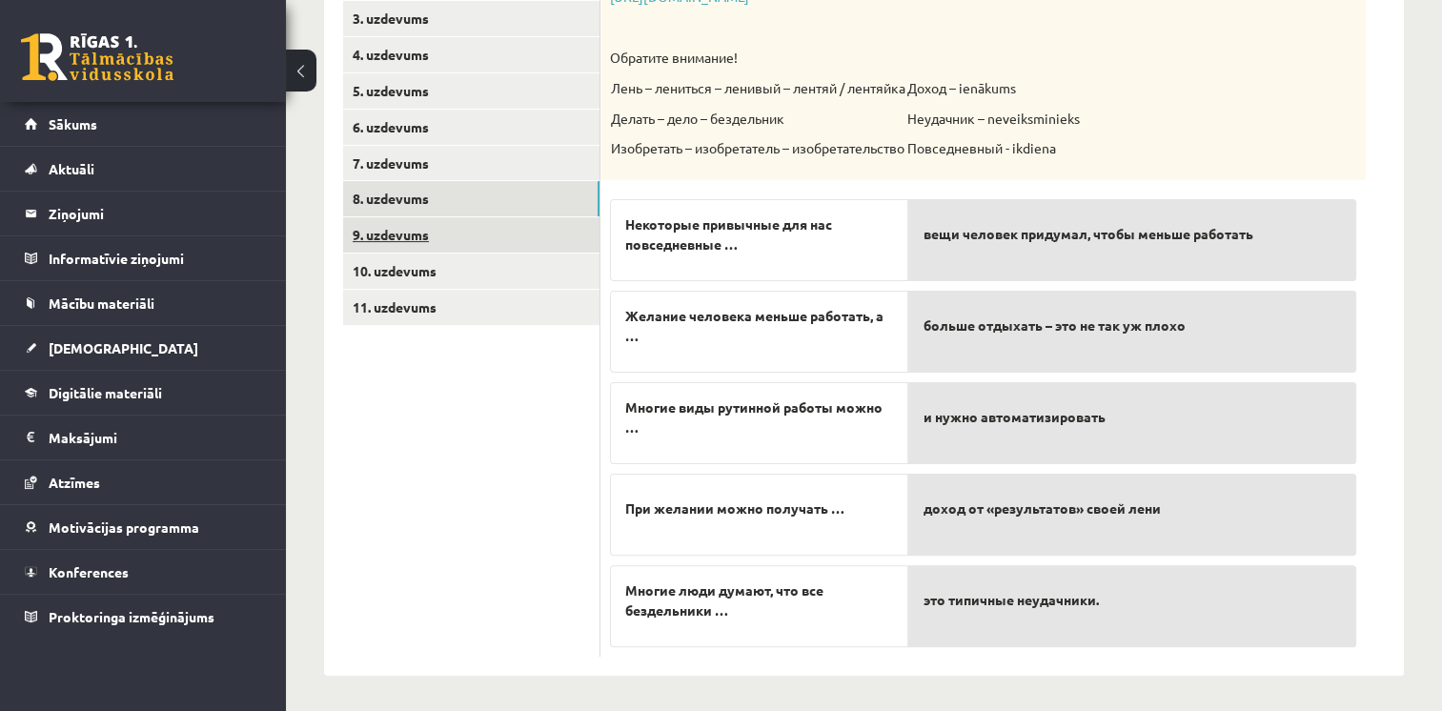
click at [366, 226] on link "9. uzdevums" at bounding box center [471, 234] width 256 height 35
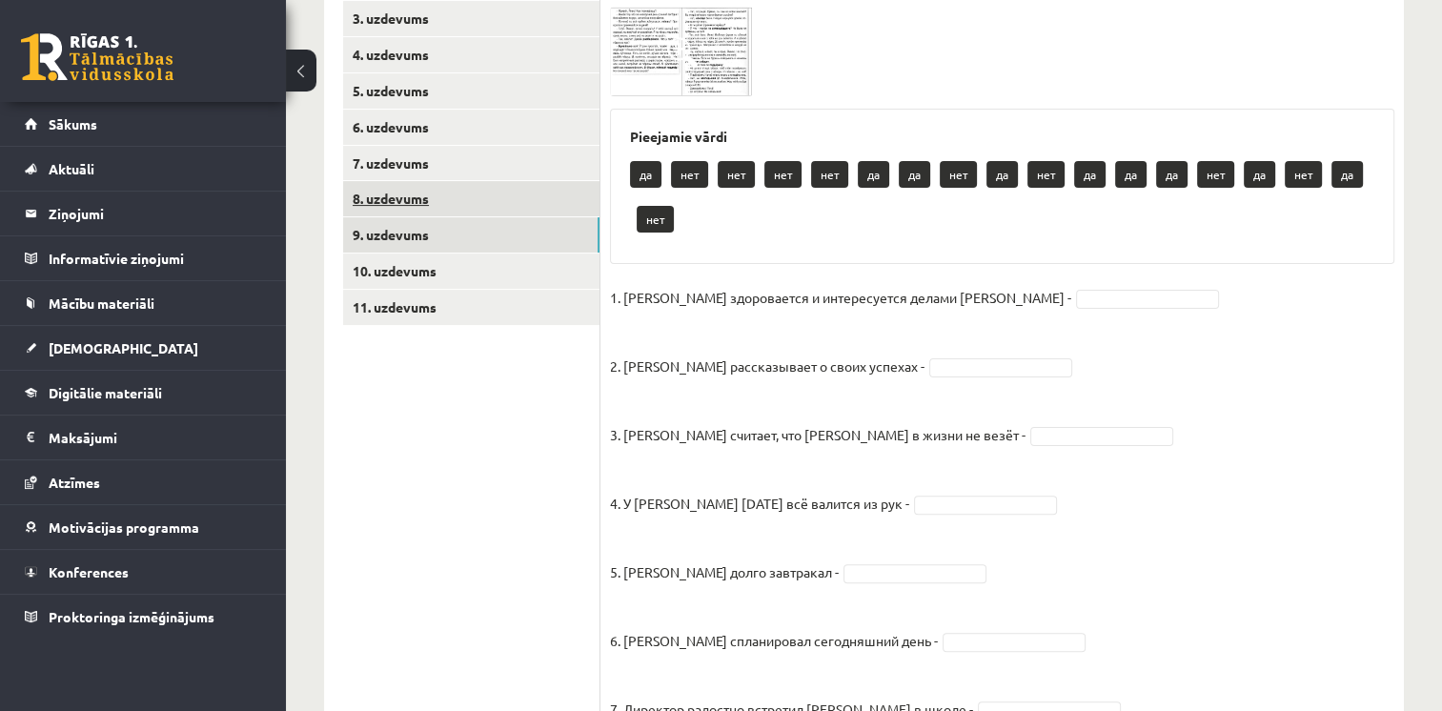
click at [376, 189] on link "8. uzdevums" at bounding box center [471, 198] width 256 height 35
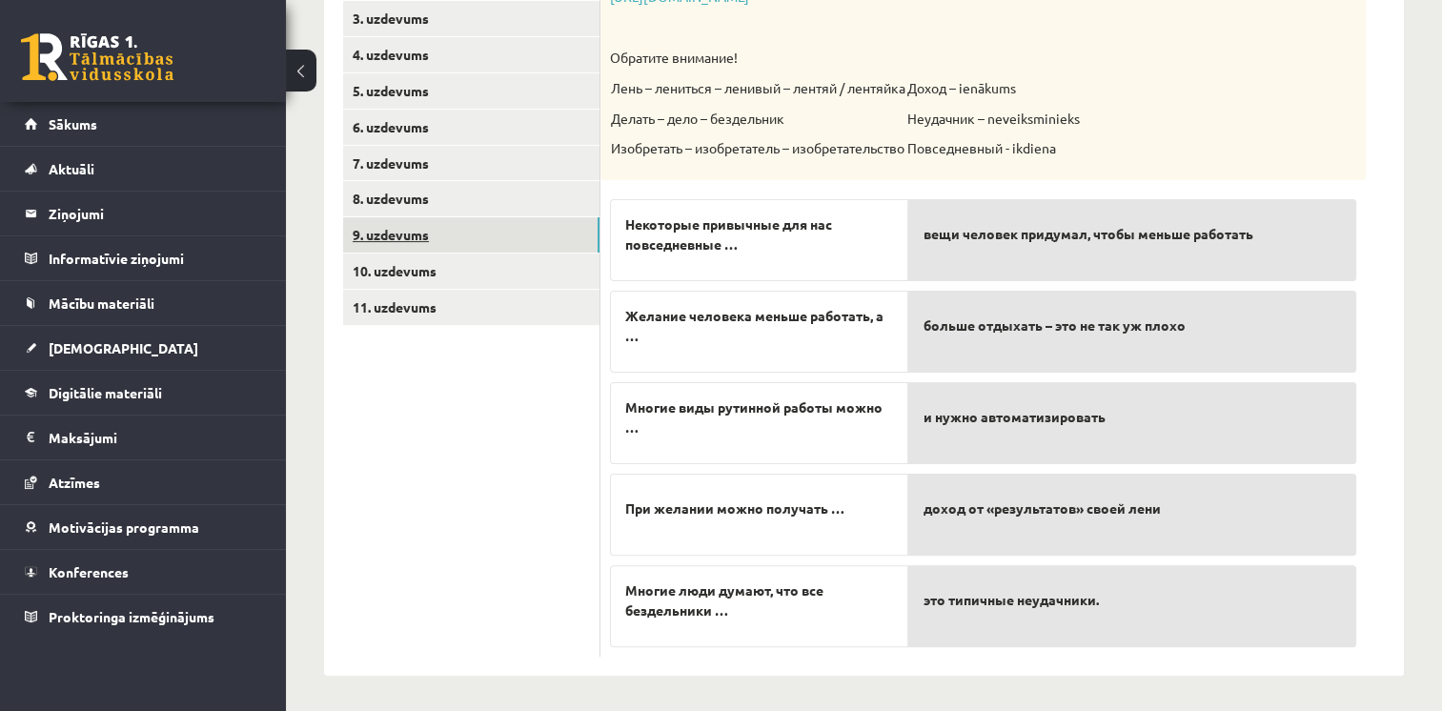
click at [525, 234] on link "9. uzdevums" at bounding box center [471, 234] width 256 height 35
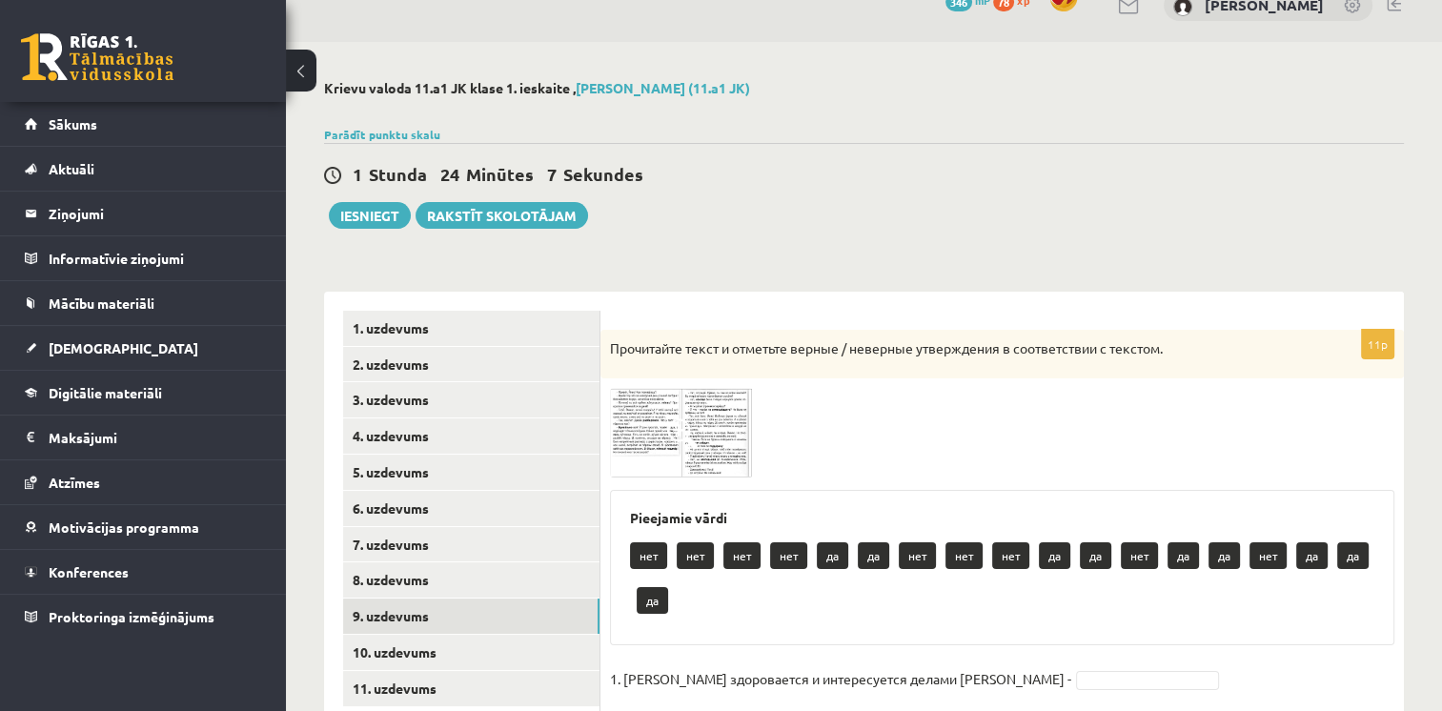
scroll to position [0, 0]
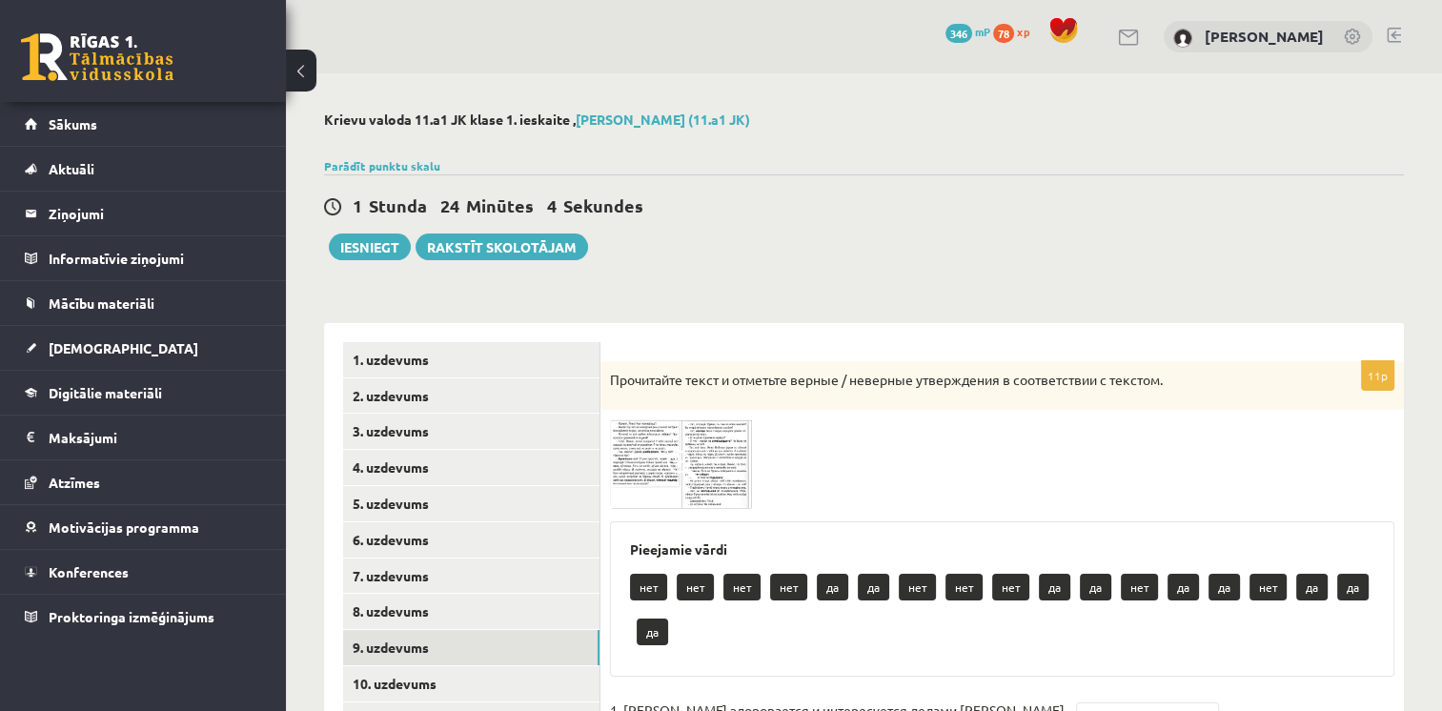
click at [637, 467] on img at bounding box center [681, 463] width 143 height 89
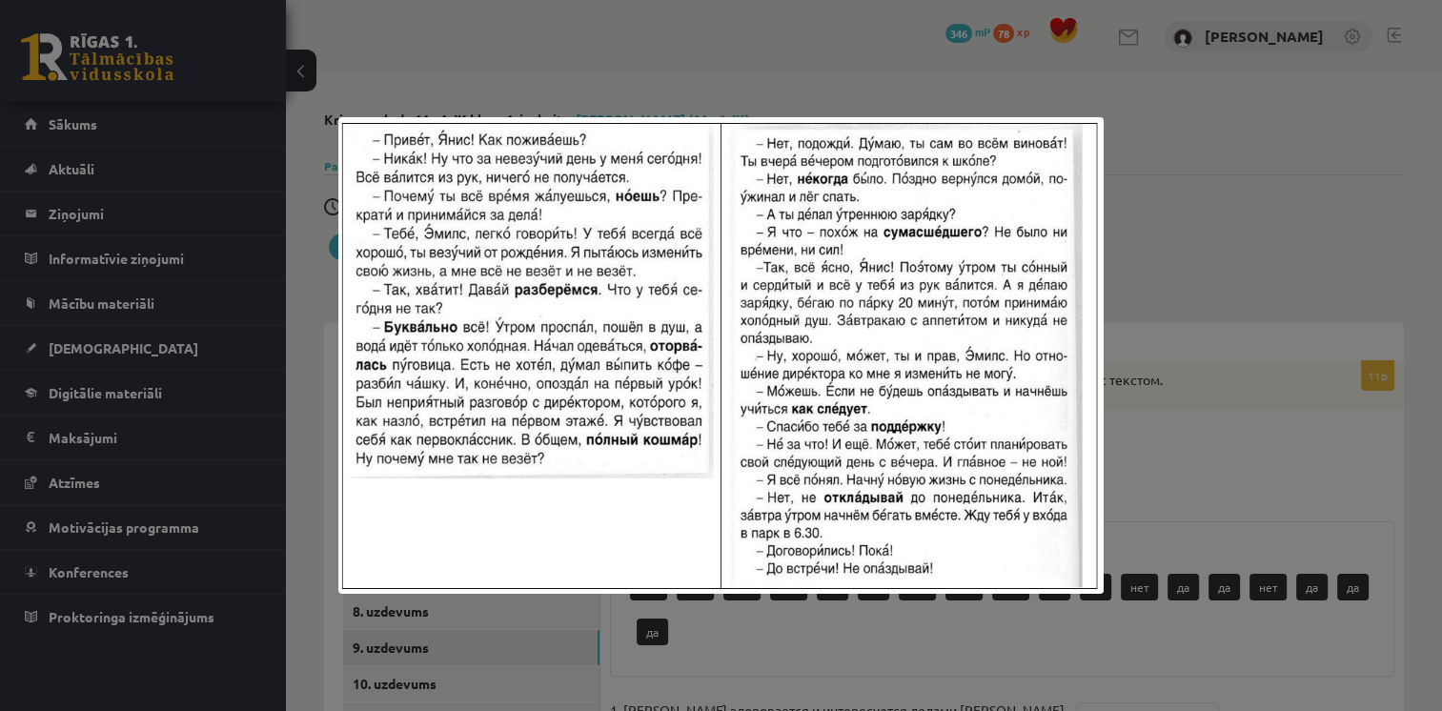
click at [1203, 379] on div at bounding box center [721, 355] width 1442 height 711
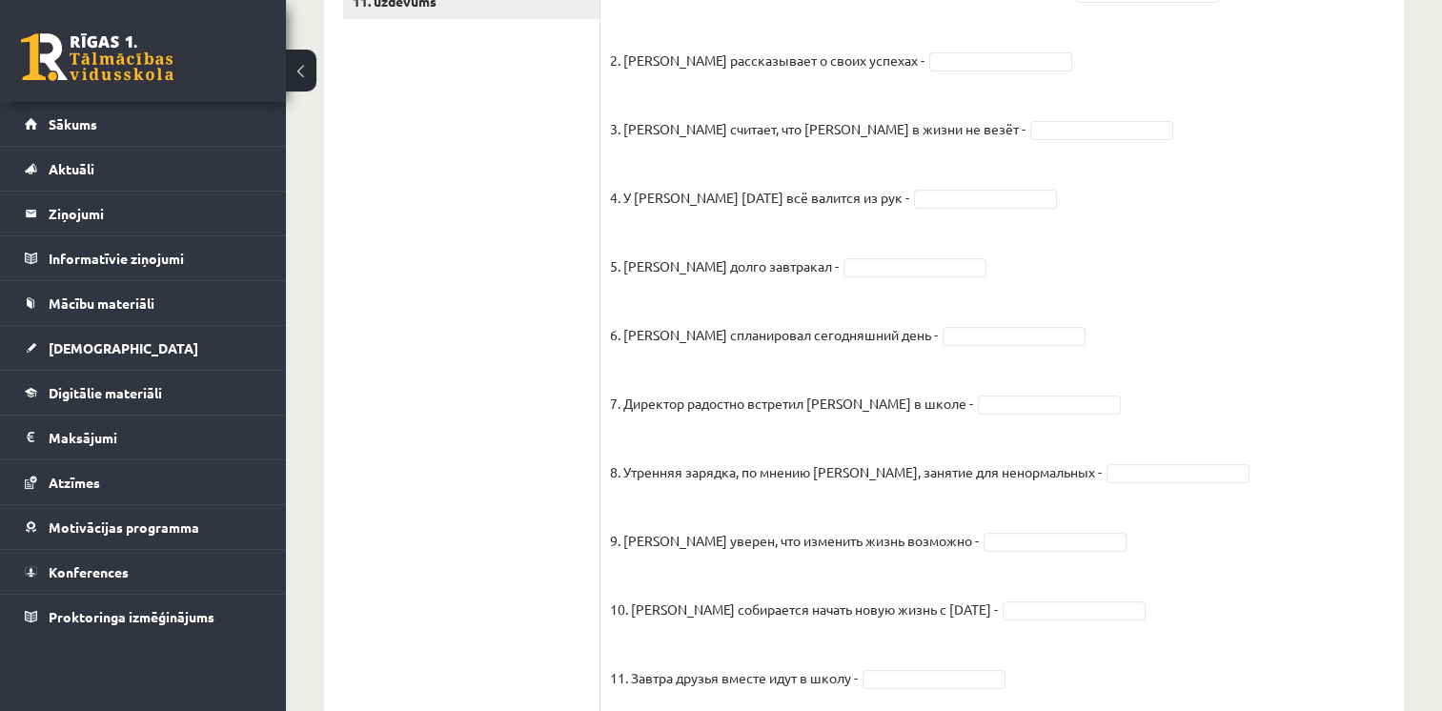
scroll to position [328, 0]
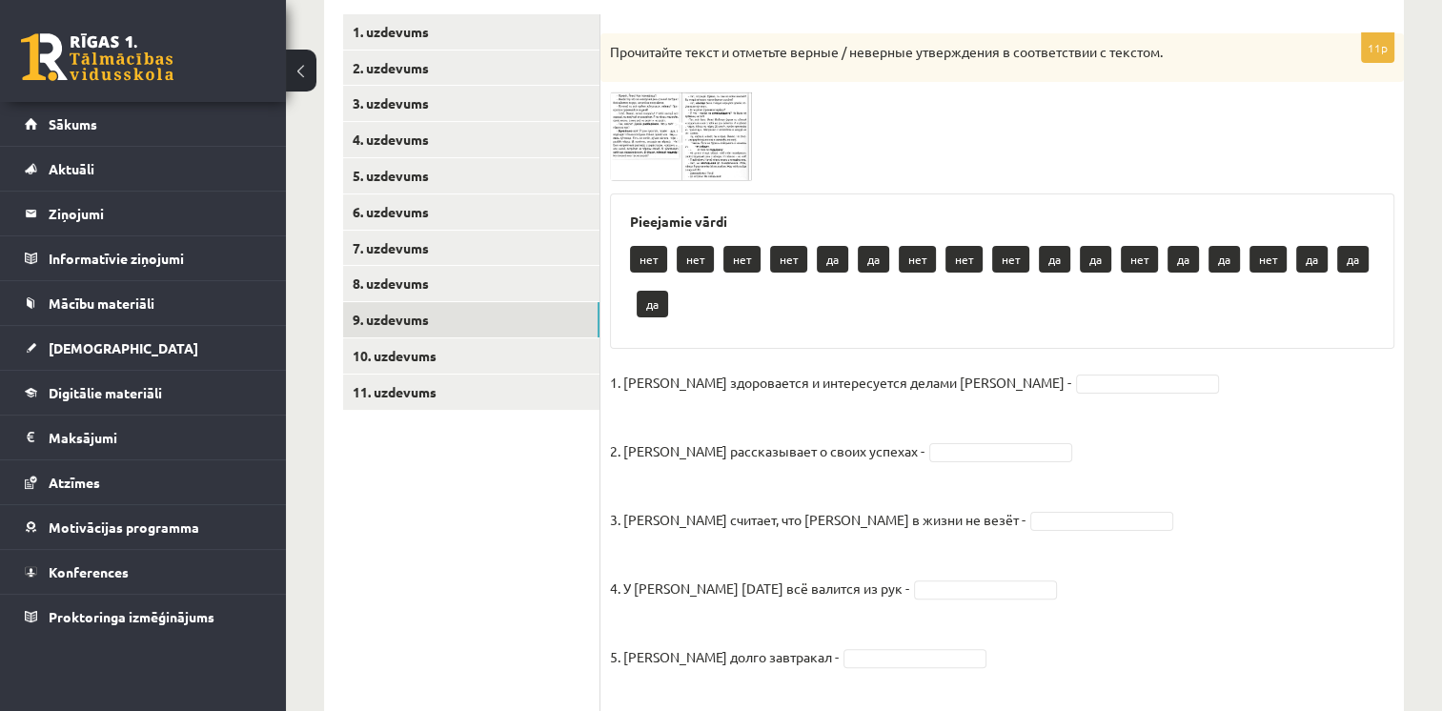
click at [688, 156] on img at bounding box center [681, 136] width 143 height 89
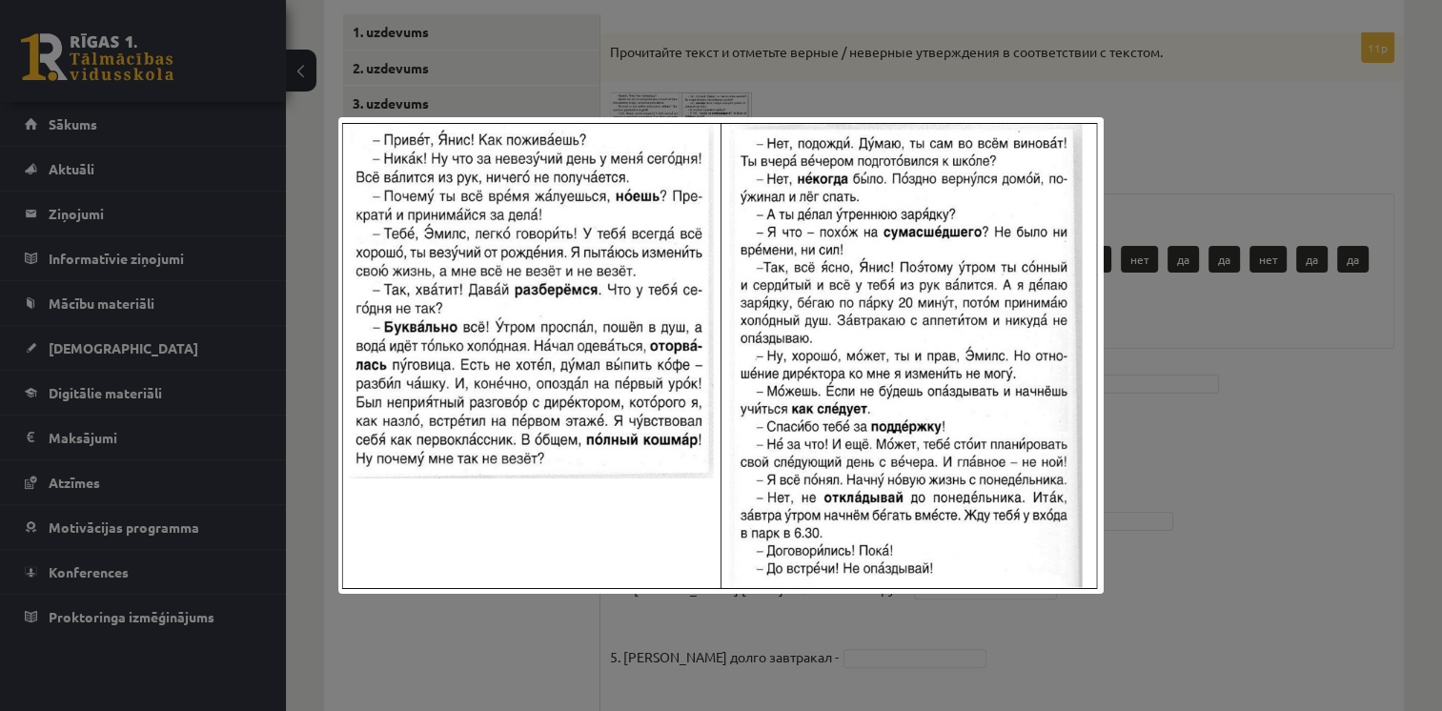
click at [1159, 368] on div at bounding box center [721, 355] width 1442 height 711
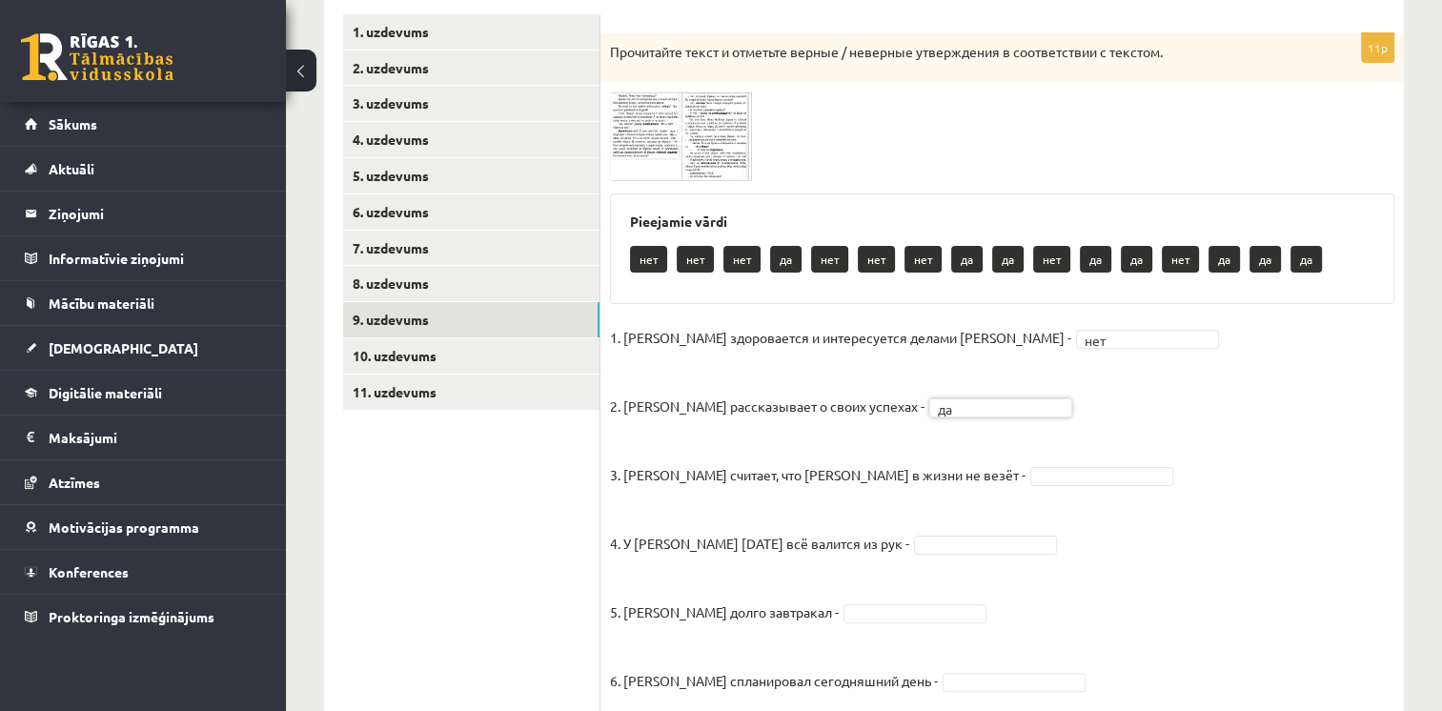
click at [953, 484] on fieldset "1. Эмилс здоровается и интересуется делами Яниса - нет *** 2. Янис рассказывает…" at bounding box center [1002, 700] width 785 height 755
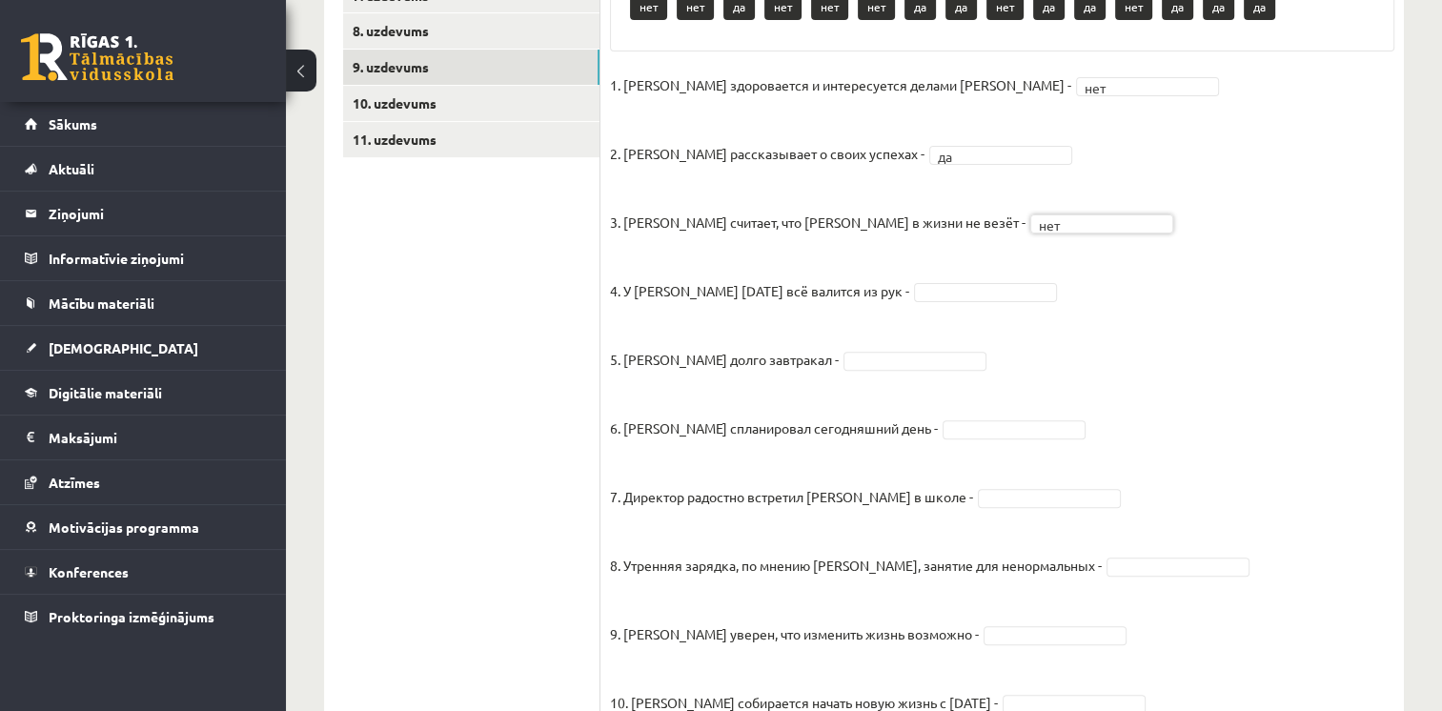
scroll to position [614, 0]
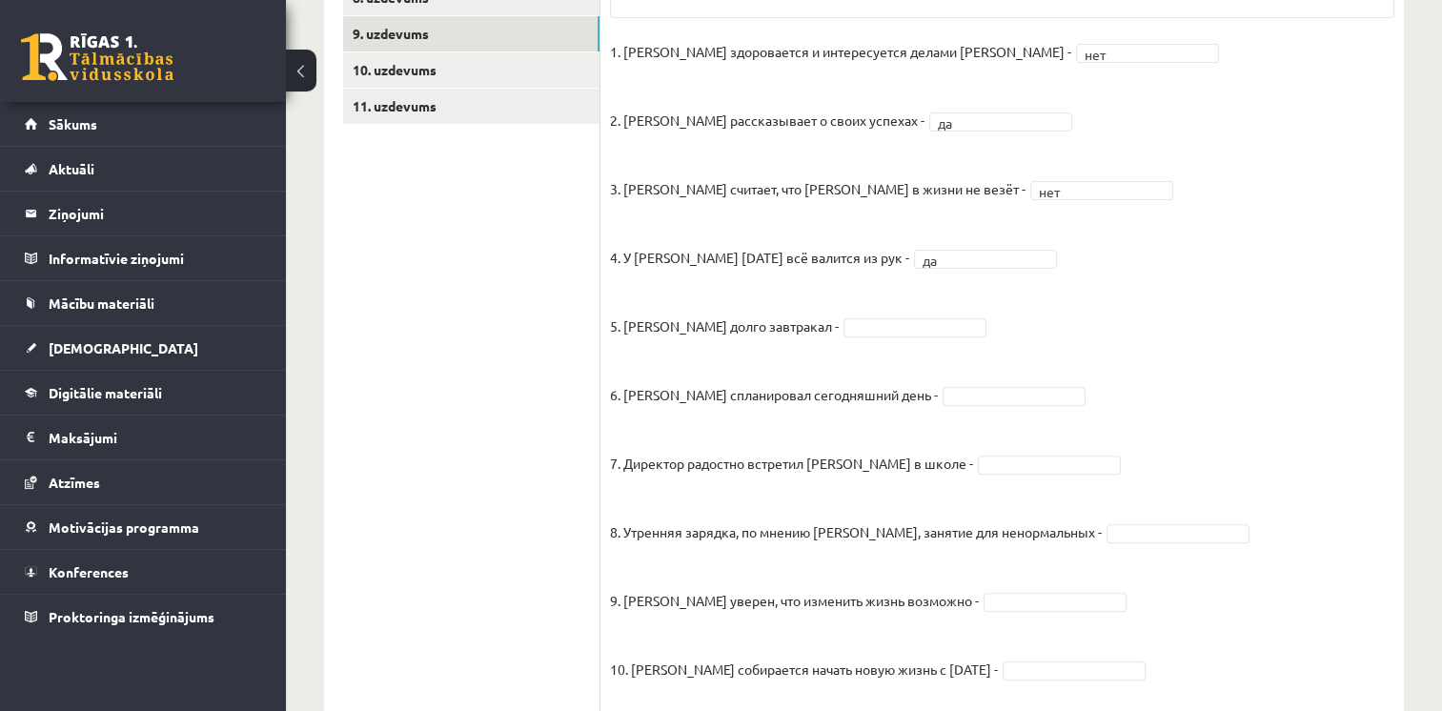
click at [837, 344] on fieldset "1. Эмилс здоровается и интересуется делами Яниса - нет *** 2. Янис рассказывает…" at bounding box center [1002, 414] width 785 height 755
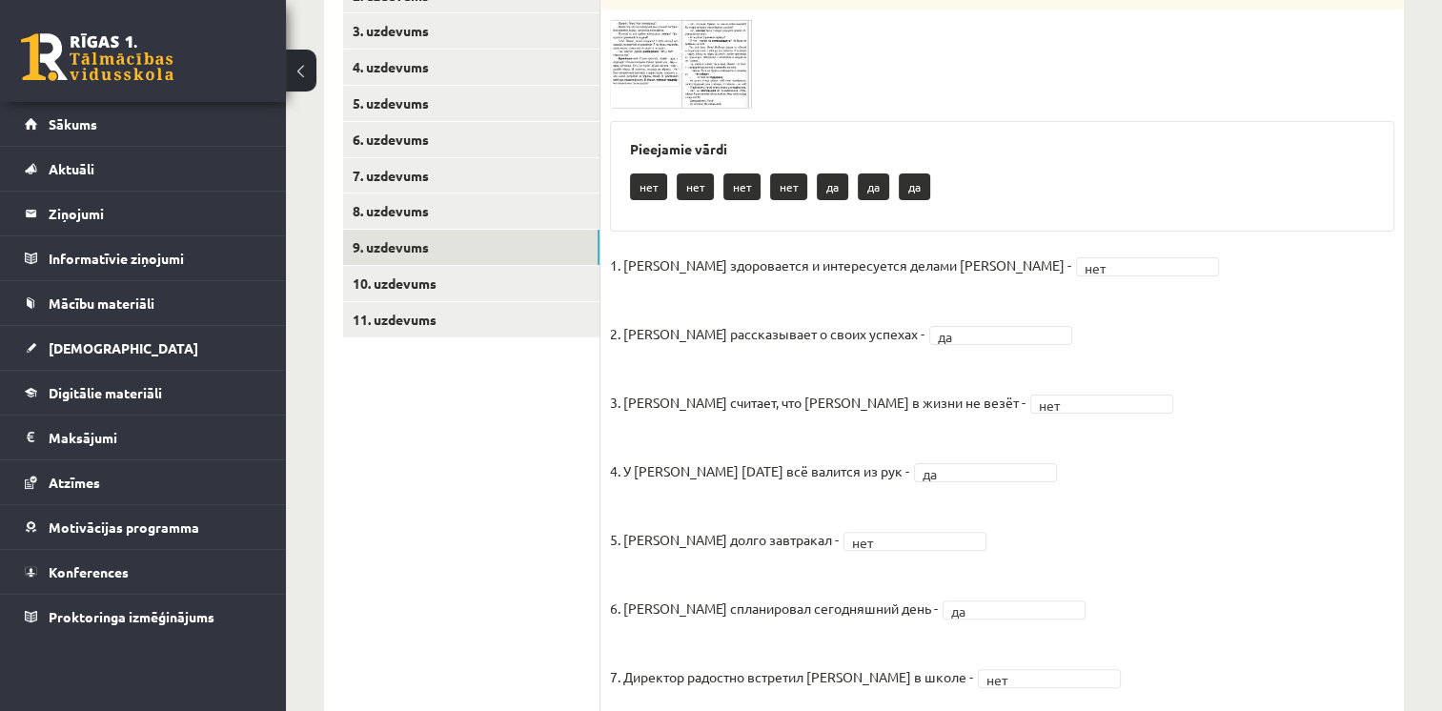
scroll to position [284, 0]
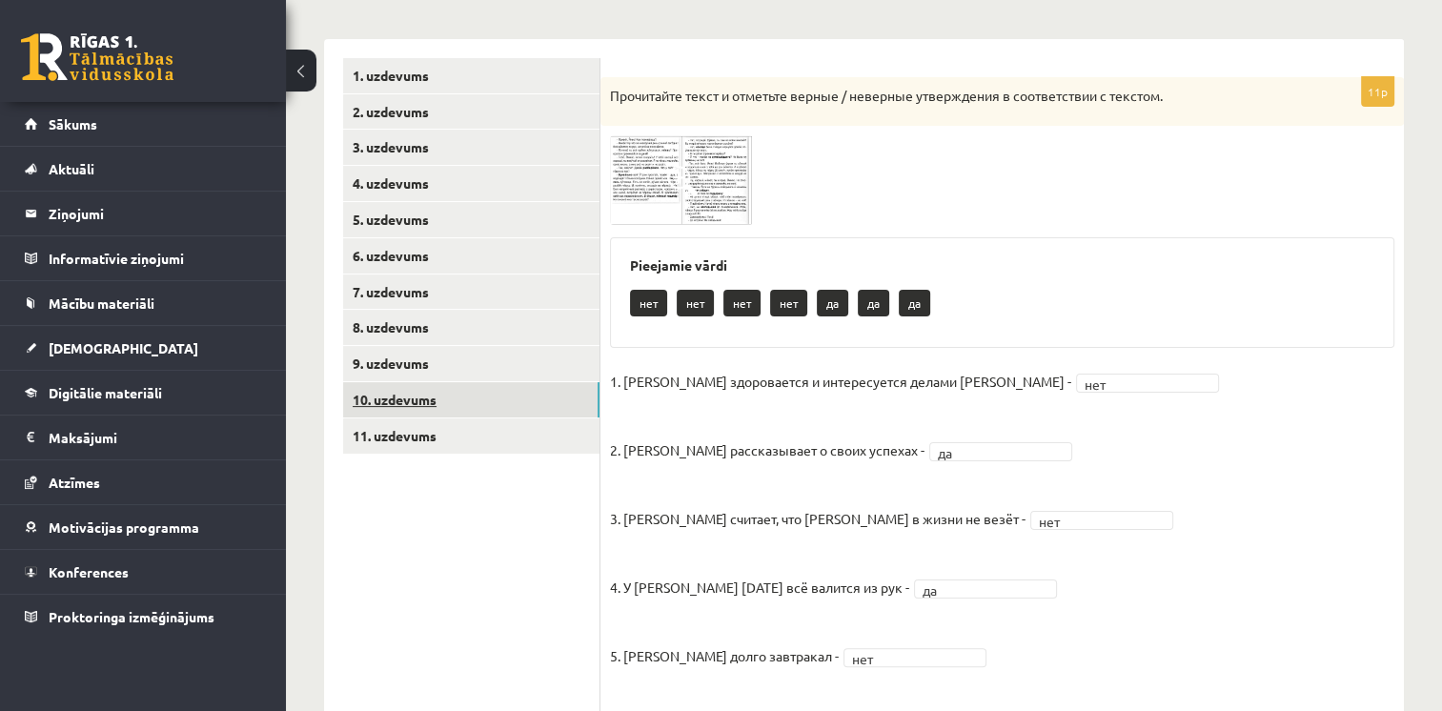
click at [398, 407] on link "10. uzdevums" at bounding box center [471, 399] width 256 height 35
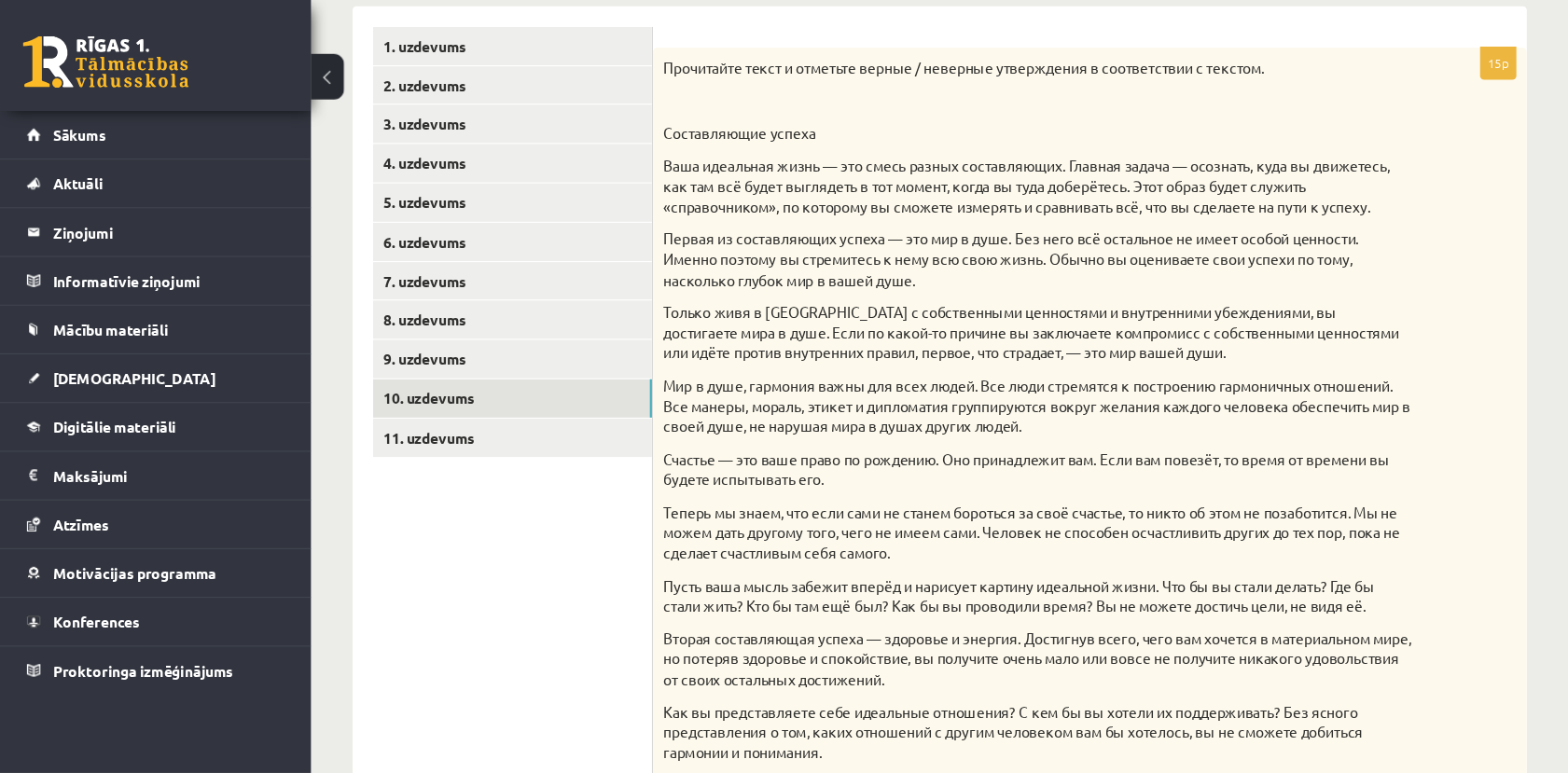
scroll to position [310, 0]
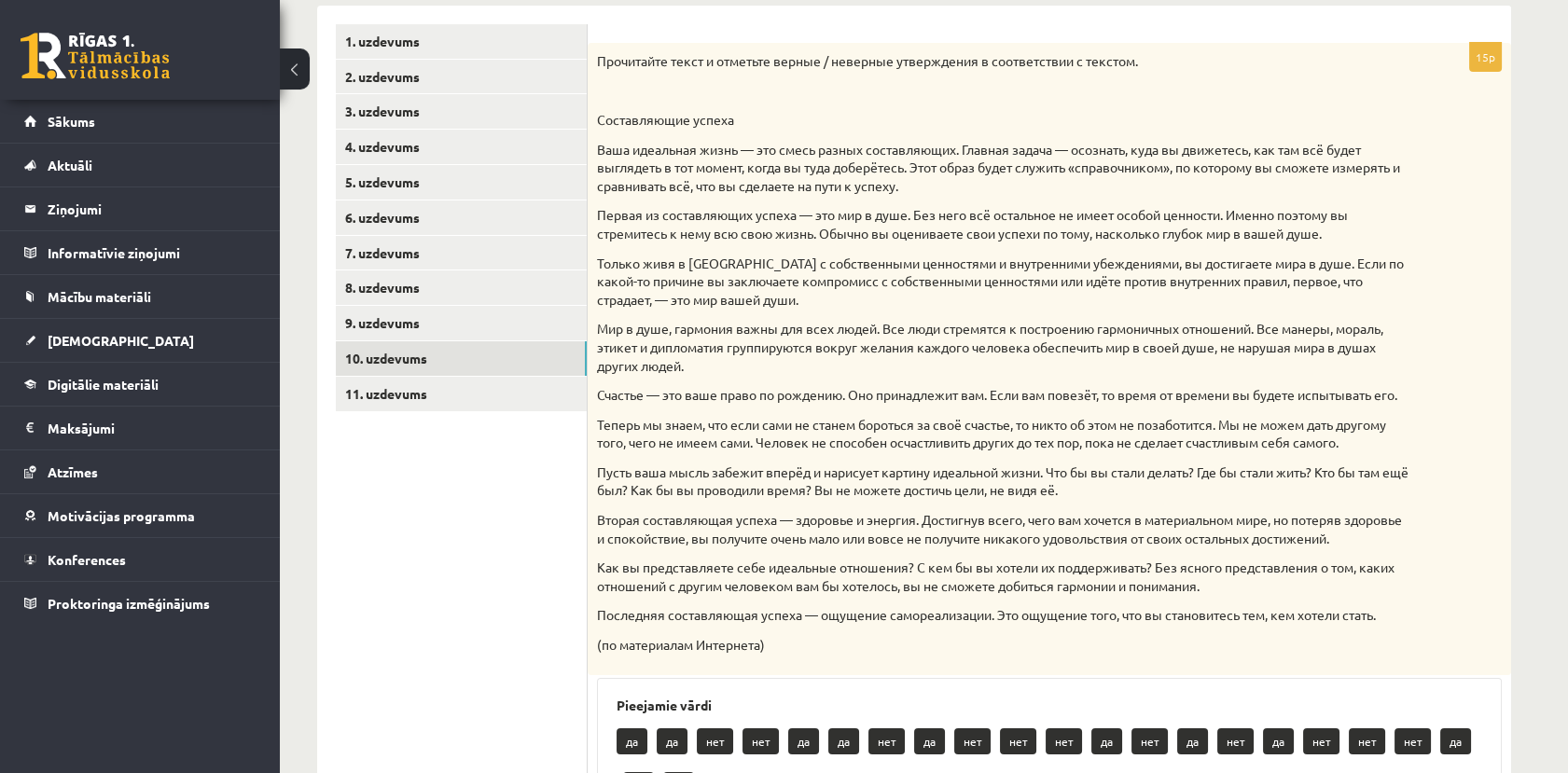
drag, startPoint x: 1296, startPoint y: 2, endPoint x: 476, endPoint y: 536, distance: 978.5
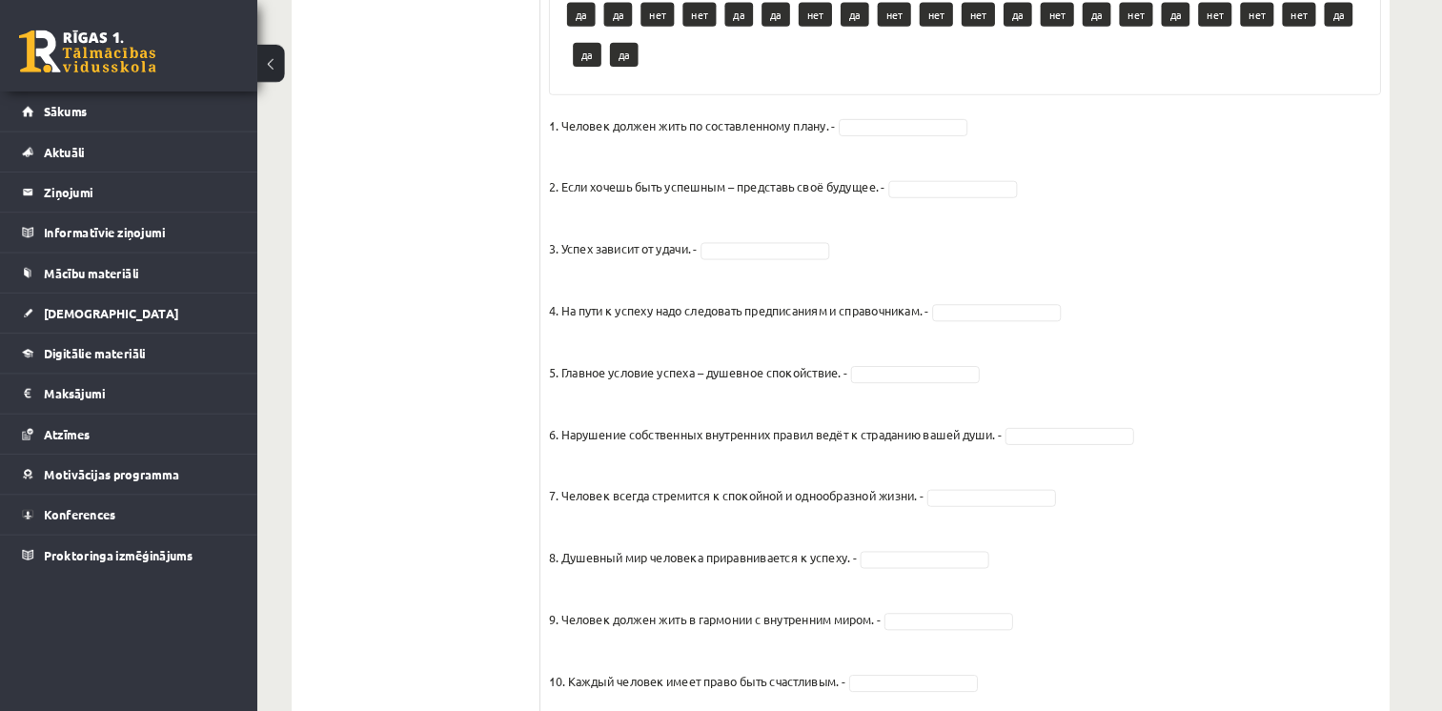
scroll to position [1059, 0]
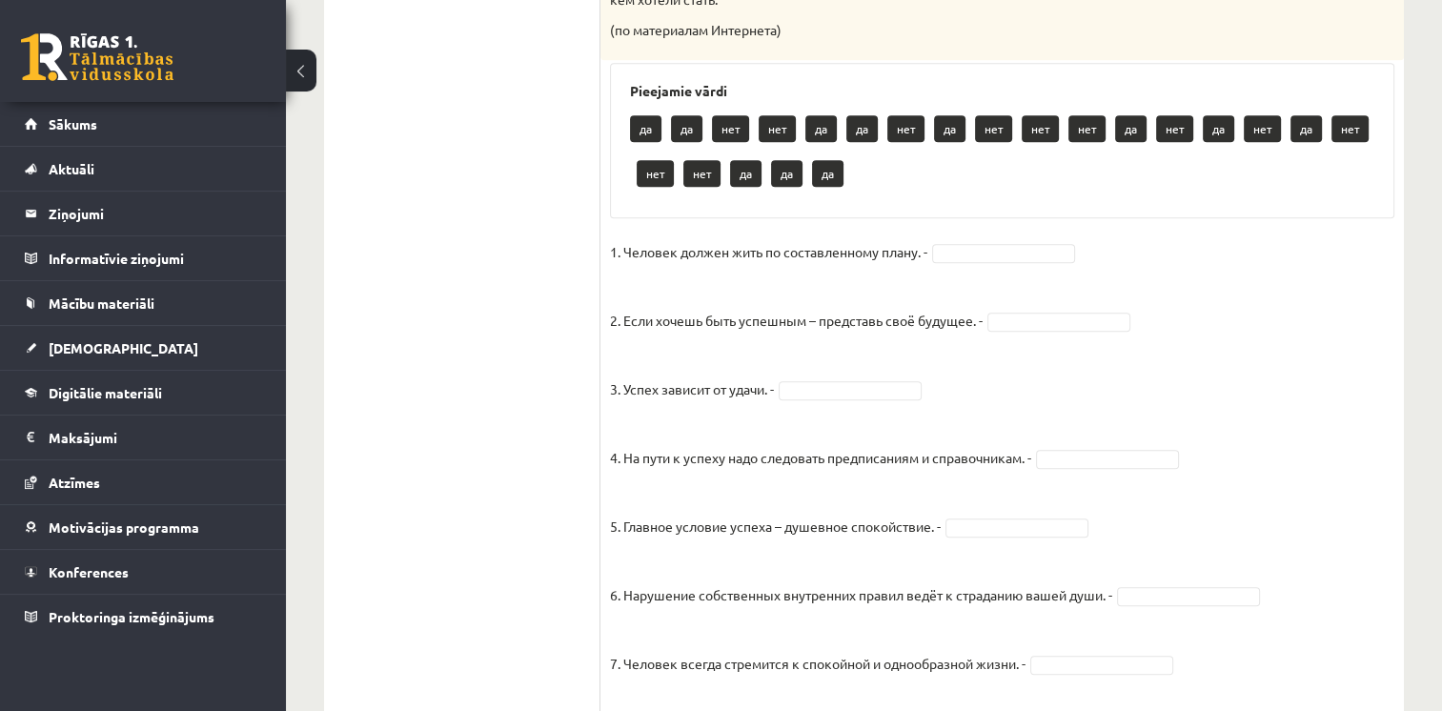
drag, startPoint x: 1508, startPoint y: 3, endPoint x: 551, endPoint y: 208, distance: 978.8
click at [551, 208] on ul "1. uzdevums 2. uzdevums 3. uzdevums 4. uzdevums 5. uzdevums 6. uzdevums 7. uzde…" at bounding box center [471, 265] width 257 height 1965
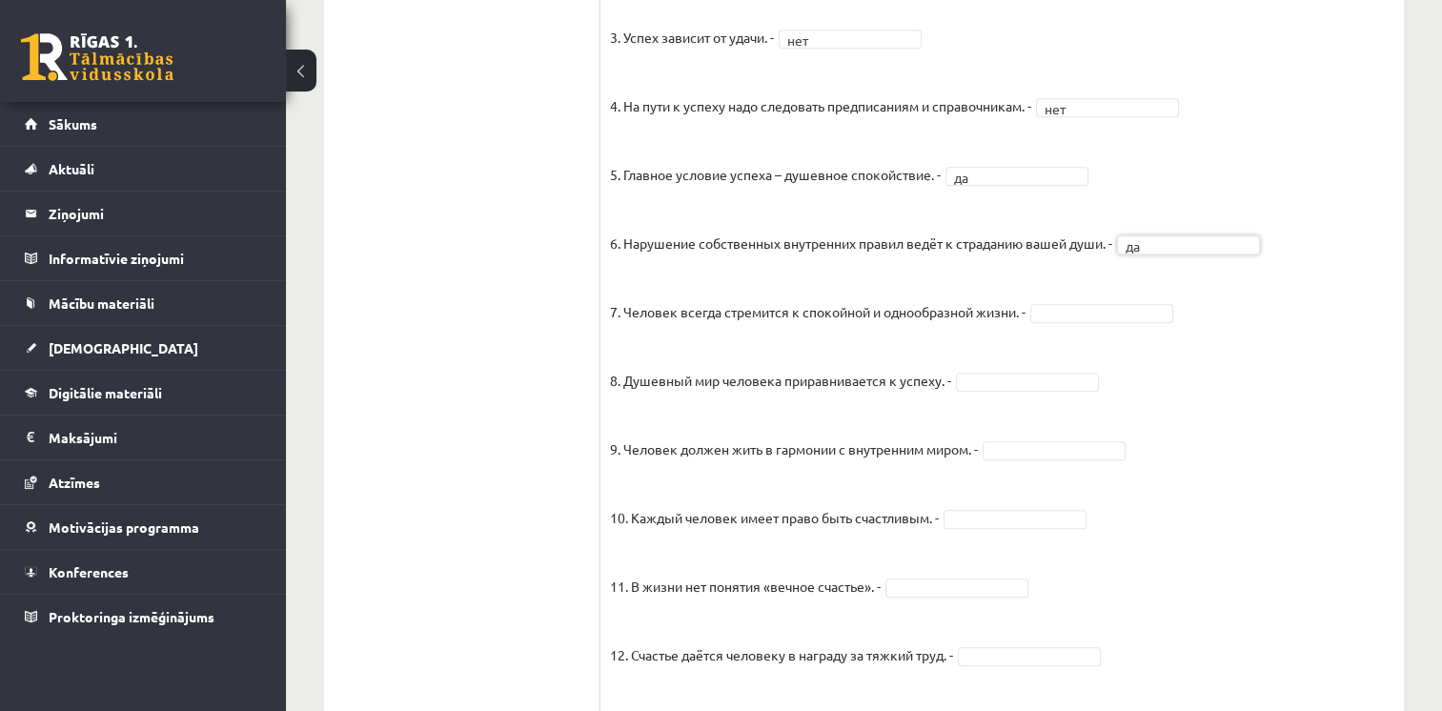
scroll to position [1461, 0]
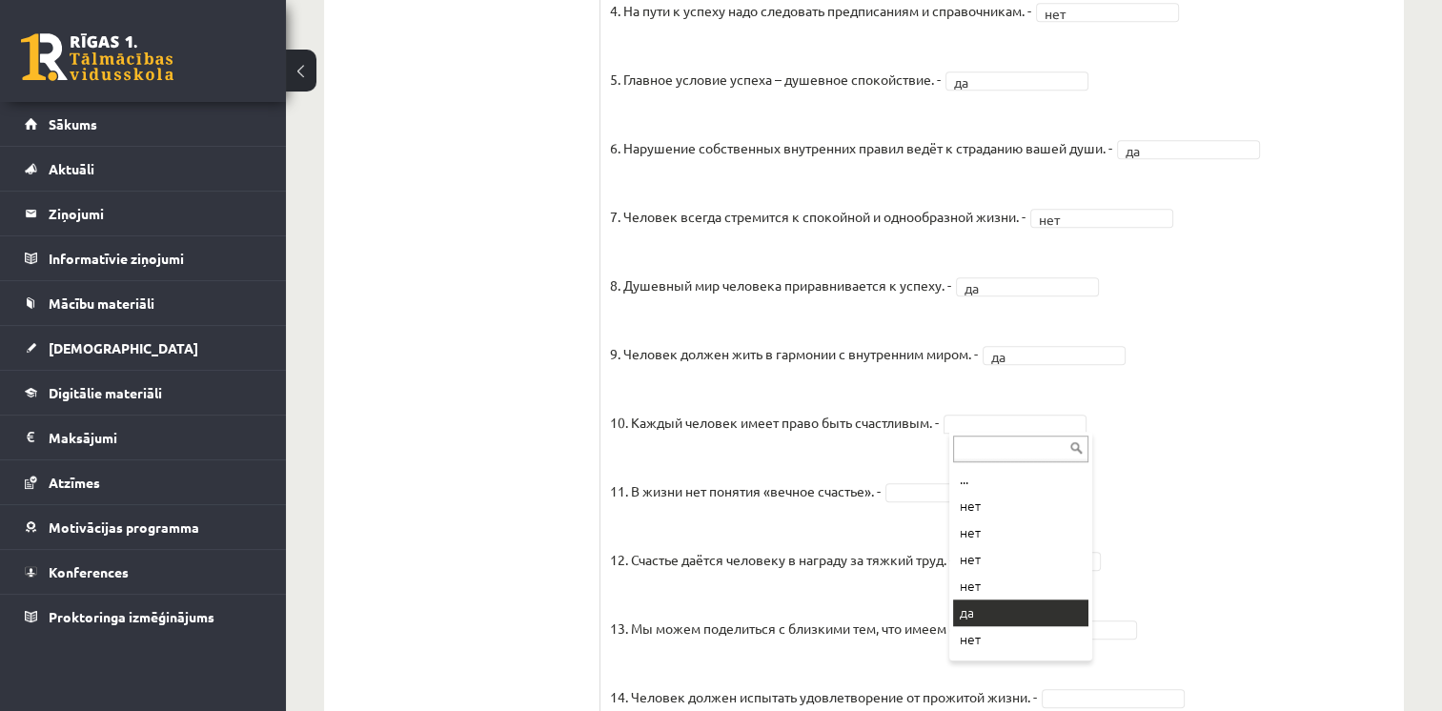
drag, startPoint x: 981, startPoint y: 608, endPoint x: 976, endPoint y: 596, distance: 13.3
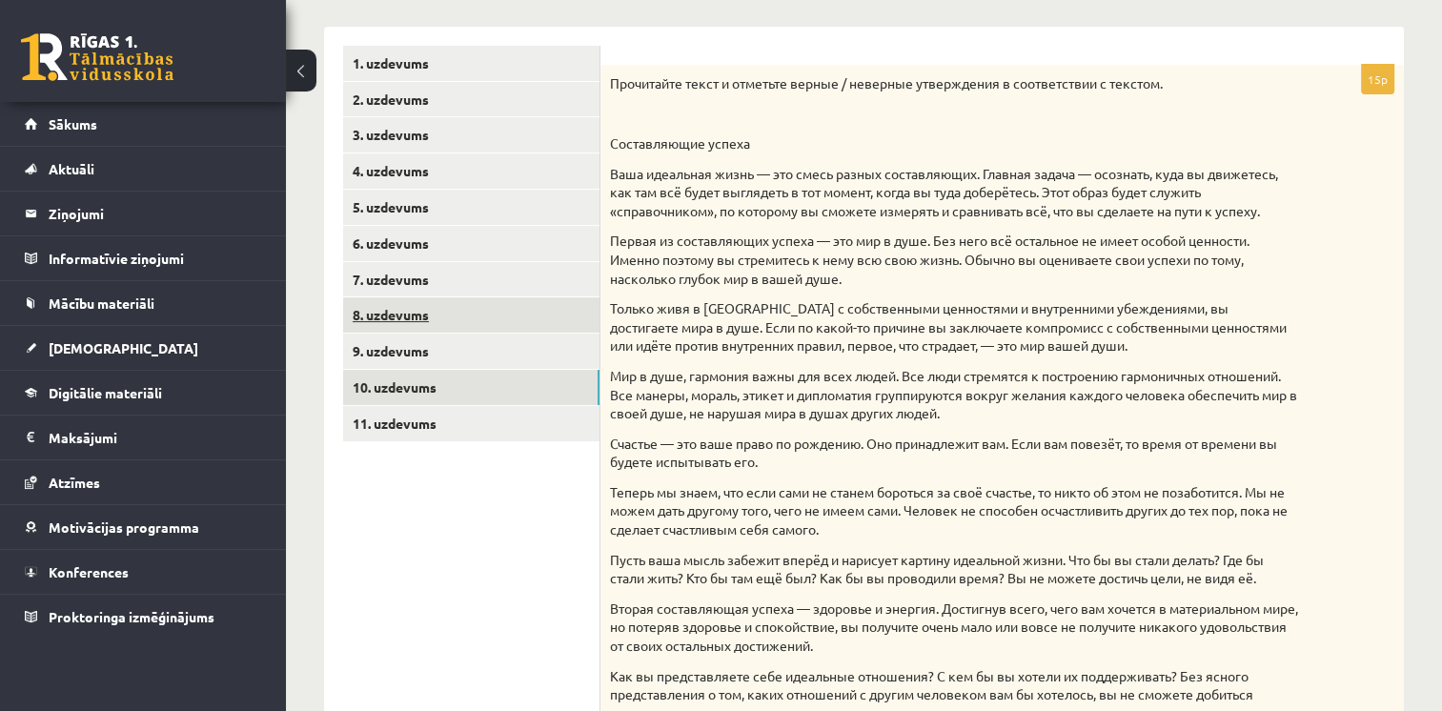
scroll to position [273, 0]
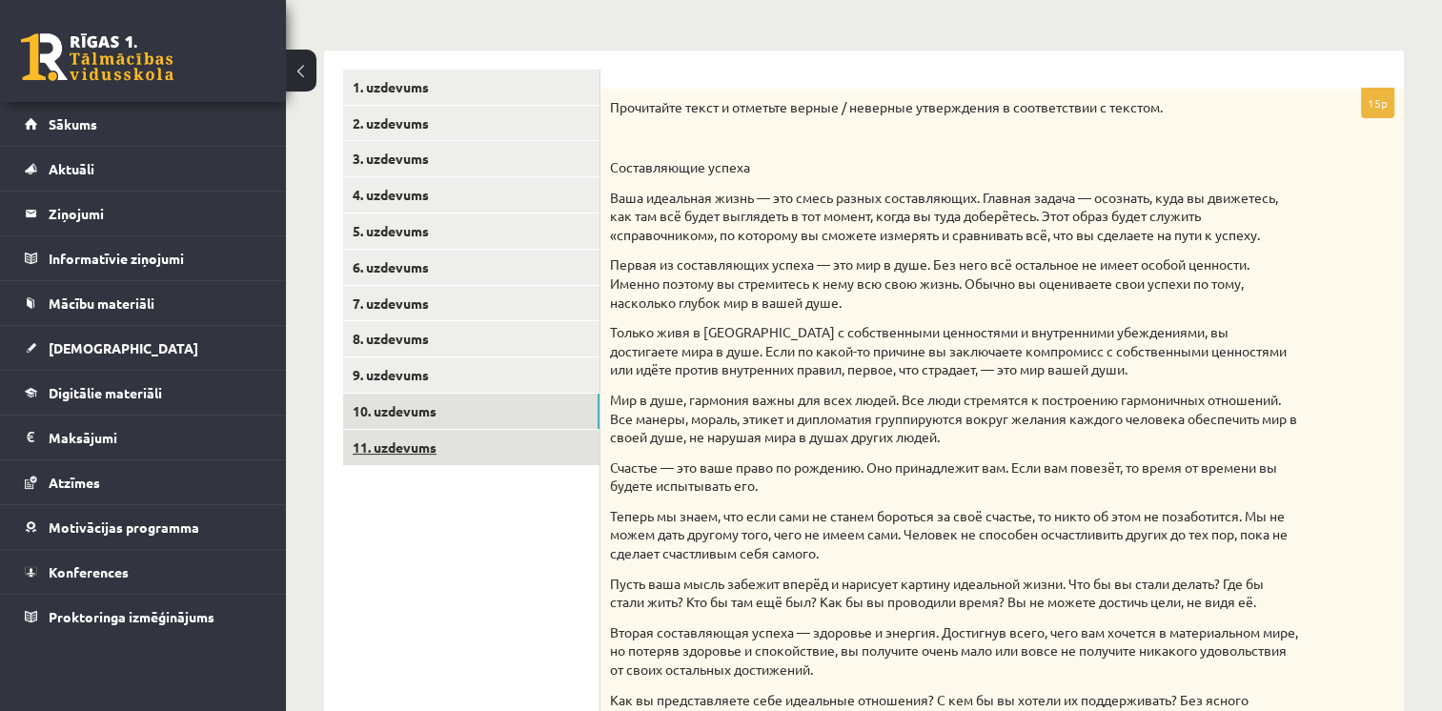
click at [404, 447] on link "11. uzdevums" at bounding box center [471, 447] width 256 height 35
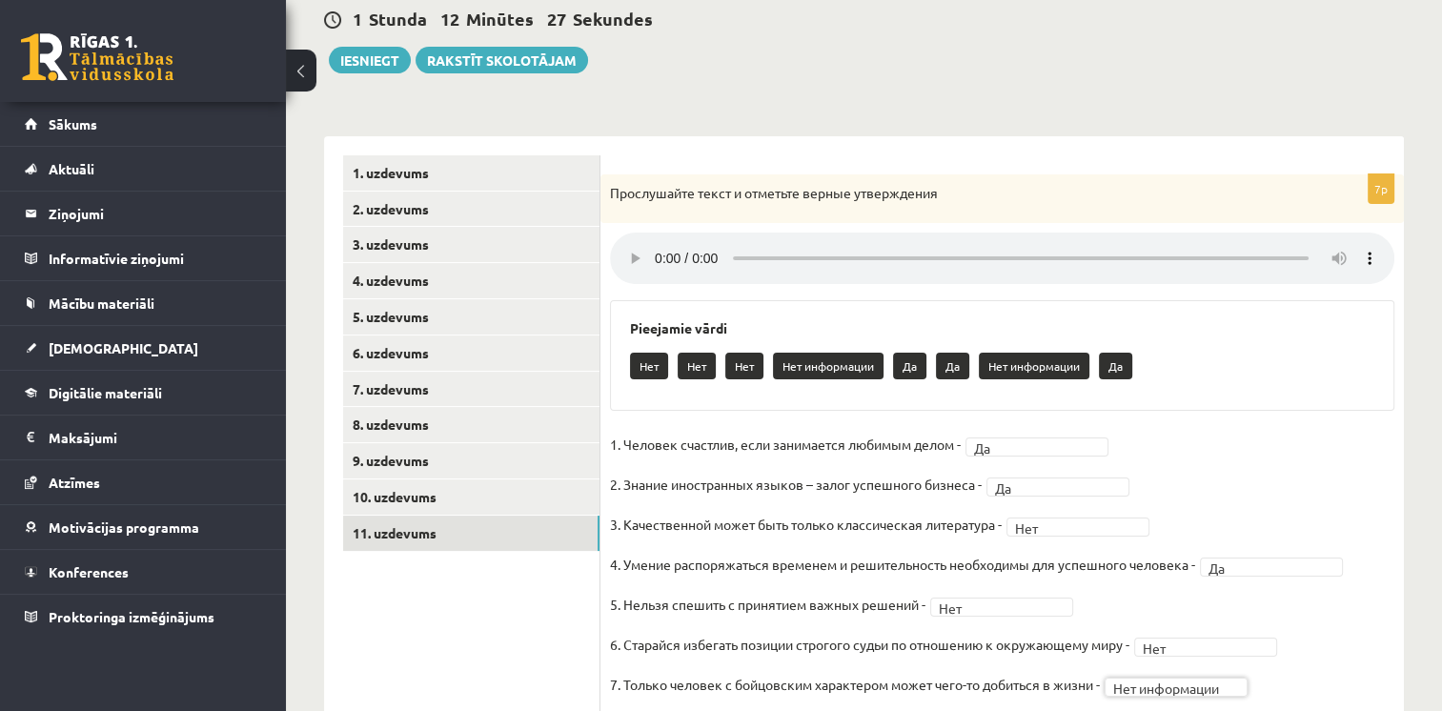
scroll to position [157, 0]
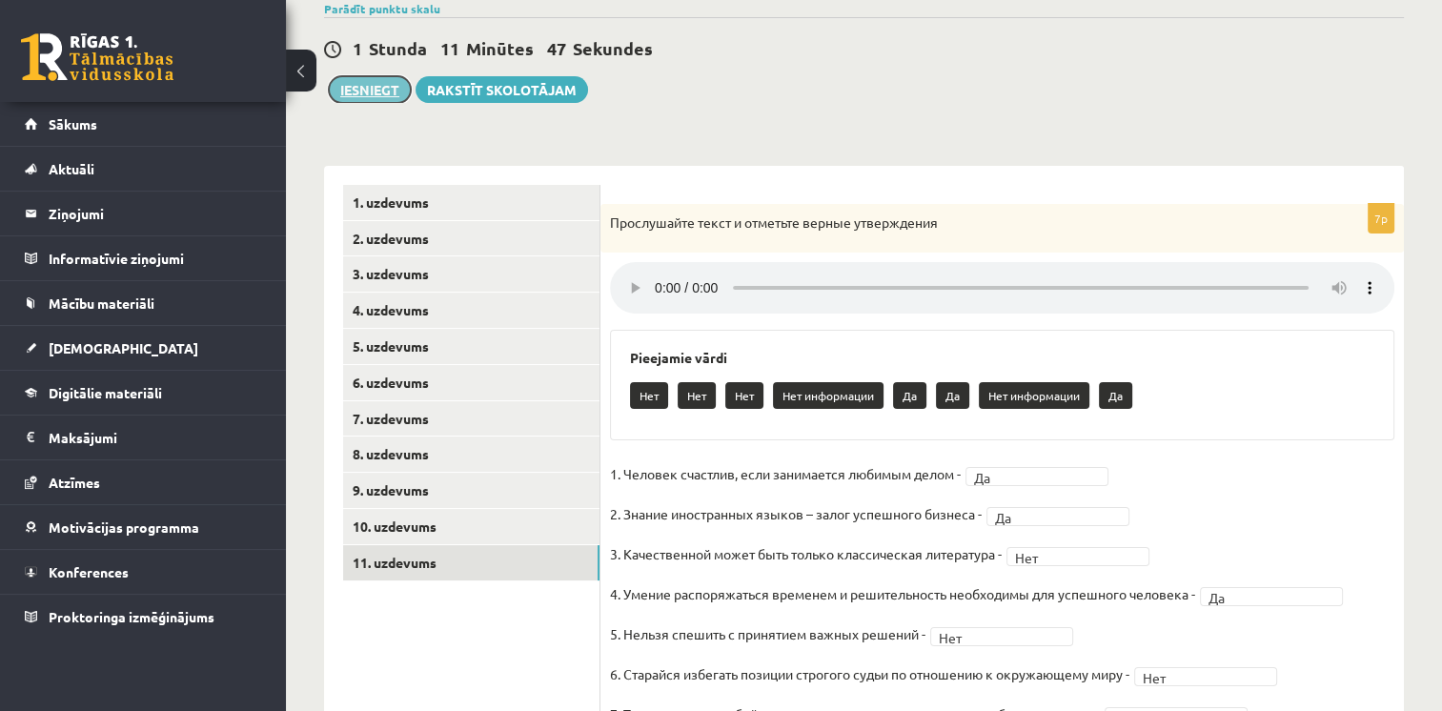
click at [350, 89] on button "Iesniegt" at bounding box center [370, 89] width 82 height 27
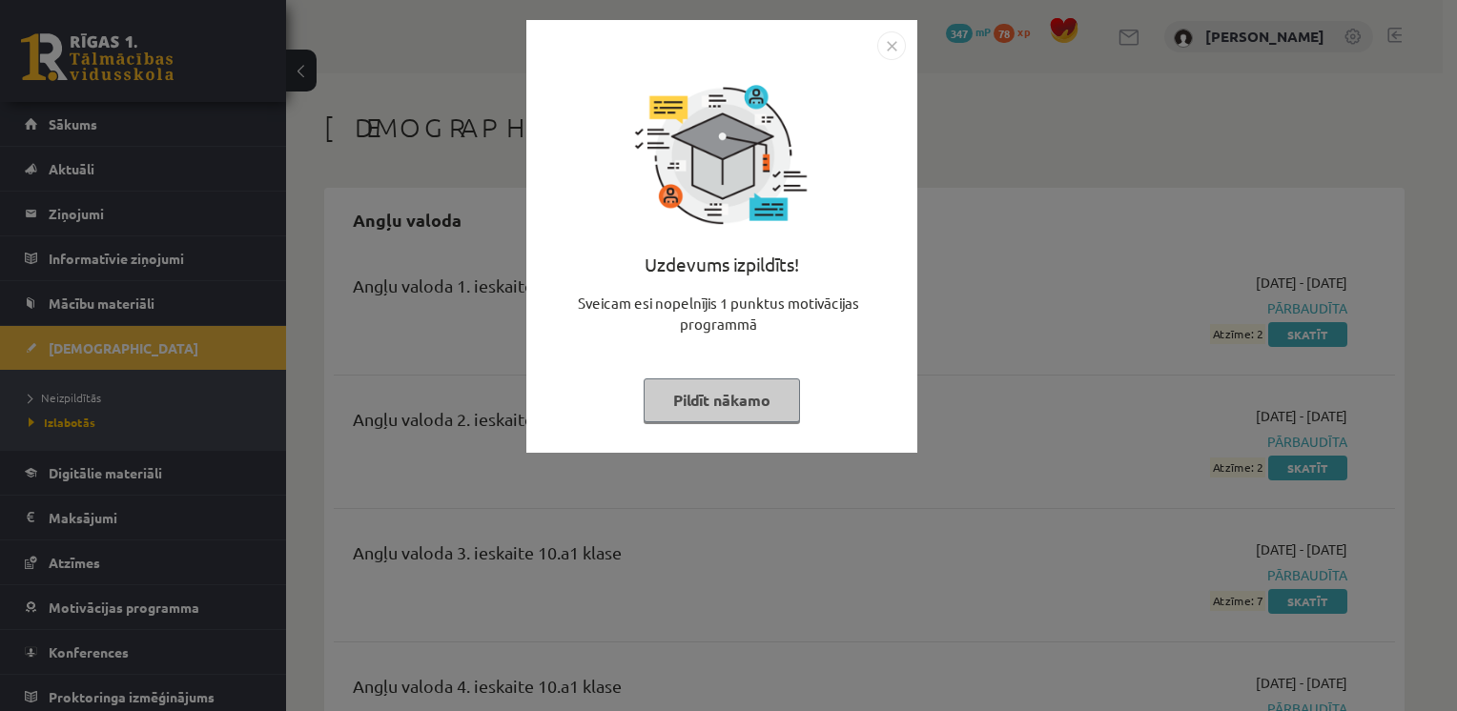
click at [716, 406] on button "Pildīt nākamo" at bounding box center [721, 400] width 156 height 44
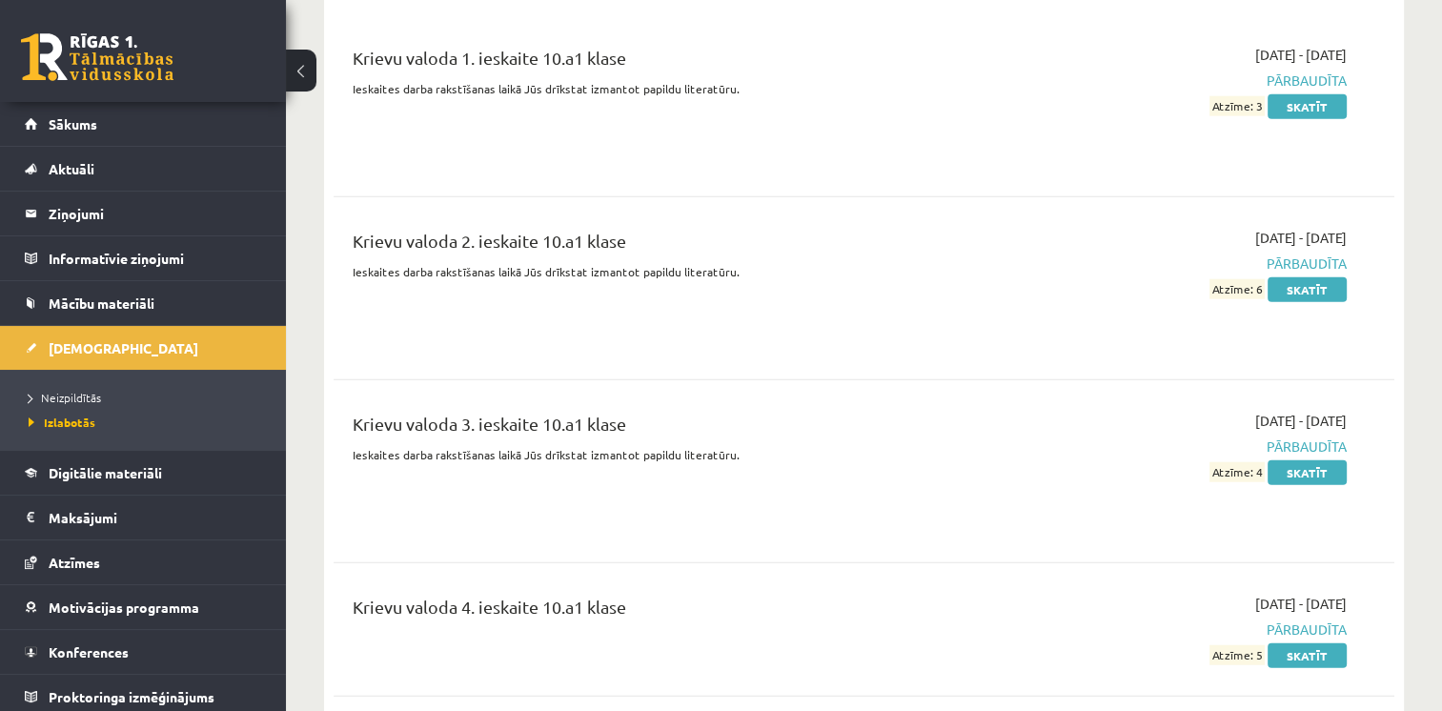
scroll to position [4957, 0]
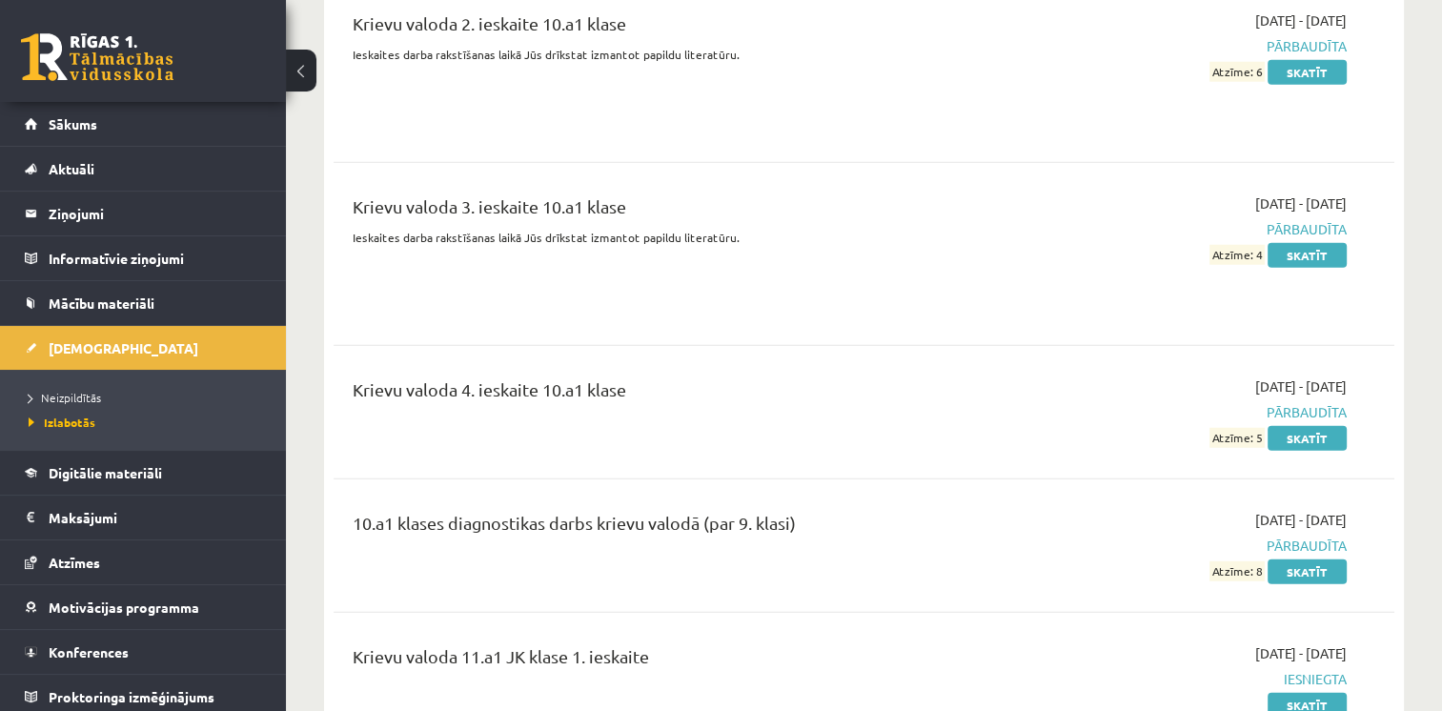
drag, startPoint x: 762, startPoint y: 364, endPoint x: 713, endPoint y: 394, distance: 56.9
click at [743, 377] on div "Krievu valoda 4. ieskaite 10.a1 klase" at bounding box center [679, 412] width 682 height 71
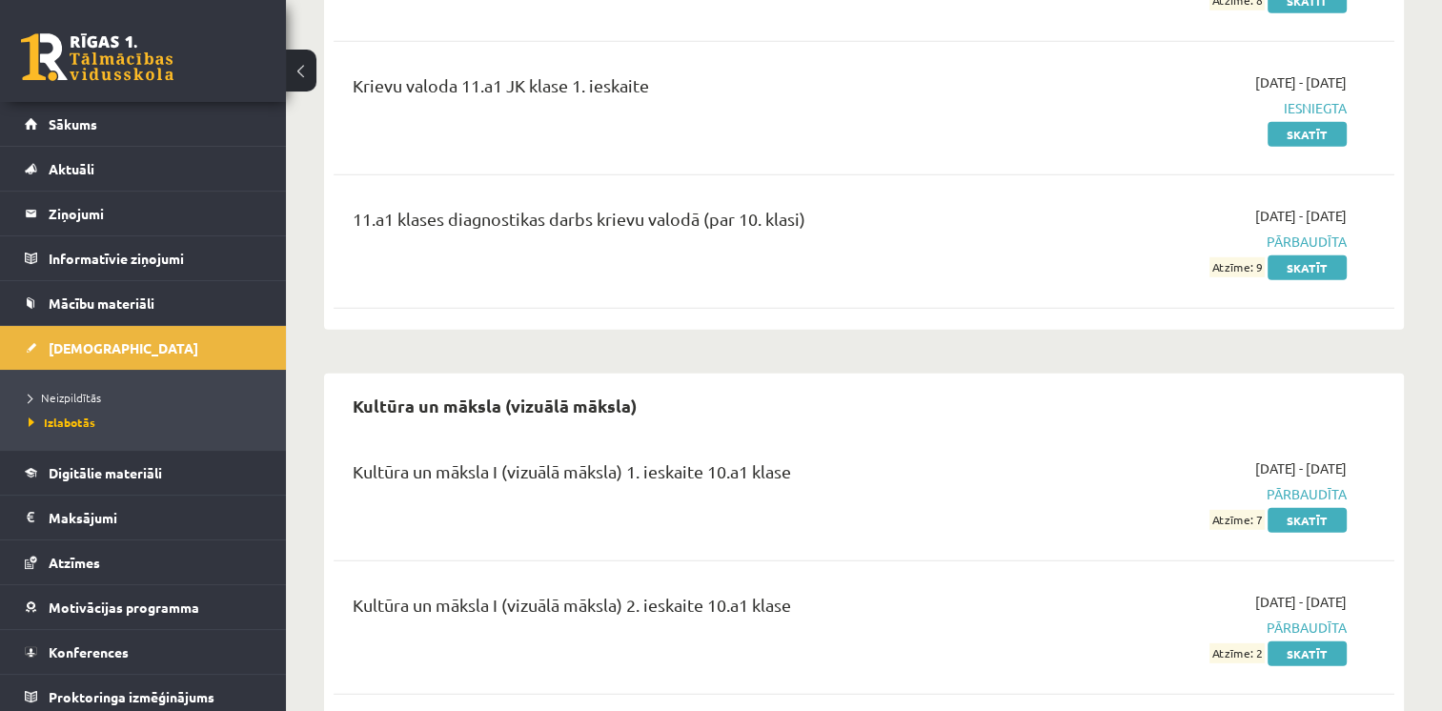
scroll to position [5529, 0]
click at [1319, 255] on link "Skatīt" at bounding box center [1307, 267] width 79 height 25
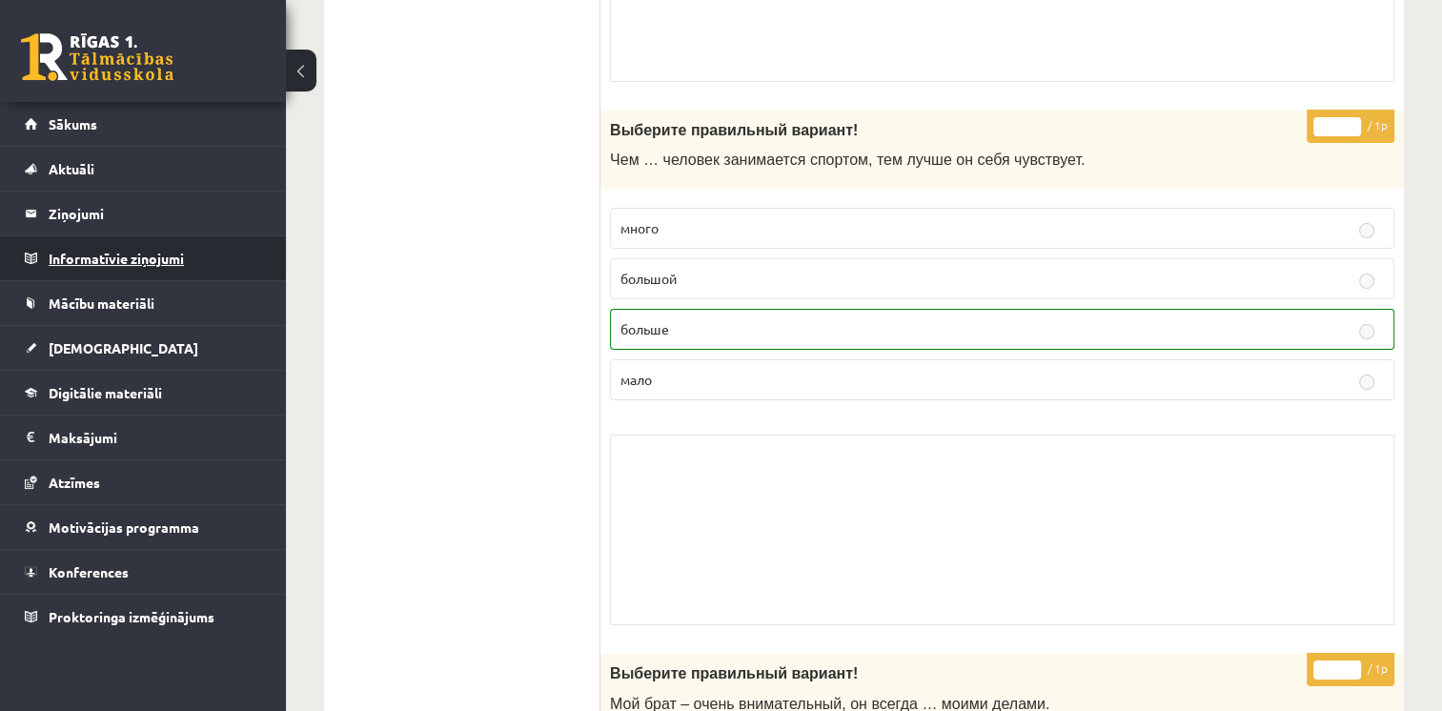
scroll to position [6784, 0]
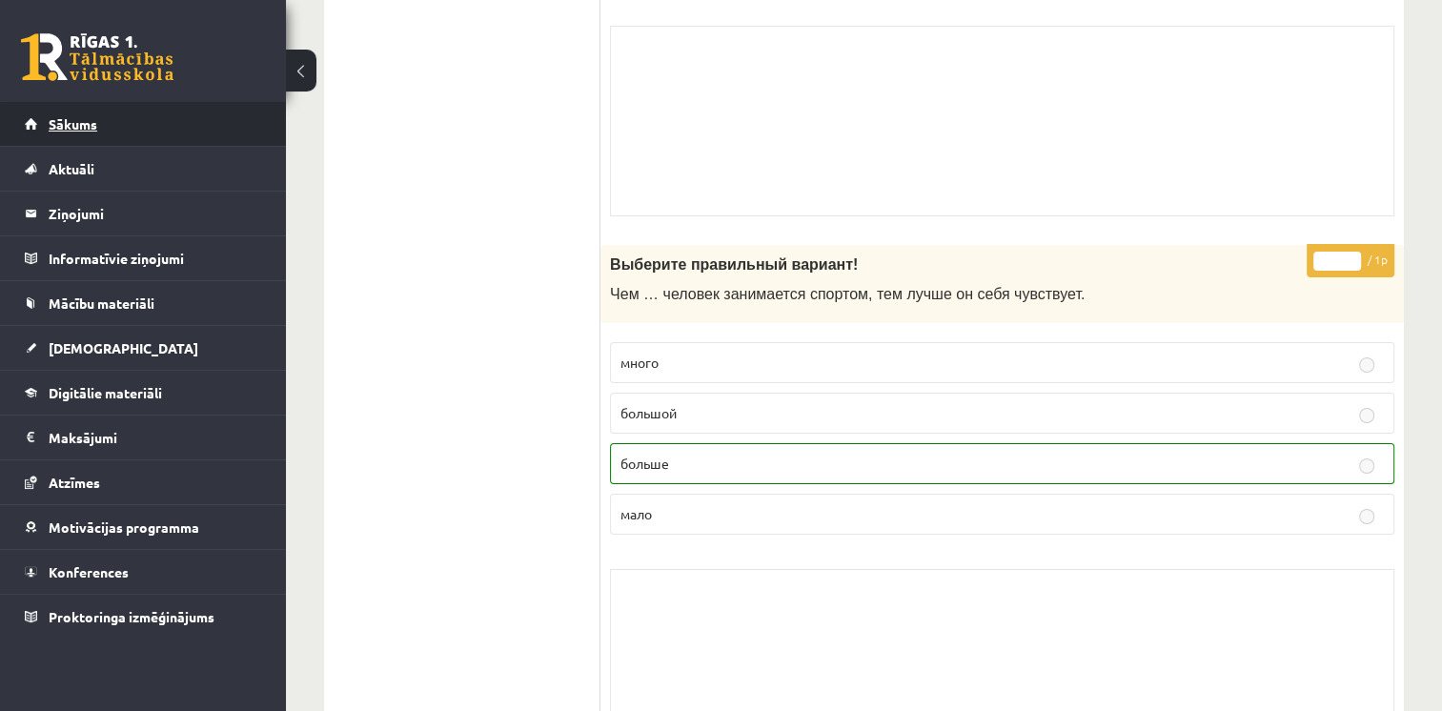
click at [144, 120] on link "Sākums" at bounding box center [143, 124] width 237 height 44
